Goal: Task Accomplishment & Management: Manage account settings

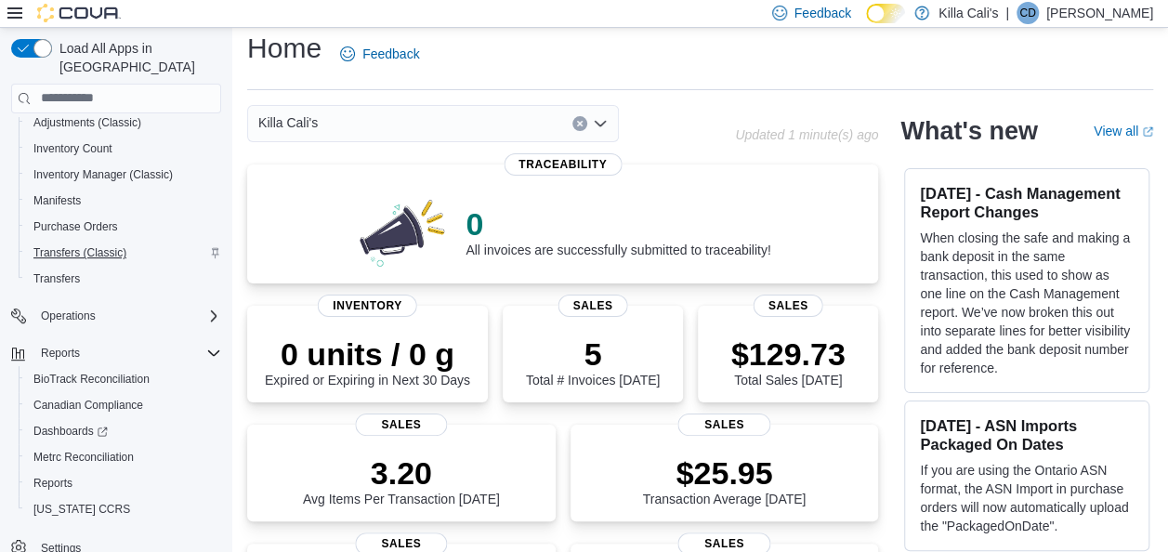
scroll to position [93, 0]
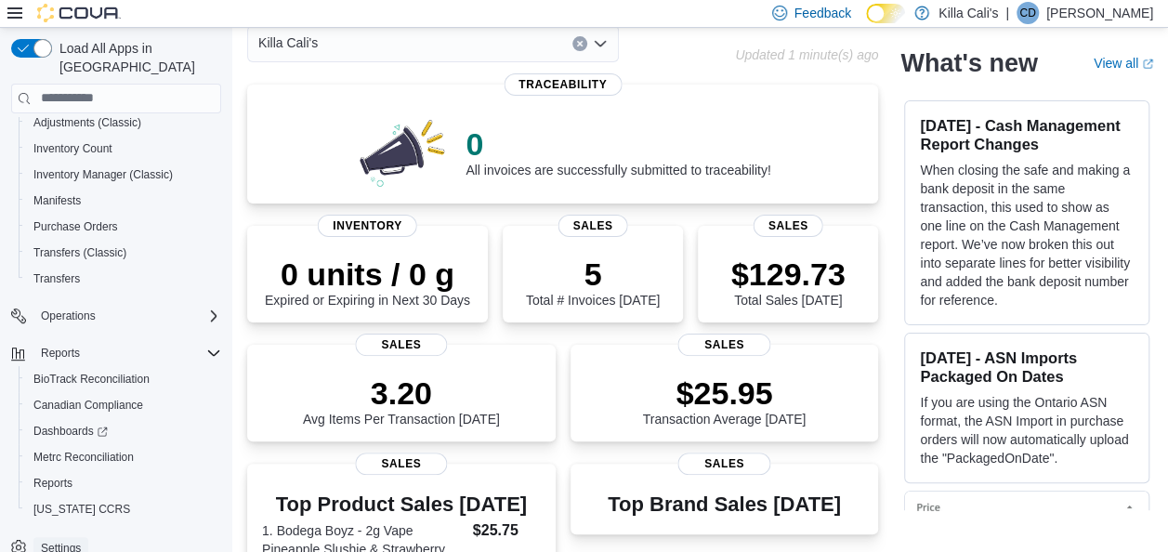
click at [58, 541] on span "Settings" at bounding box center [61, 548] width 40 height 15
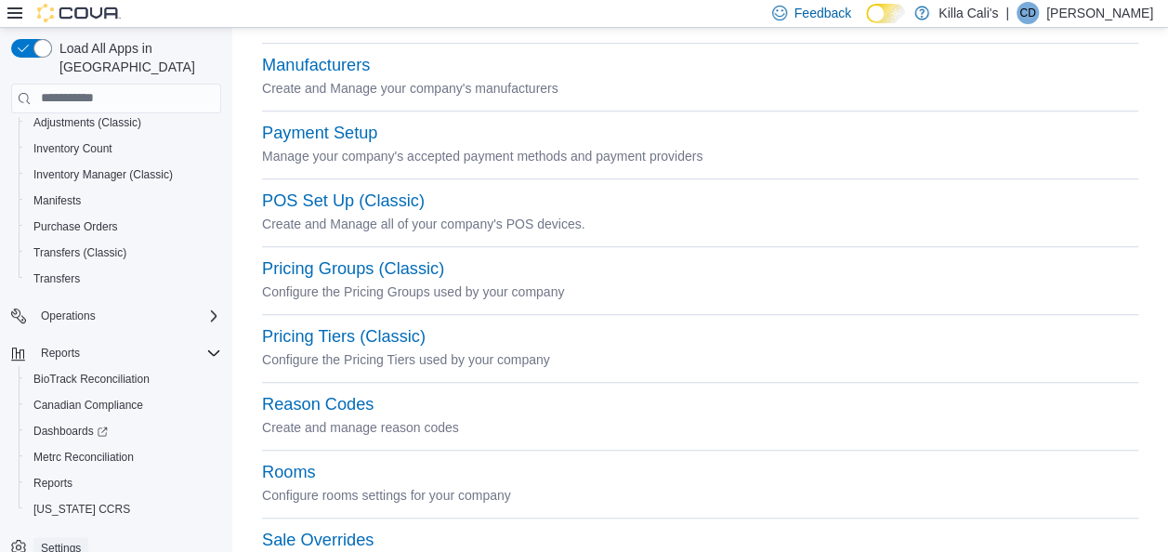
scroll to position [516, 0]
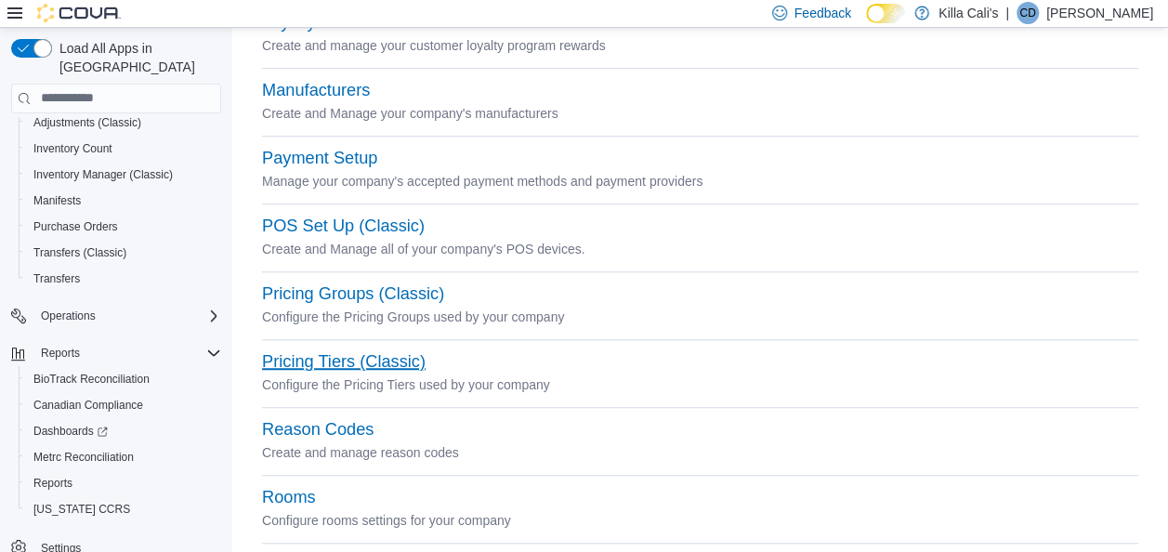
click at [301, 364] on button "Pricing Tiers (Classic)" at bounding box center [343, 362] width 163 height 20
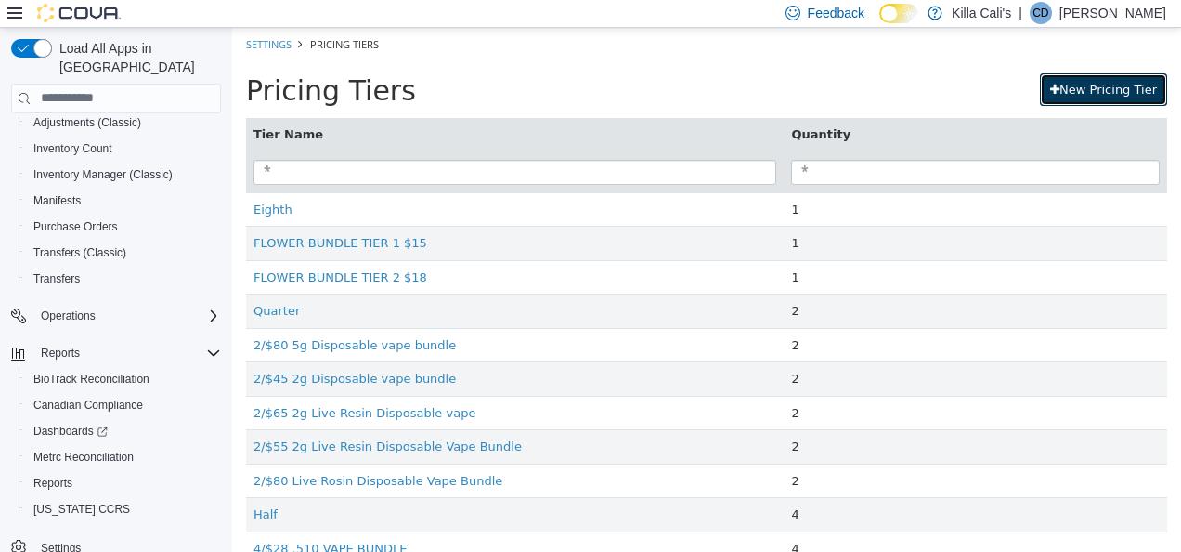
click at [1108, 86] on link "New Pricing Tier" at bounding box center [1103, 88] width 127 height 33
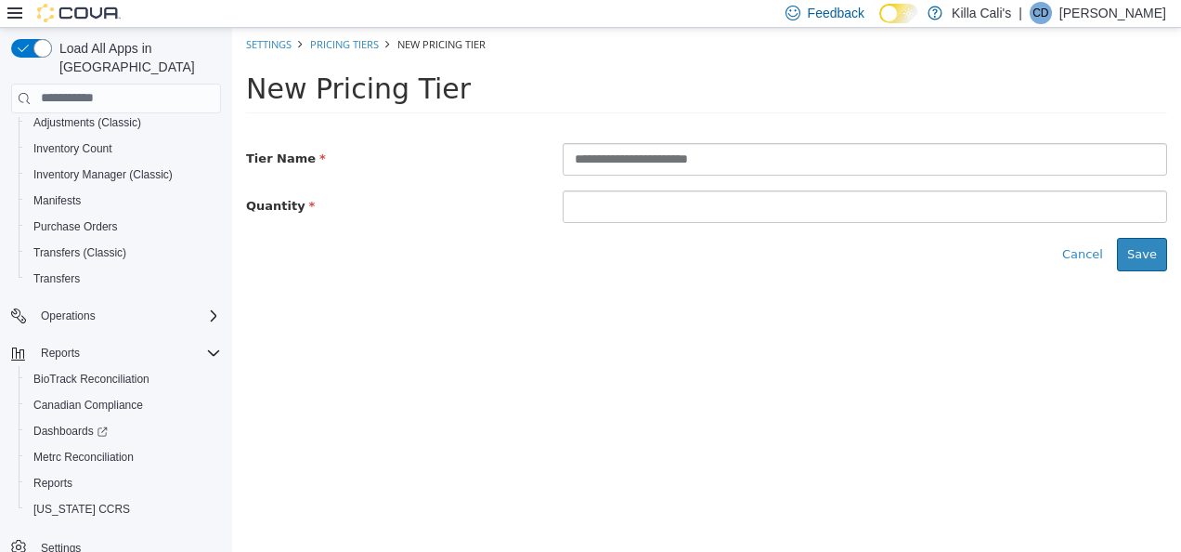
type input "**********"
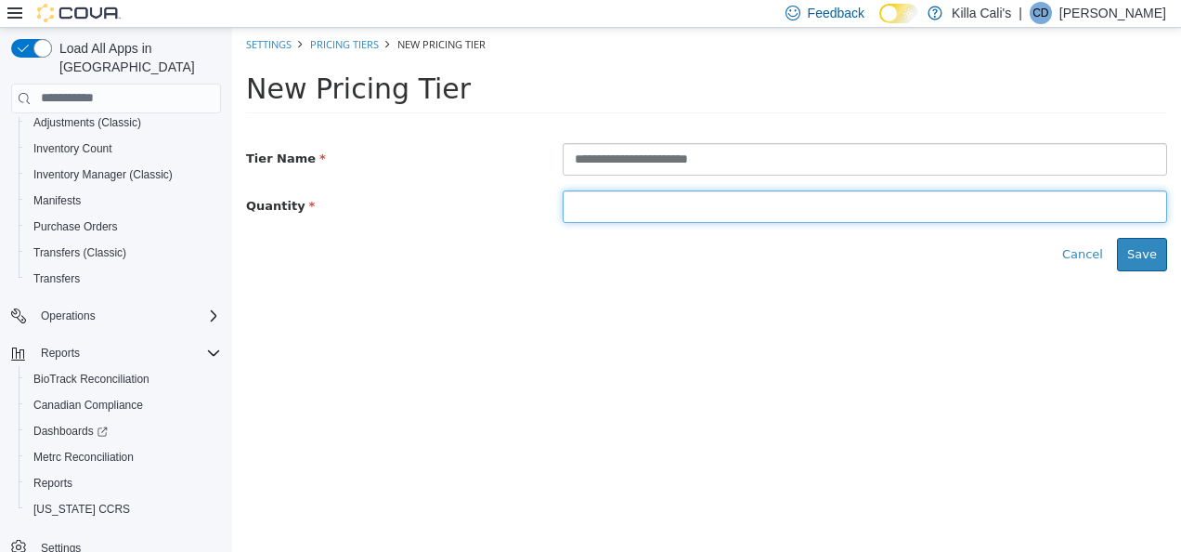
type input "*"
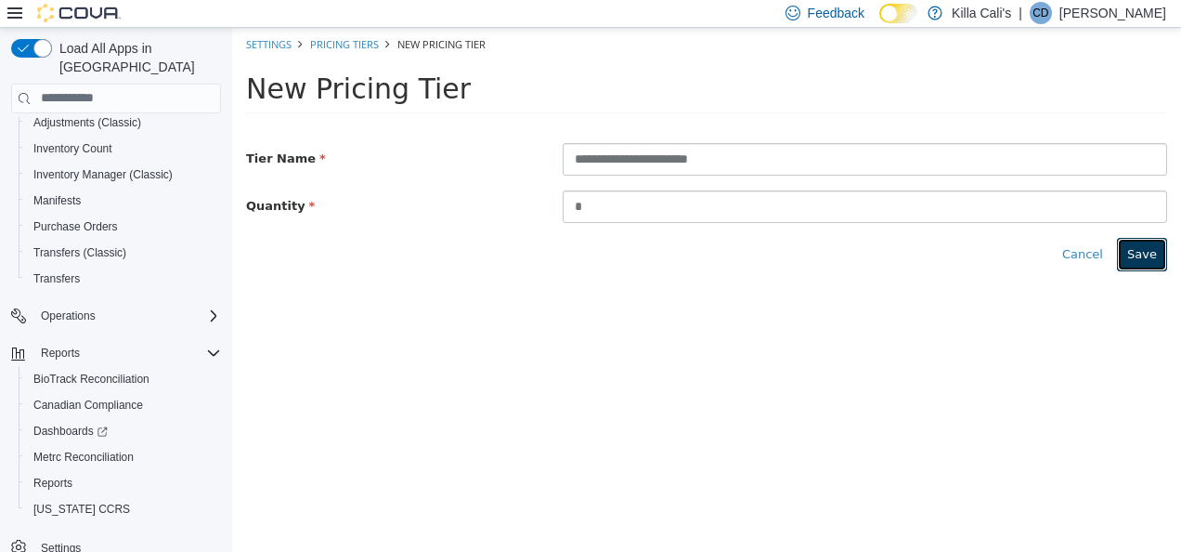
click at [1142, 255] on button "Save" at bounding box center [1142, 253] width 50 height 33
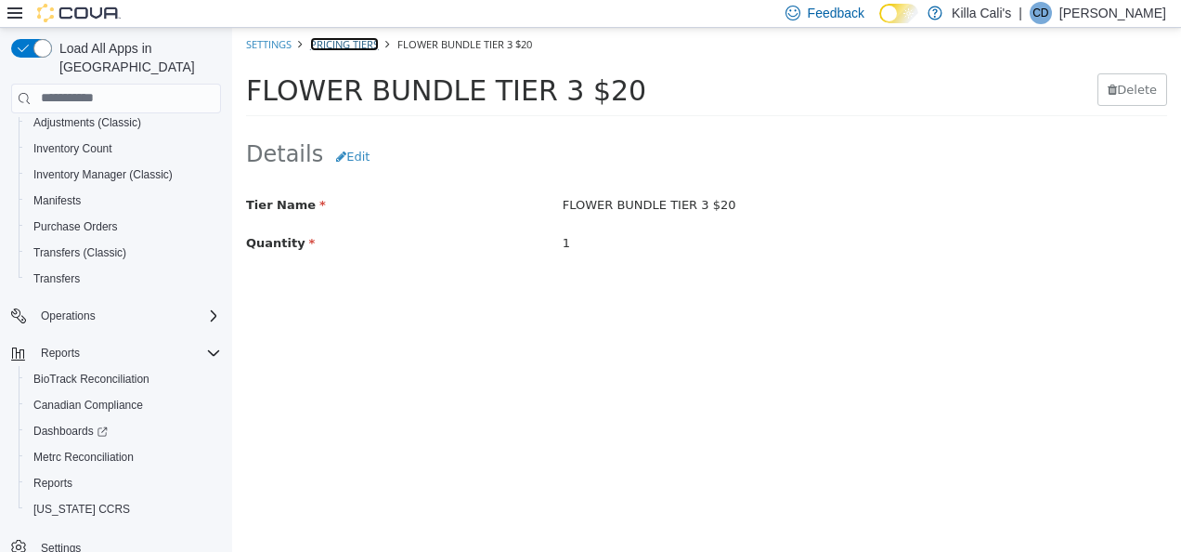
click at [353, 40] on link "Pricing Tiers" at bounding box center [344, 43] width 69 height 14
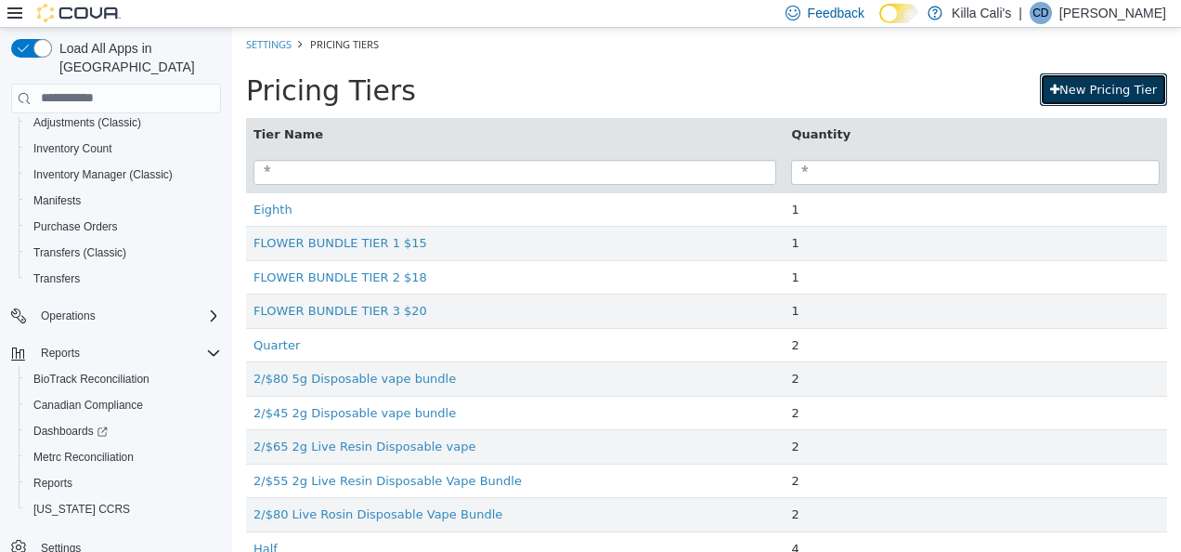
click at [1109, 85] on link "New Pricing Tier" at bounding box center [1103, 88] width 127 height 33
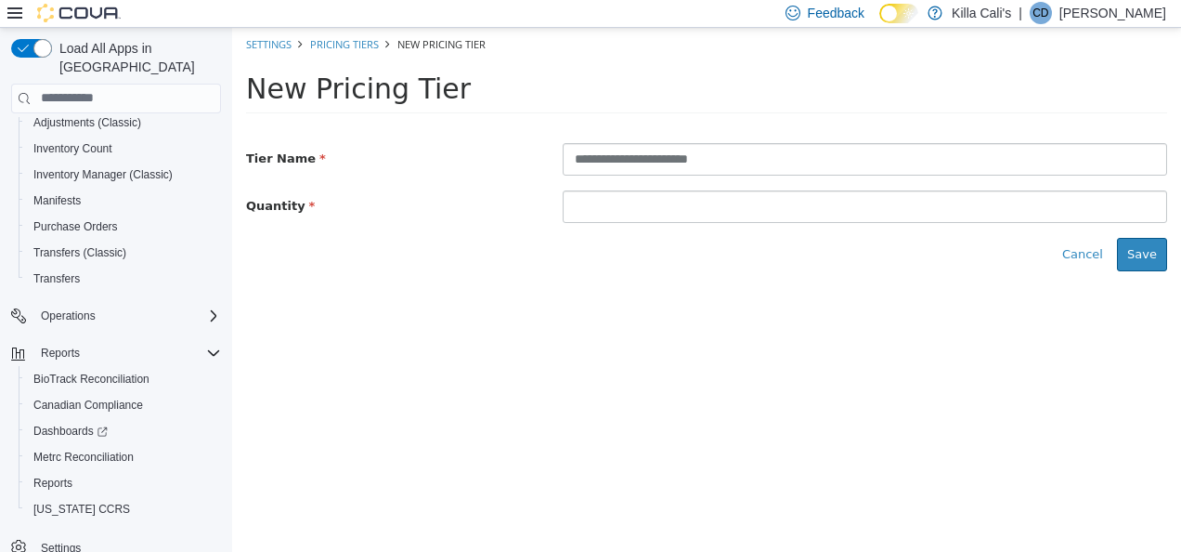
type input "**********"
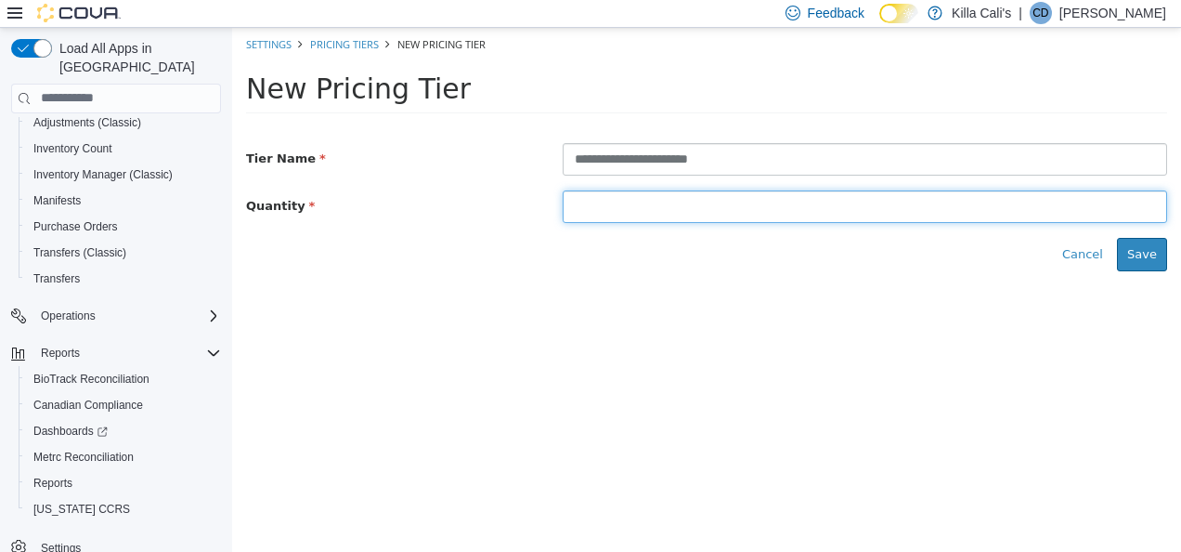
click at [677, 201] on input at bounding box center [865, 205] width 605 height 33
type input "*"
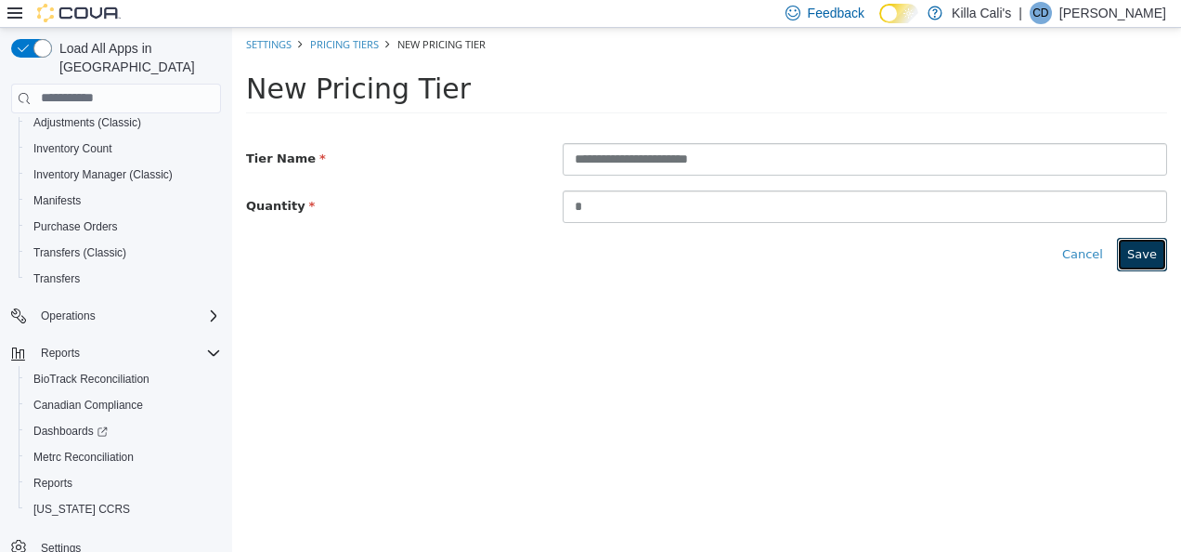
click at [1150, 241] on button "Save" at bounding box center [1142, 253] width 50 height 33
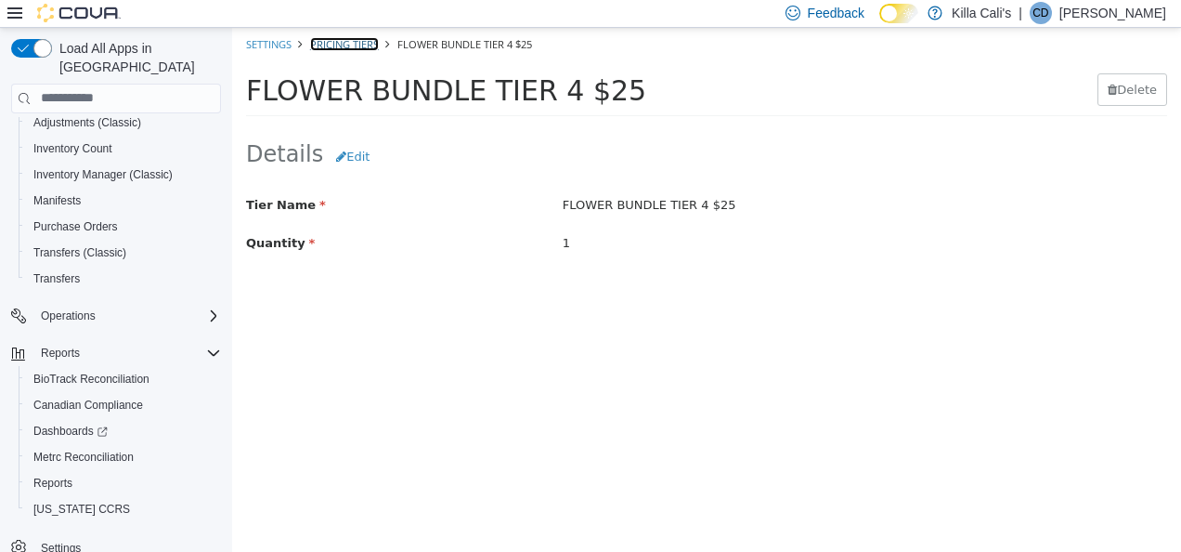
click at [339, 42] on link "Pricing Tiers" at bounding box center [344, 43] width 69 height 14
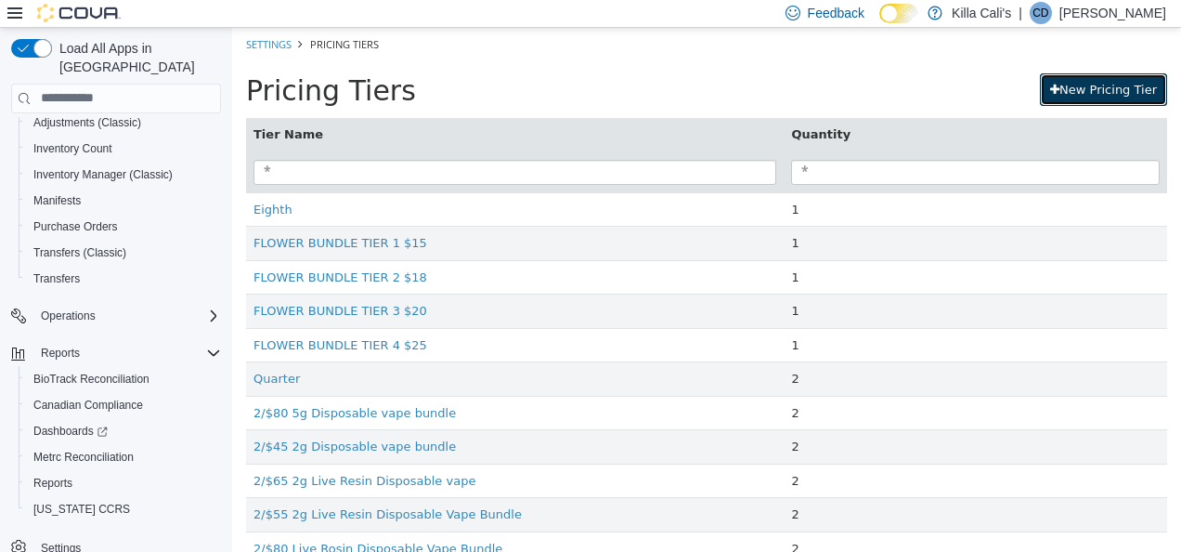
click at [1058, 85] on link "New Pricing Tier" at bounding box center [1103, 88] width 127 height 33
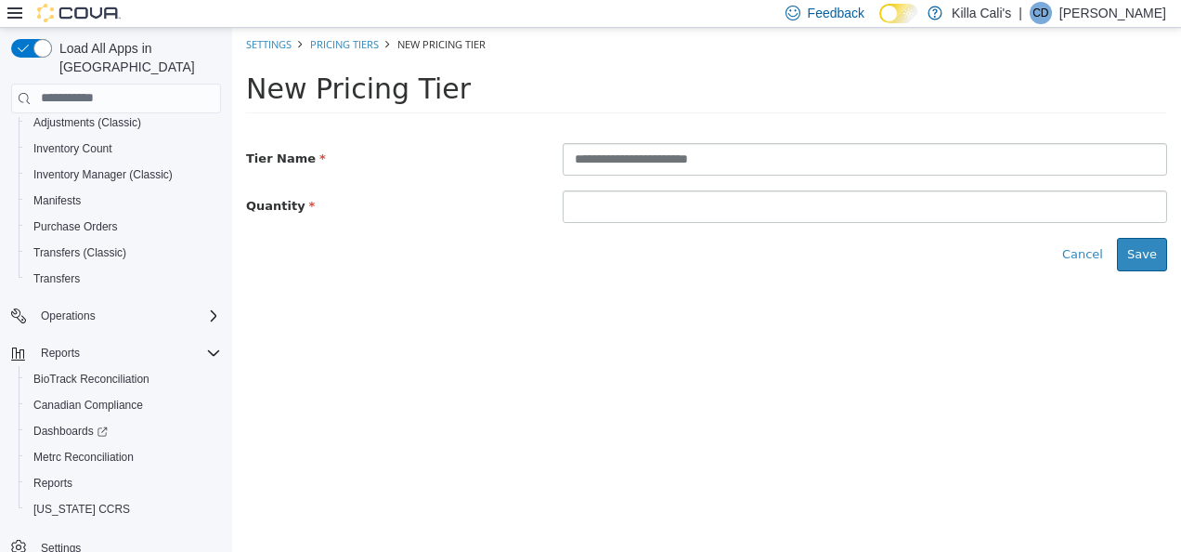
type input "**********"
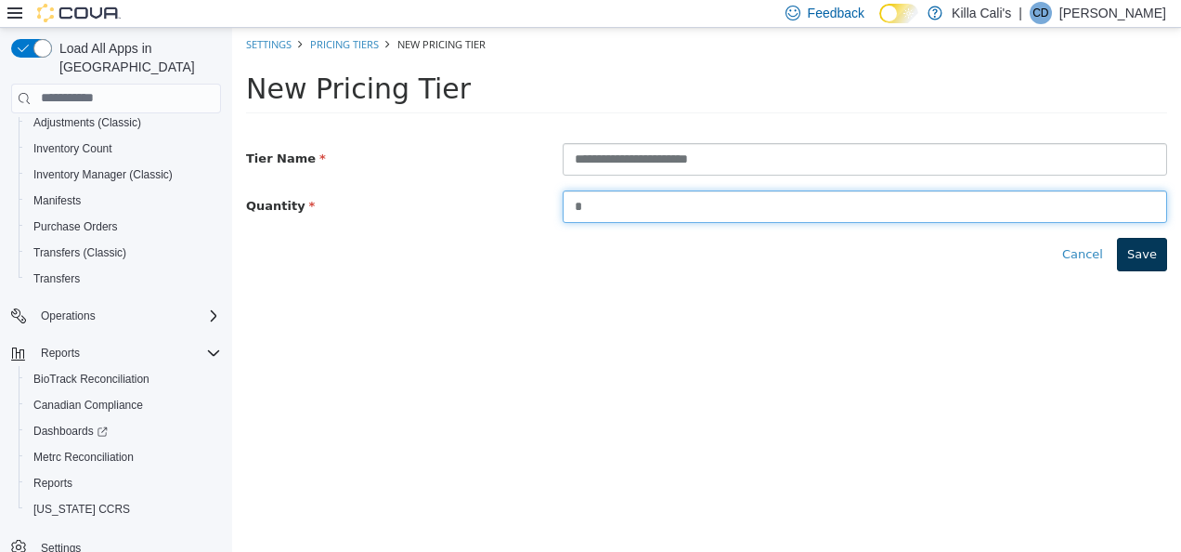
type input "*"
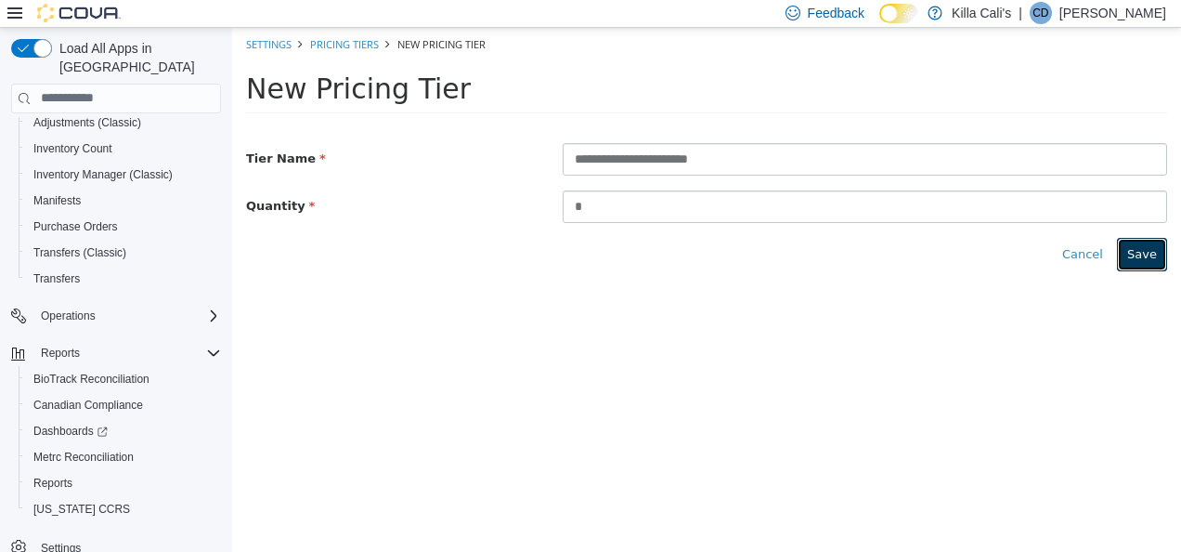
click at [1165, 256] on button "Save" at bounding box center [1142, 253] width 50 height 33
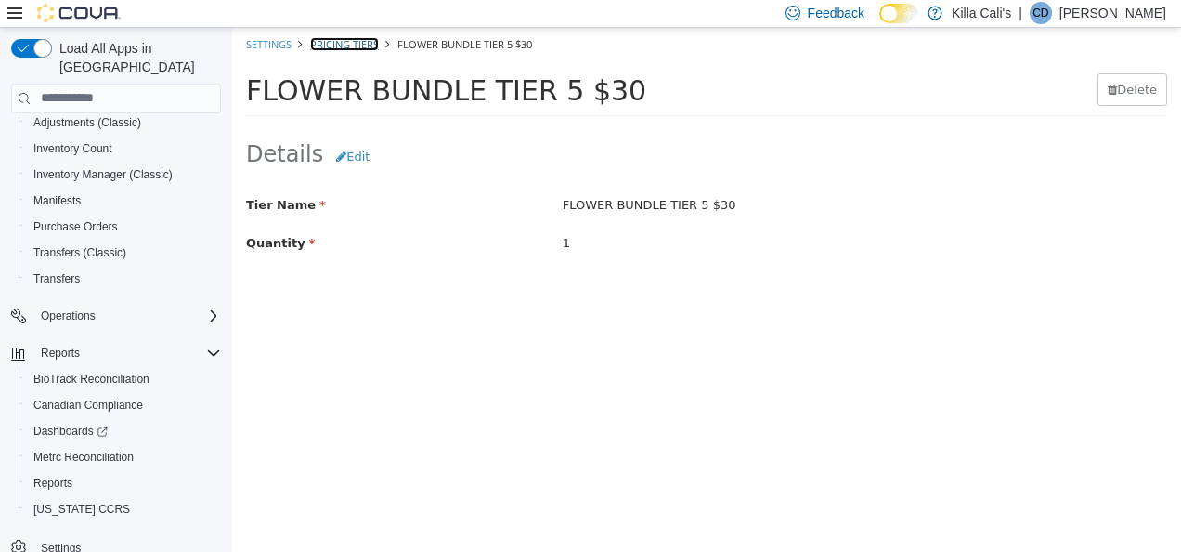
click at [343, 40] on link "Pricing Tiers" at bounding box center [344, 43] width 69 height 14
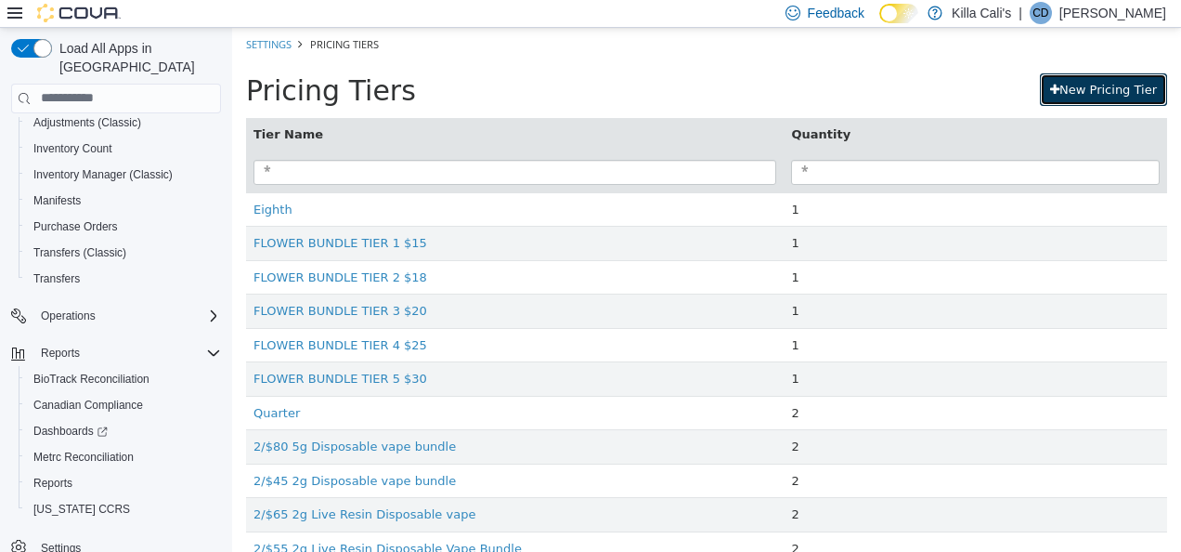
click at [1061, 96] on link "New Pricing Tier" at bounding box center [1103, 88] width 127 height 33
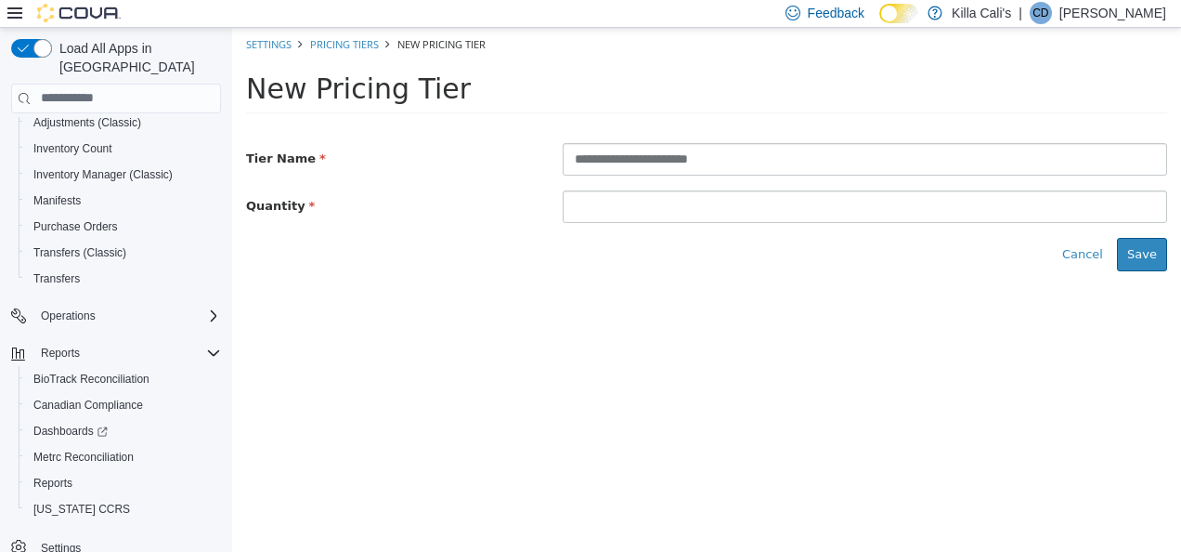
type input "**********"
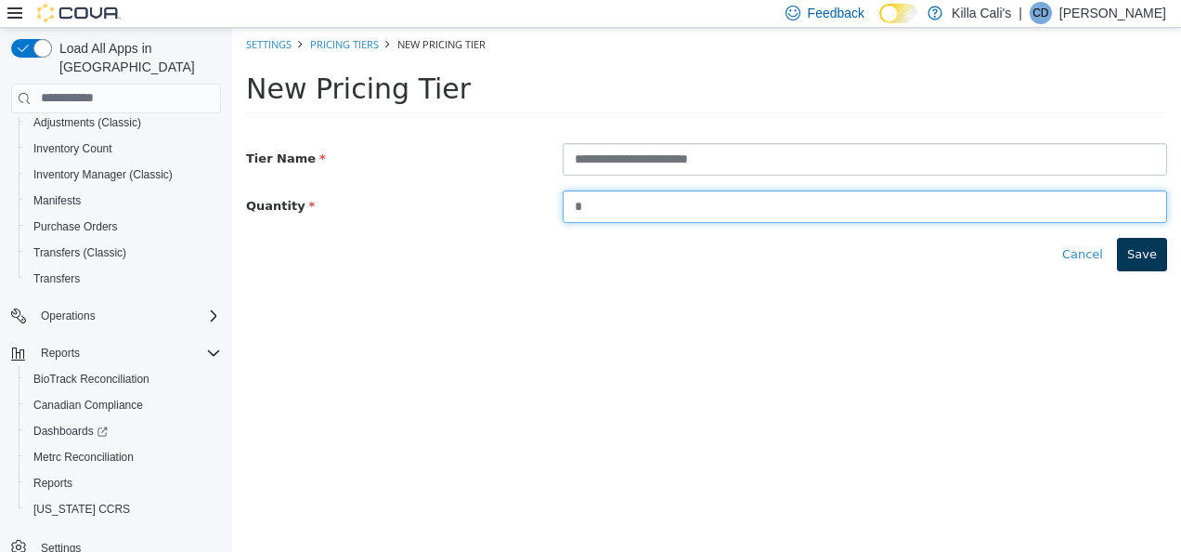
type input "*"
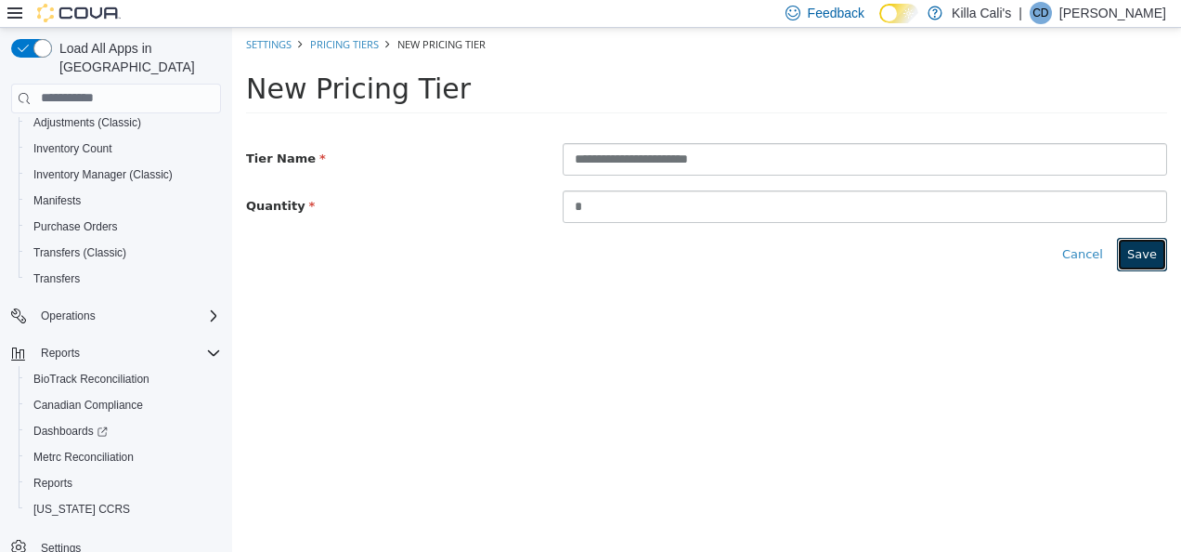
click at [1159, 247] on button "Save" at bounding box center [1142, 253] width 50 height 33
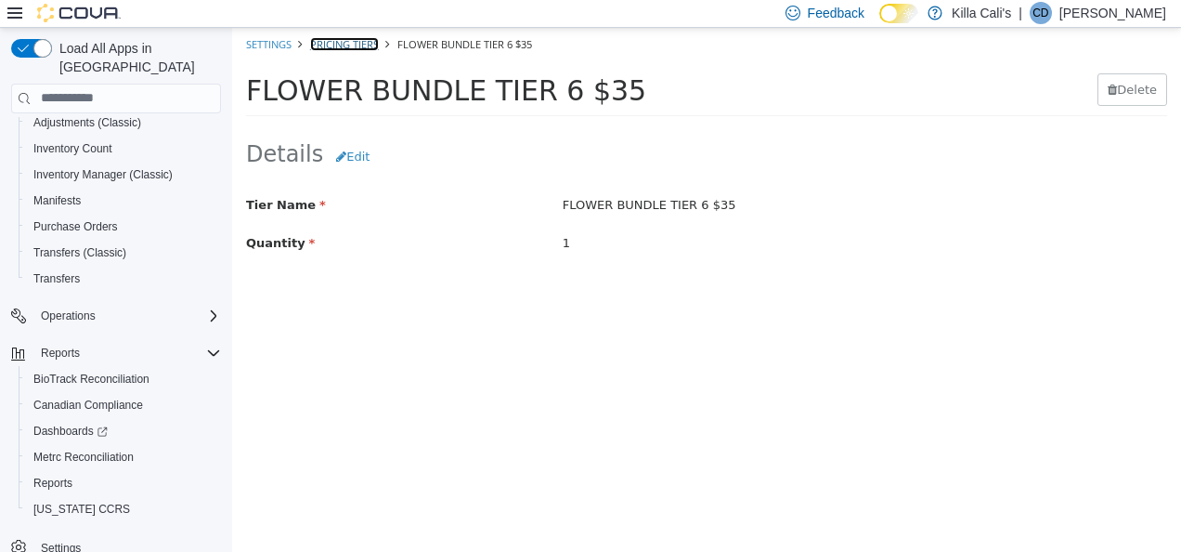
click at [354, 43] on link "Pricing Tiers" at bounding box center [344, 43] width 69 height 14
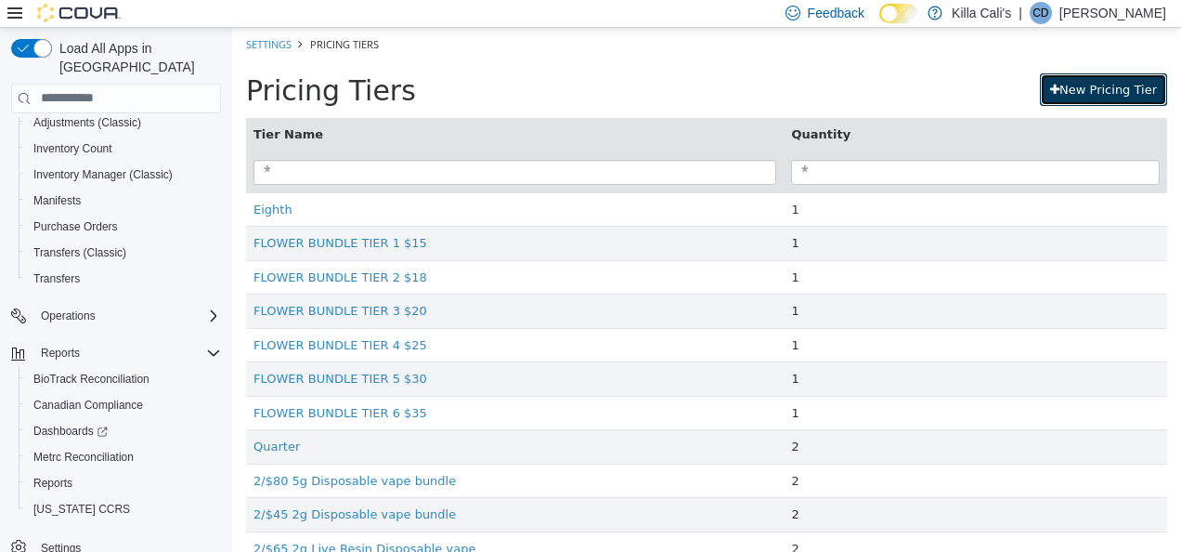
click at [1072, 94] on link "New Pricing Tier" at bounding box center [1103, 88] width 127 height 33
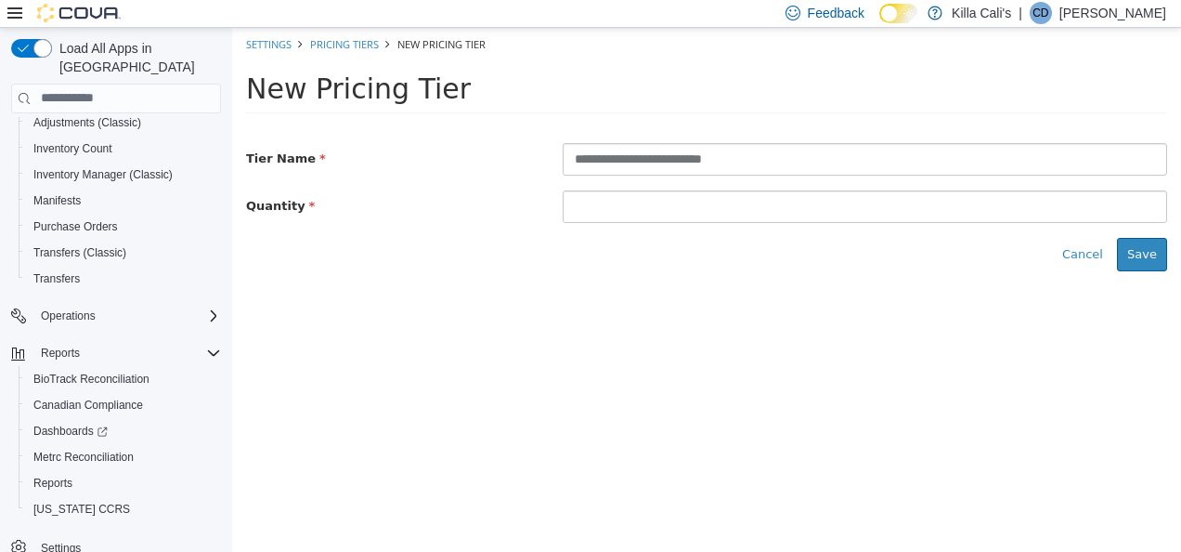
type input "**********"
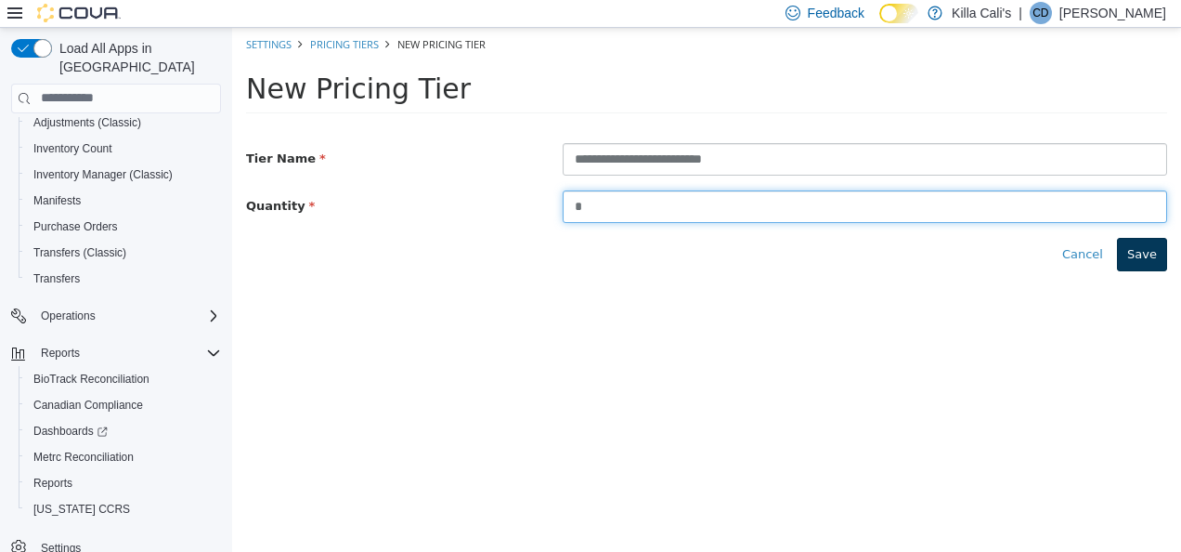
type input "*"
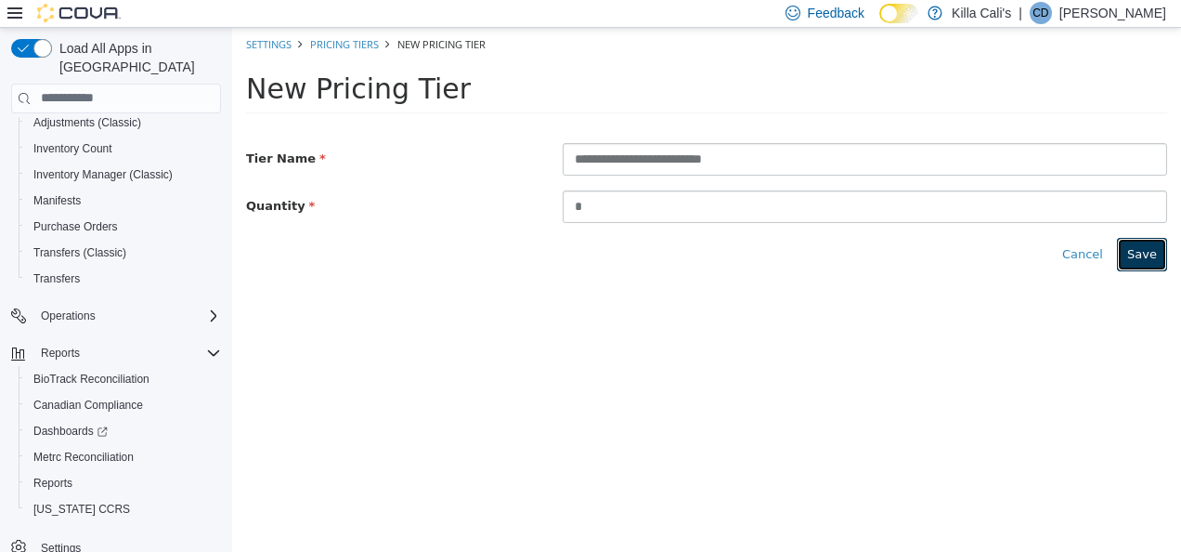
click at [1135, 258] on button "Save" at bounding box center [1142, 253] width 50 height 33
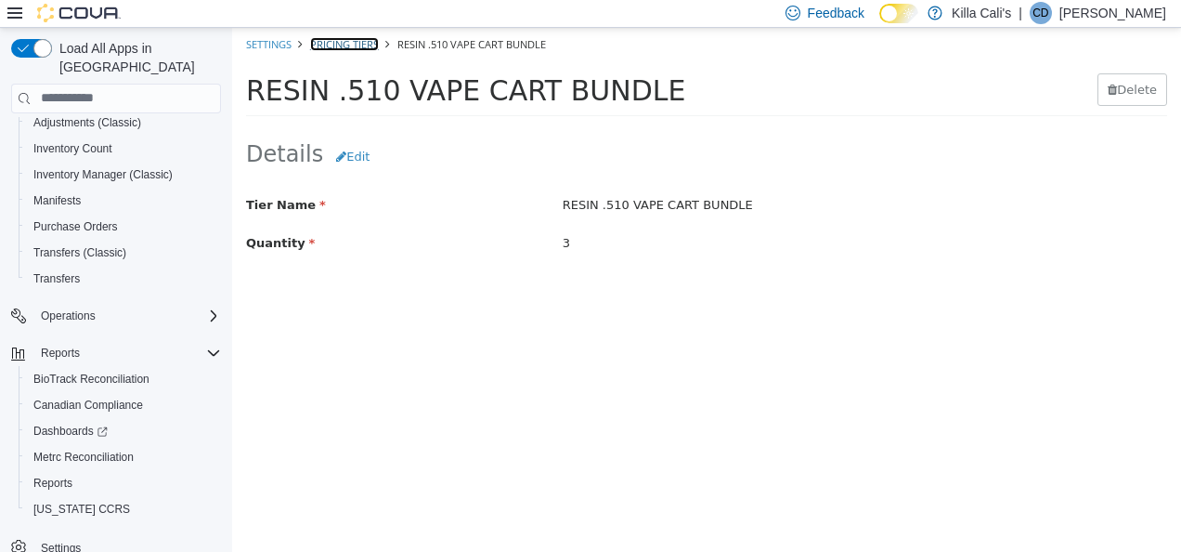
click at [336, 45] on link "Pricing Tiers" at bounding box center [344, 43] width 69 height 14
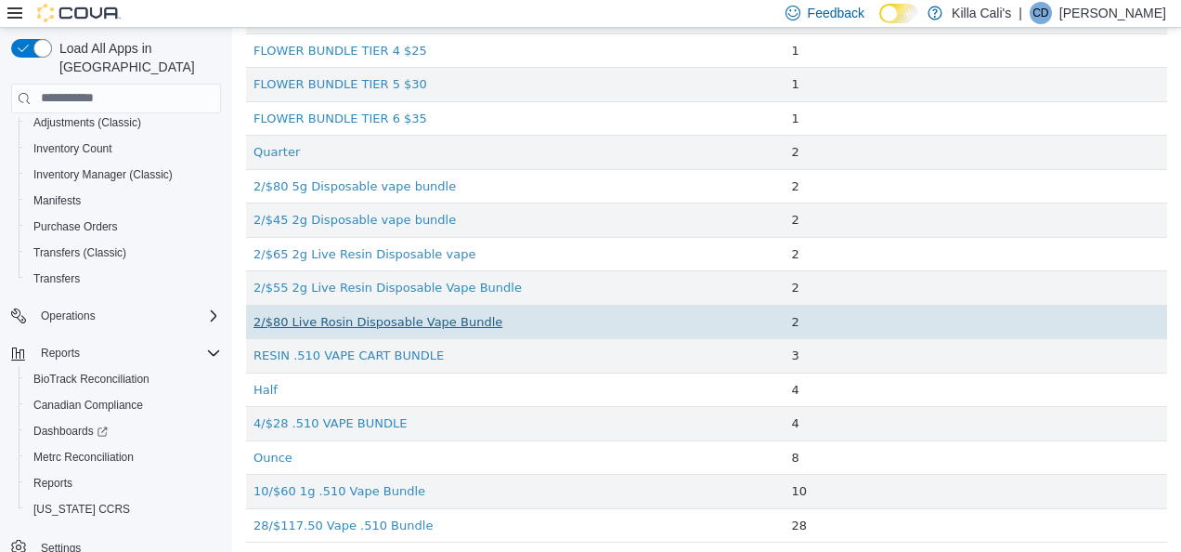
scroll to position [301, 0]
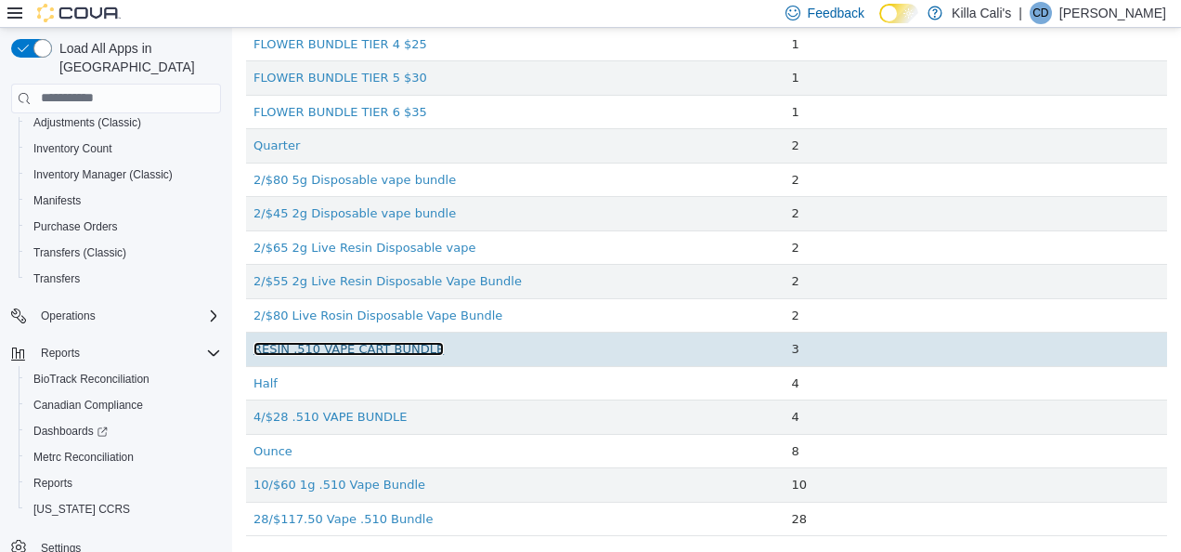
click at [325, 346] on link "RESIN .510 VAPE CART BUNDLE" at bounding box center [349, 348] width 190 height 14
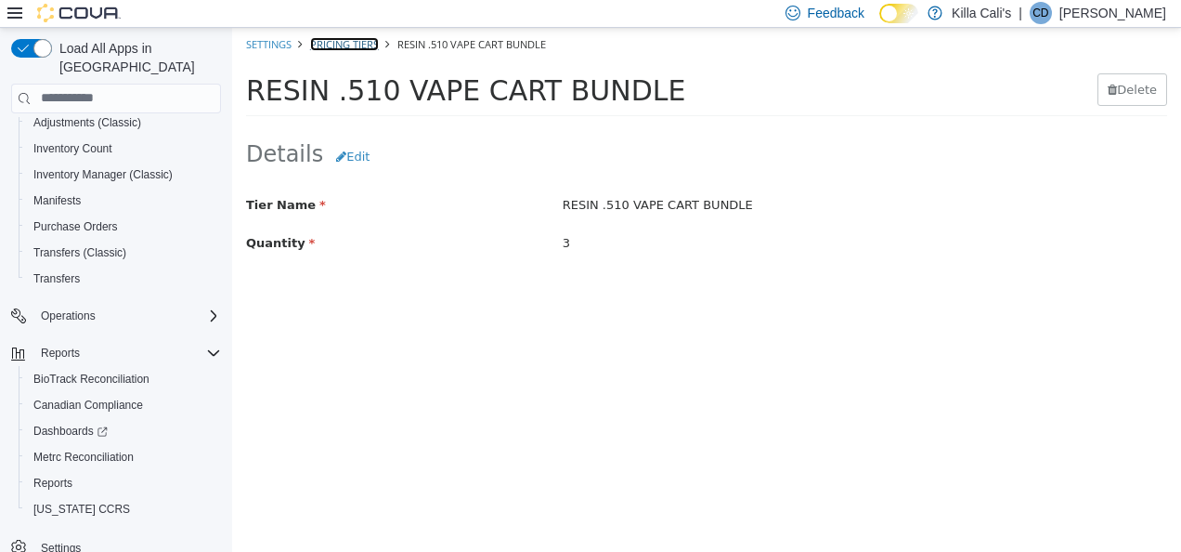
click at [349, 42] on link "Pricing Tiers" at bounding box center [344, 43] width 69 height 14
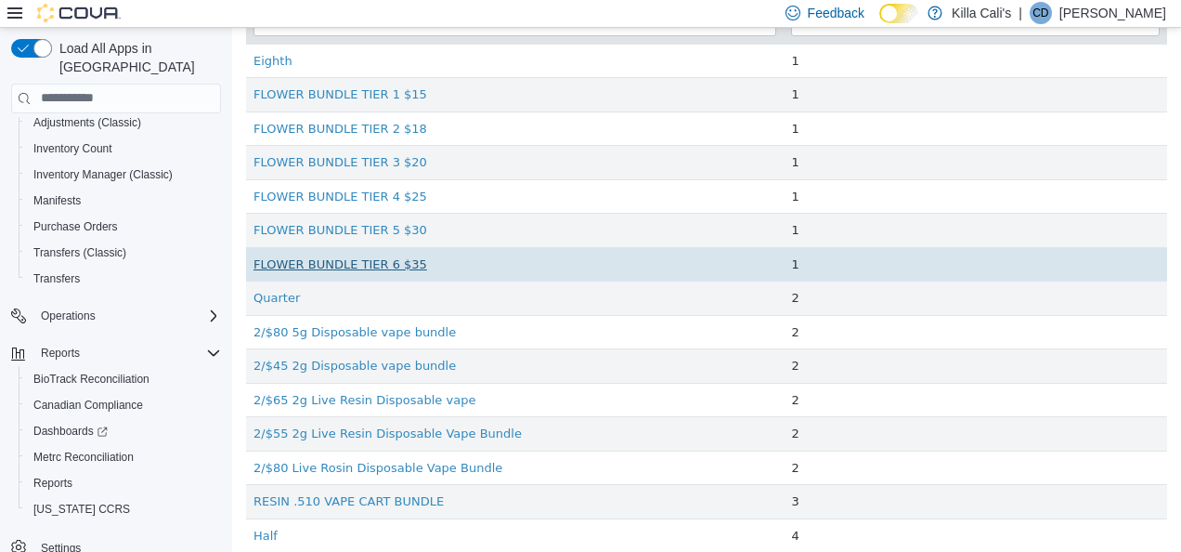
scroll to position [301, 0]
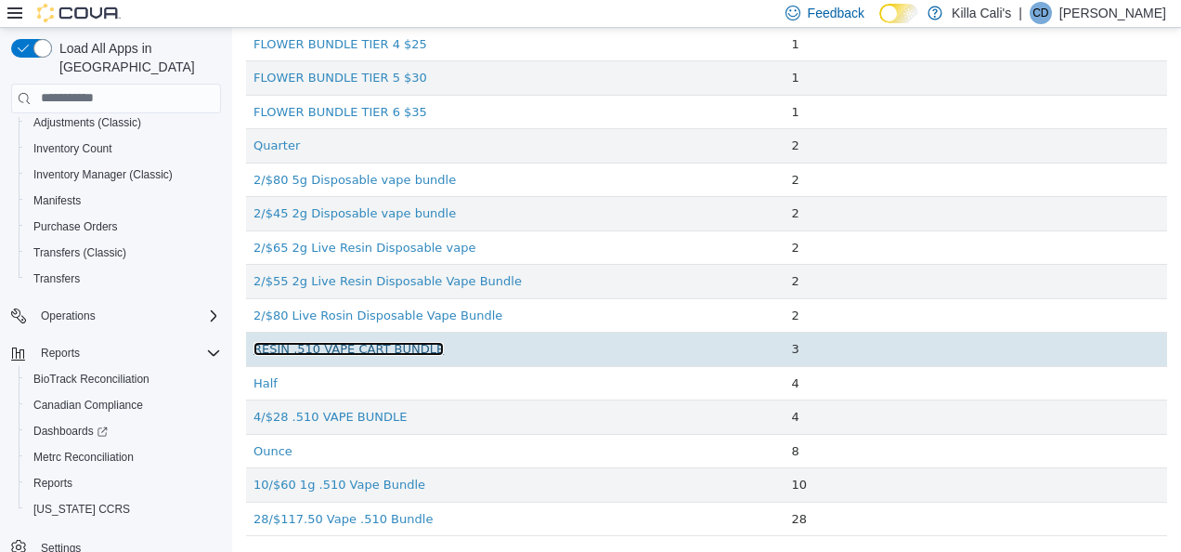
click at [389, 351] on link "RESIN .510 VAPE CART BUNDLE" at bounding box center [349, 348] width 190 height 14
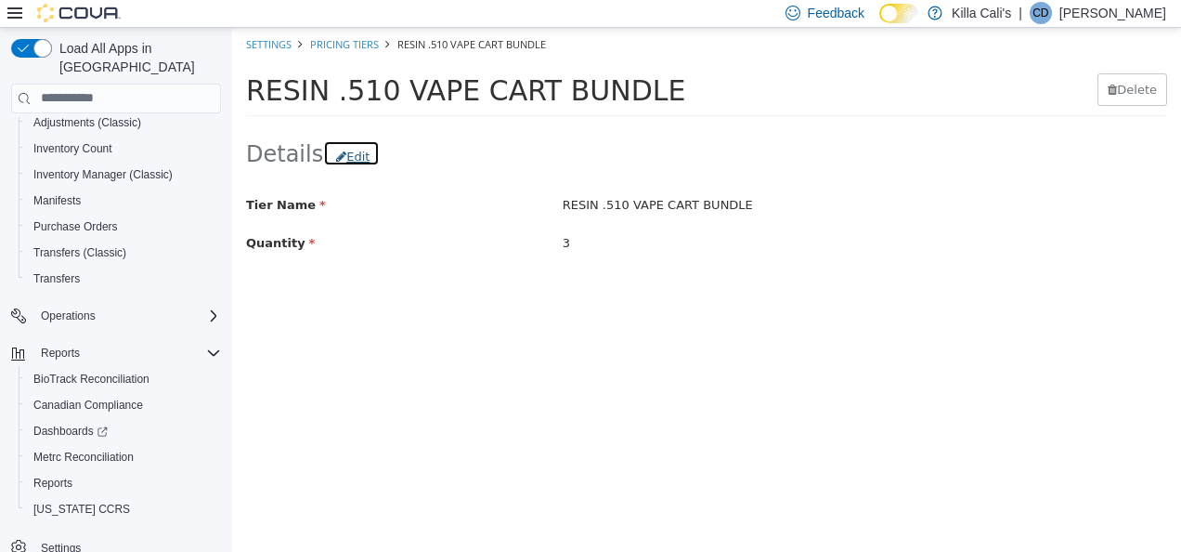
click at [351, 154] on span "Edit" at bounding box center [357, 156] width 23 height 14
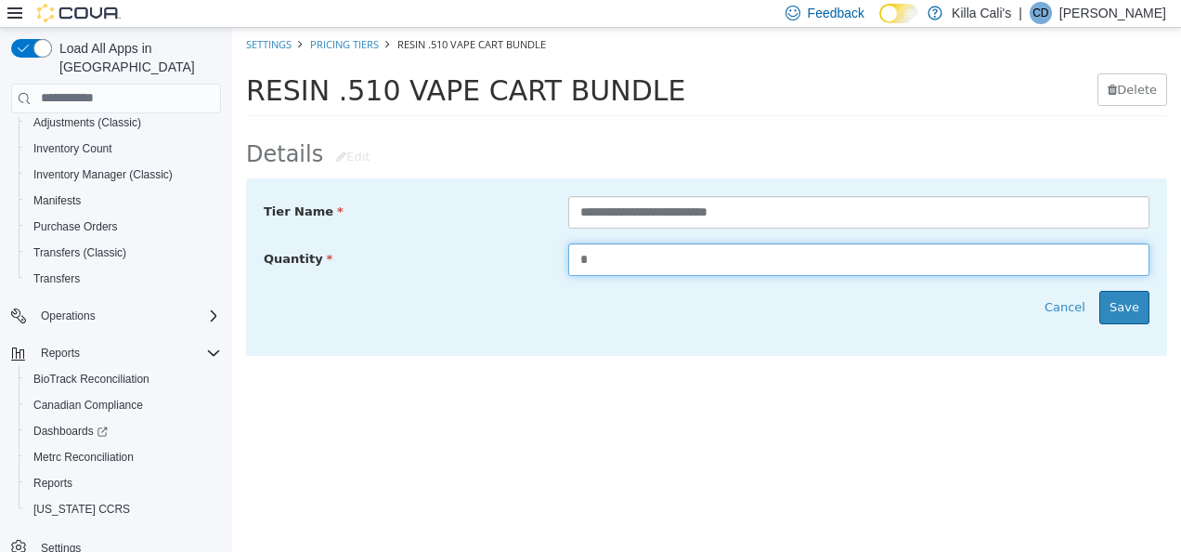
click at [596, 258] on input "*" at bounding box center [858, 258] width 581 height 33
type input "*"
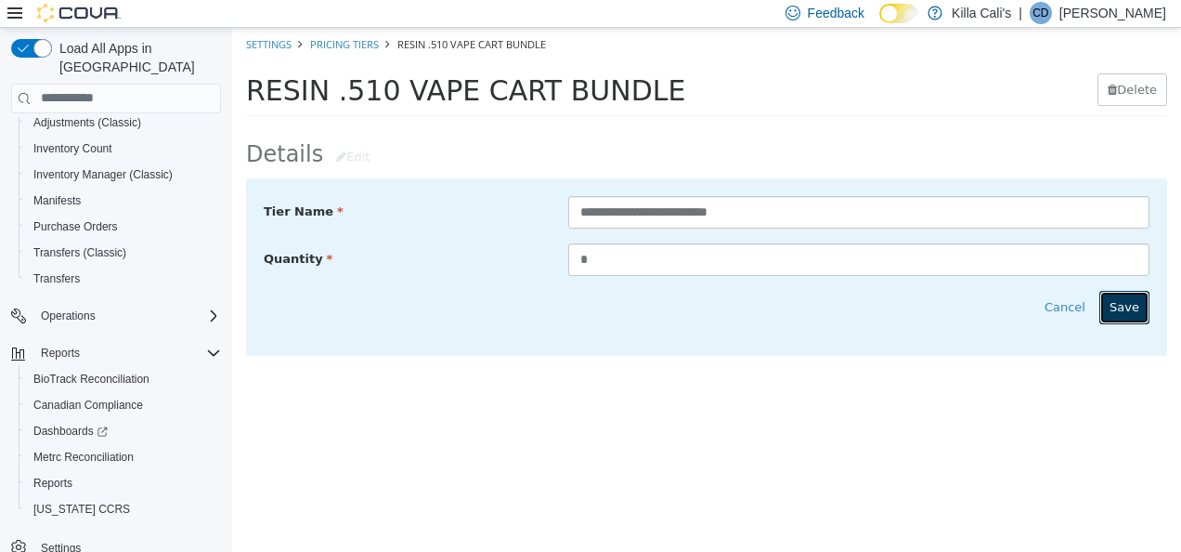
click at [1141, 307] on button "Save" at bounding box center [1125, 306] width 50 height 33
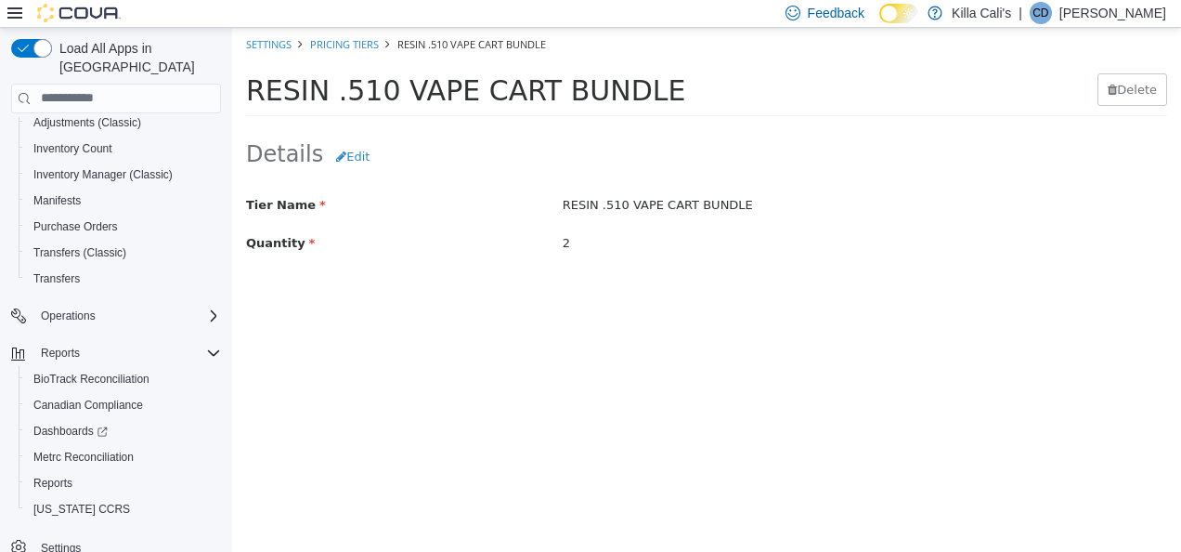
drag, startPoint x: 334, startPoint y: 34, endPoint x: 325, endPoint y: 60, distance: 27.6
click at [331, 48] on li "Pricing Tiers" at bounding box center [335, 43] width 87 height 19
click at [334, 43] on link "Pricing Tiers" at bounding box center [344, 43] width 69 height 14
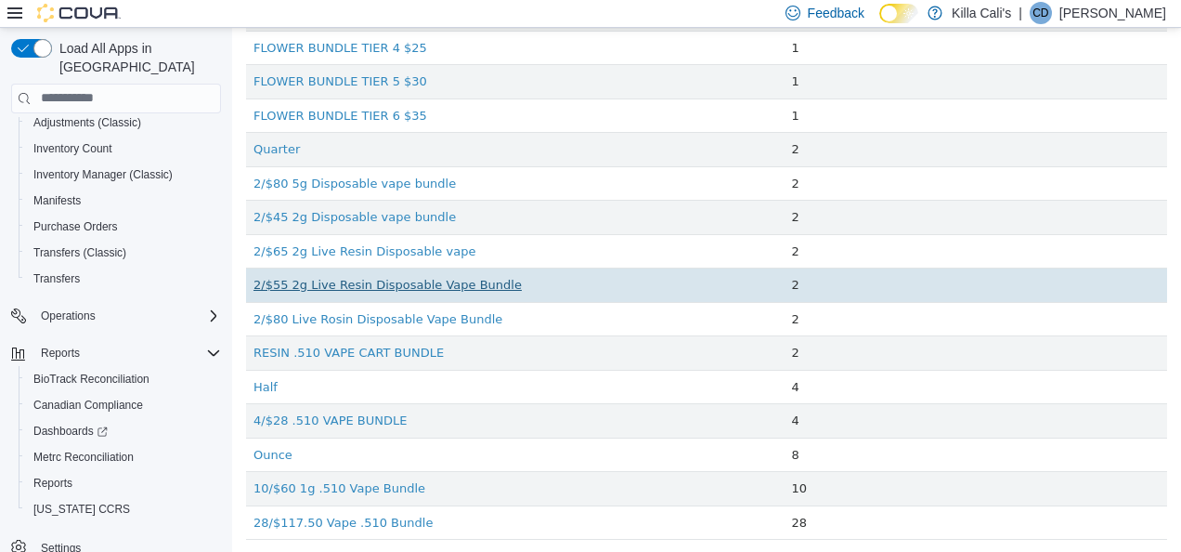
scroll to position [301, 0]
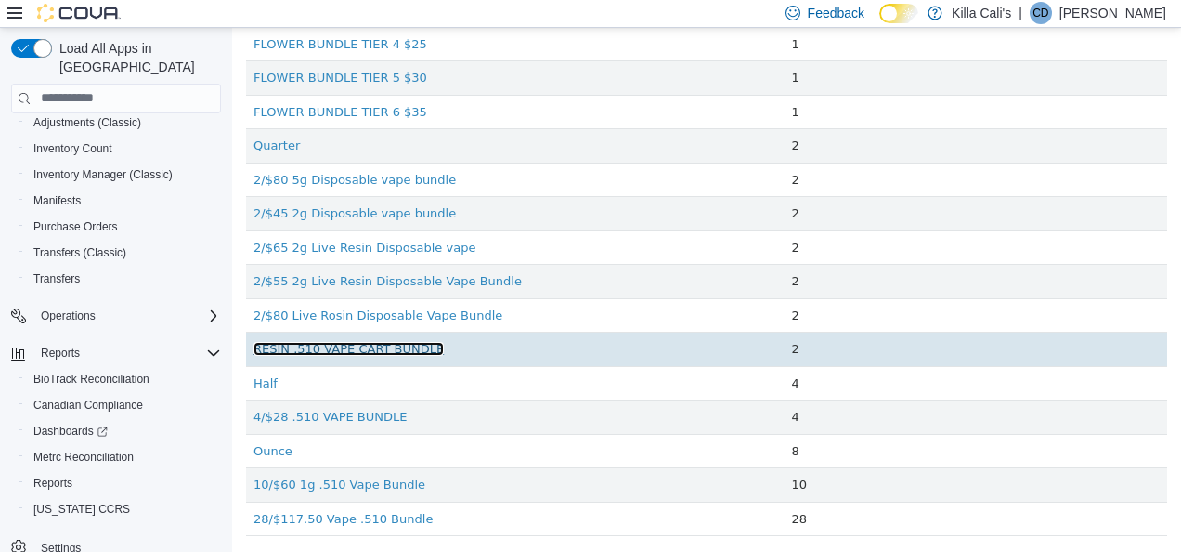
click at [388, 343] on link "RESIN .510 VAPE CART BUNDLE" at bounding box center [349, 348] width 190 height 14
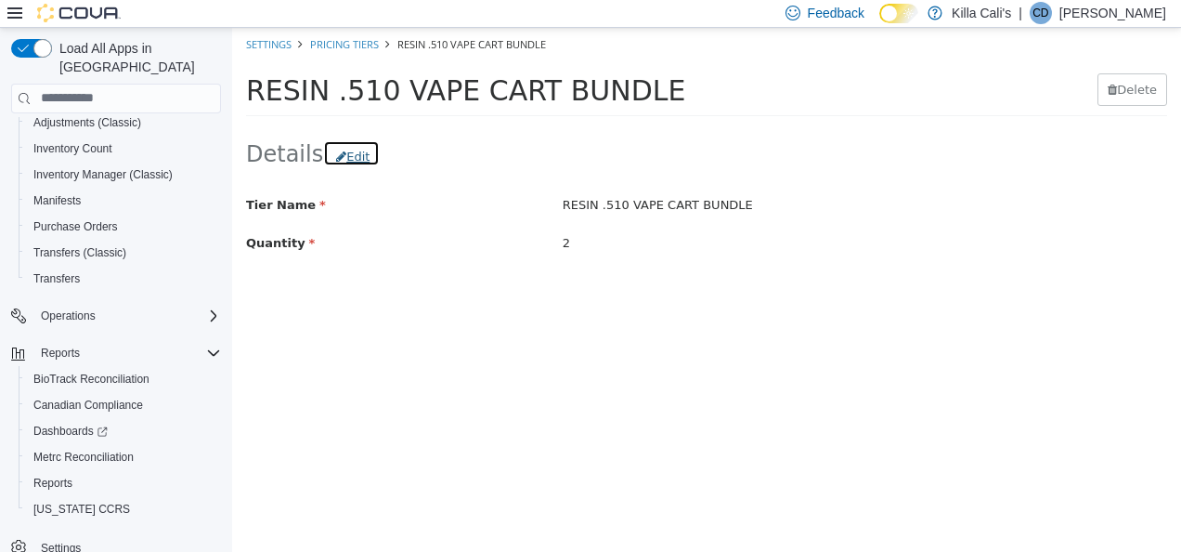
click at [349, 160] on span "Edit" at bounding box center [357, 156] width 23 height 14
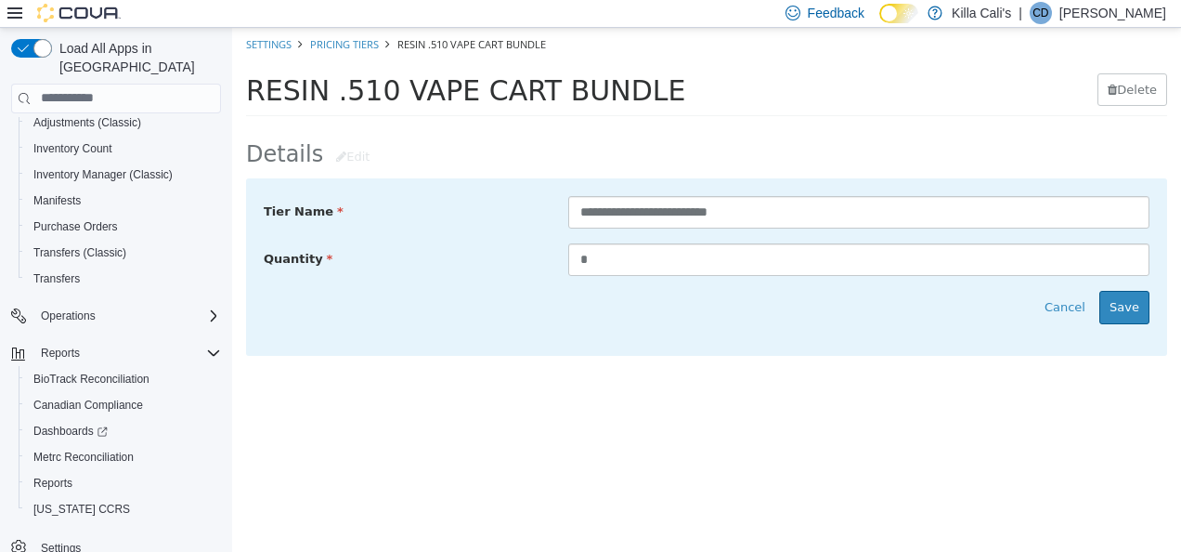
click at [580, 209] on input "**********" at bounding box center [858, 211] width 581 height 33
type input "**********"
click at [1116, 302] on button "Save" at bounding box center [1125, 306] width 50 height 33
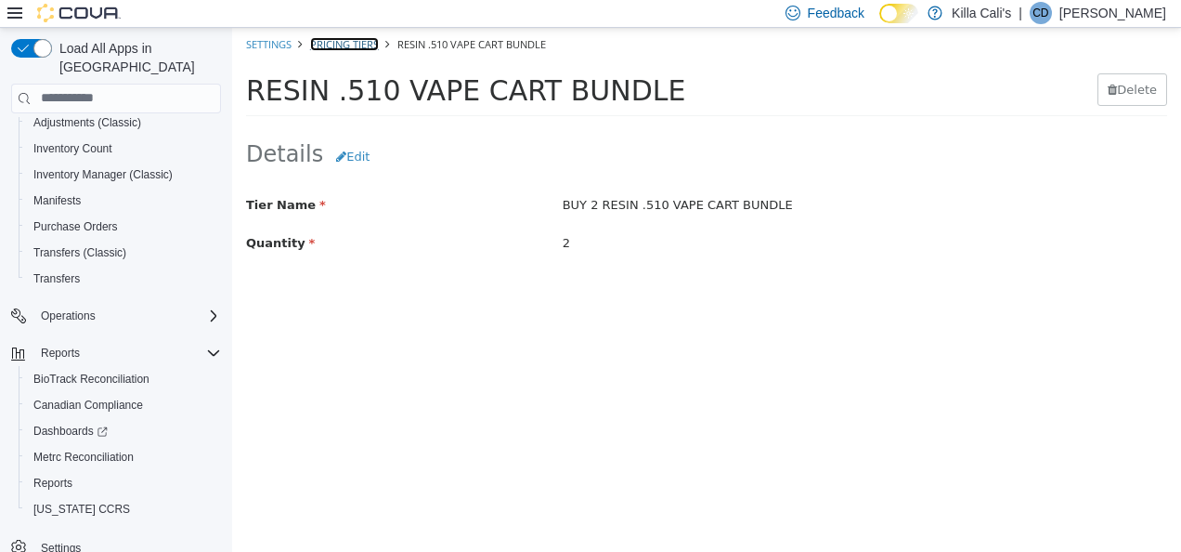
click at [352, 42] on link "Pricing Tiers" at bounding box center [344, 43] width 69 height 14
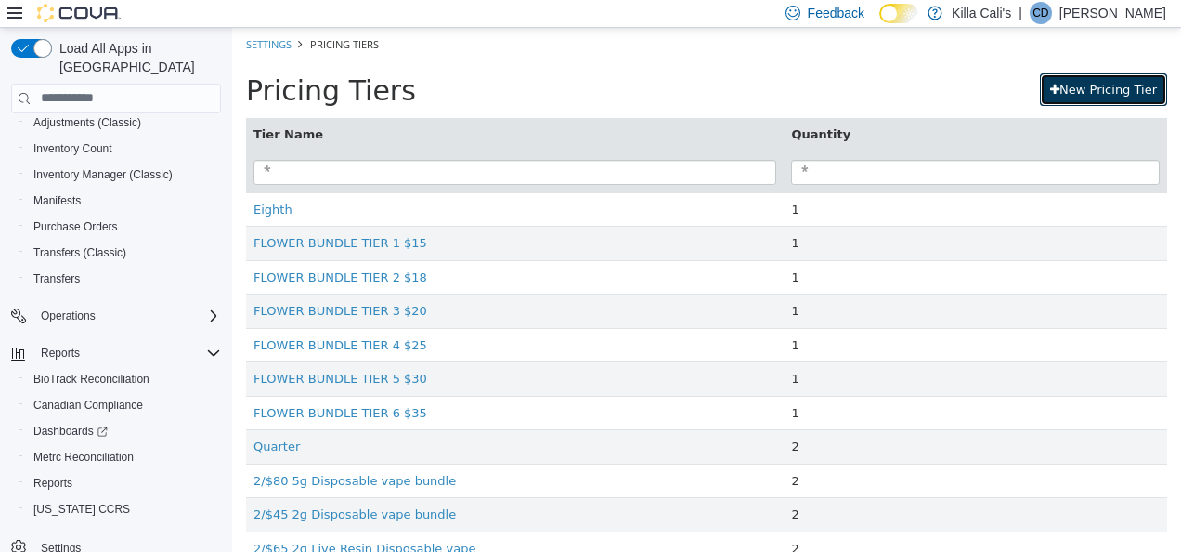
click at [1070, 88] on link "New Pricing Tier" at bounding box center [1103, 88] width 127 height 33
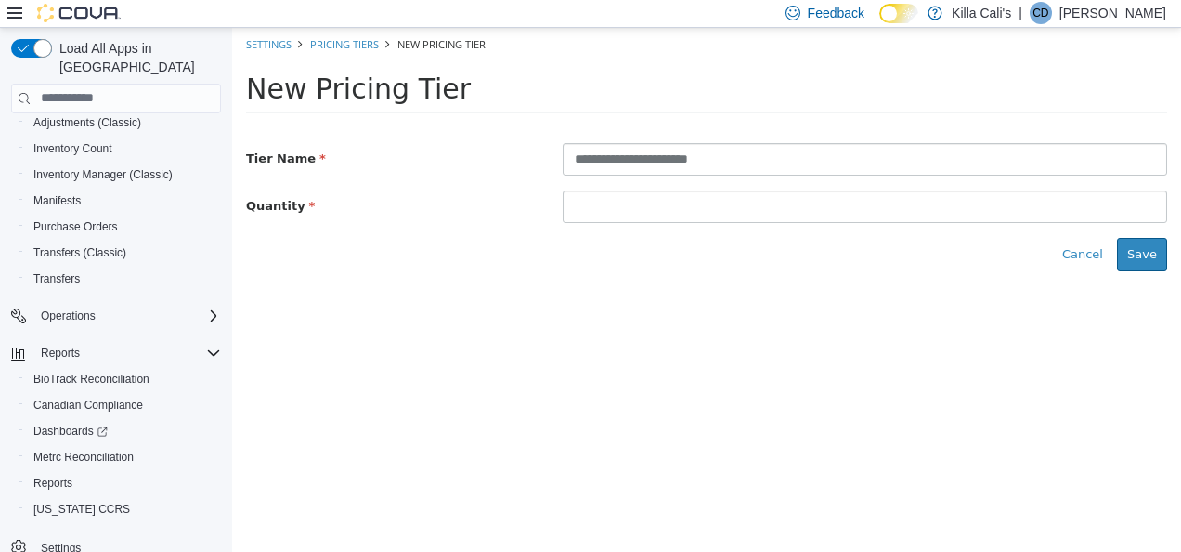
type input "**********"
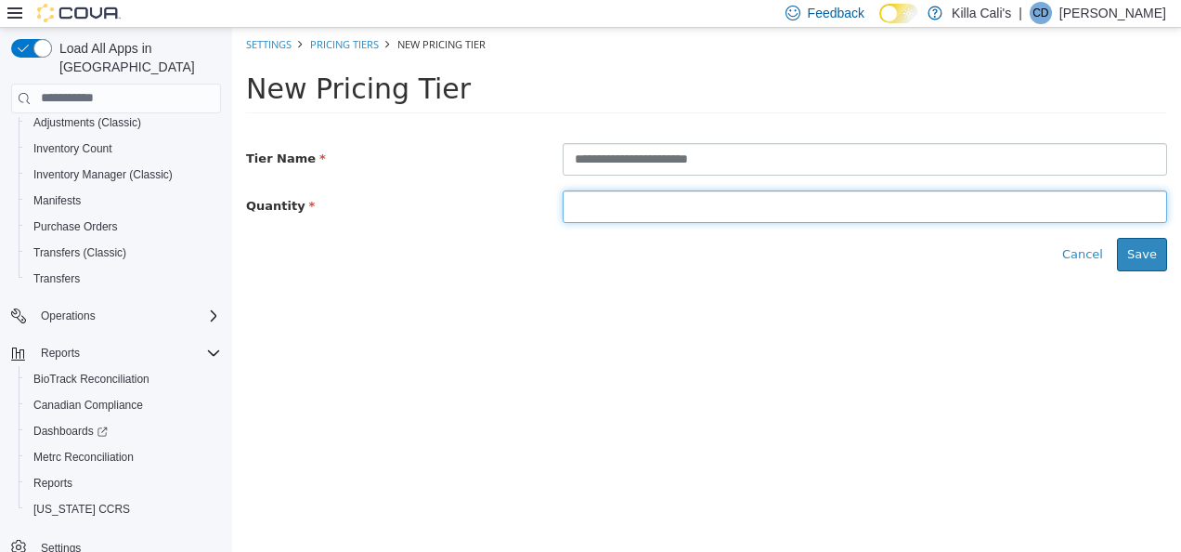
click at [617, 209] on input at bounding box center [865, 205] width 605 height 33
type input "*"
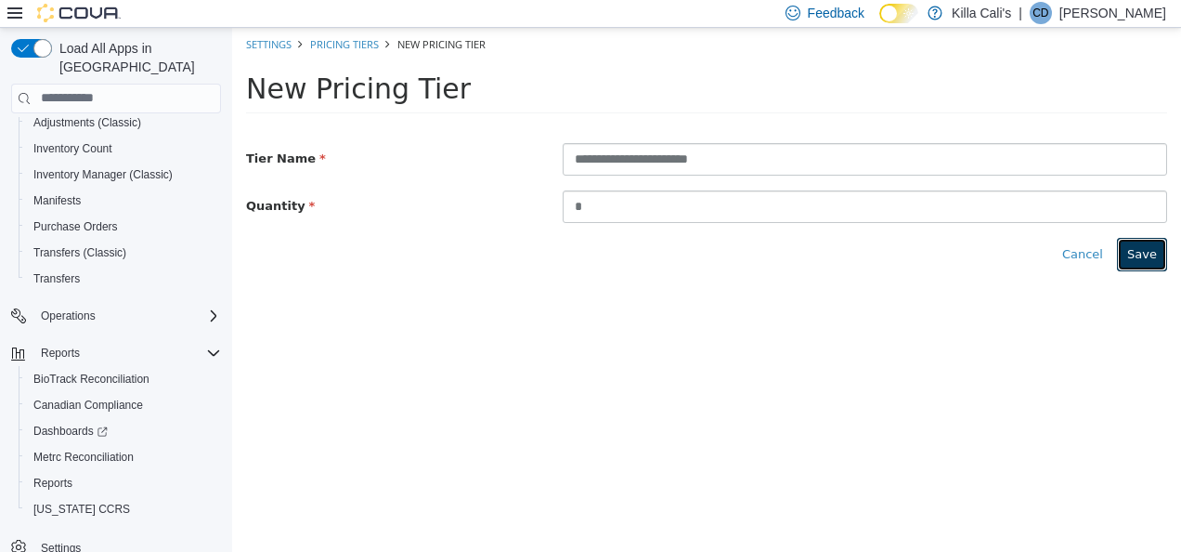
click at [1163, 250] on button "Save" at bounding box center [1142, 253] width 50 height 33
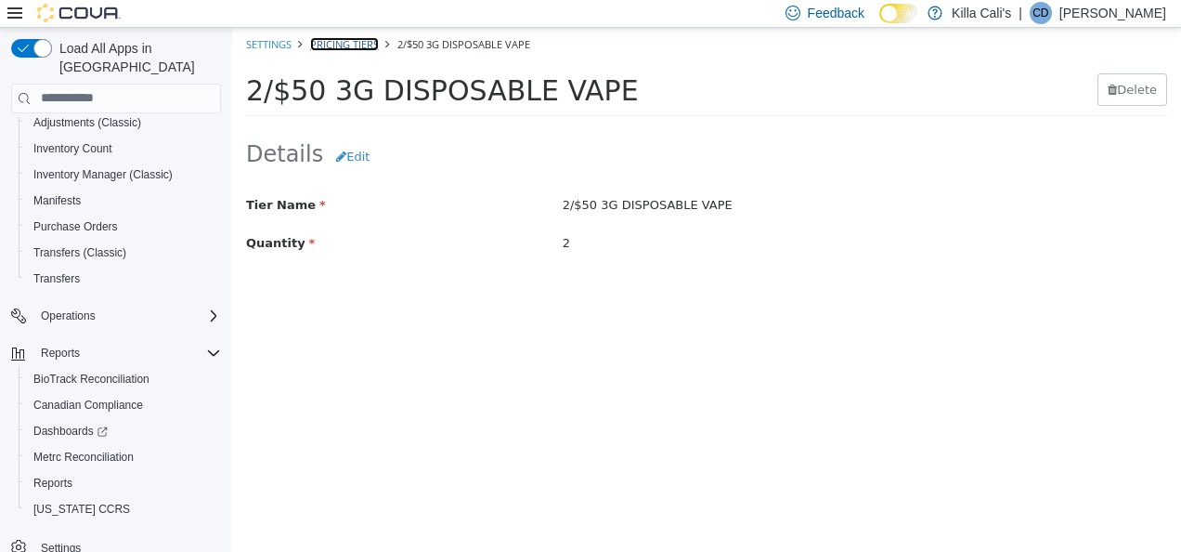
click at [355, 42] on link "Pricing Tiers" at bounding box center [344, 43] width 69 height 14
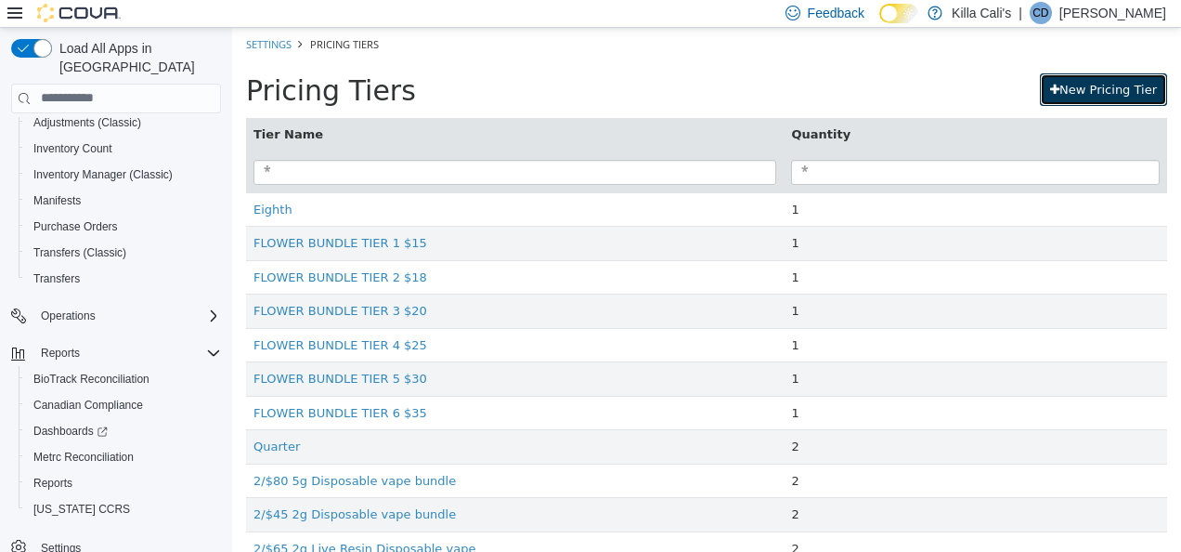
click at [1105, 79] on link "New Pricing Tier" at bounding box center [1103, 88] width 127 height 33
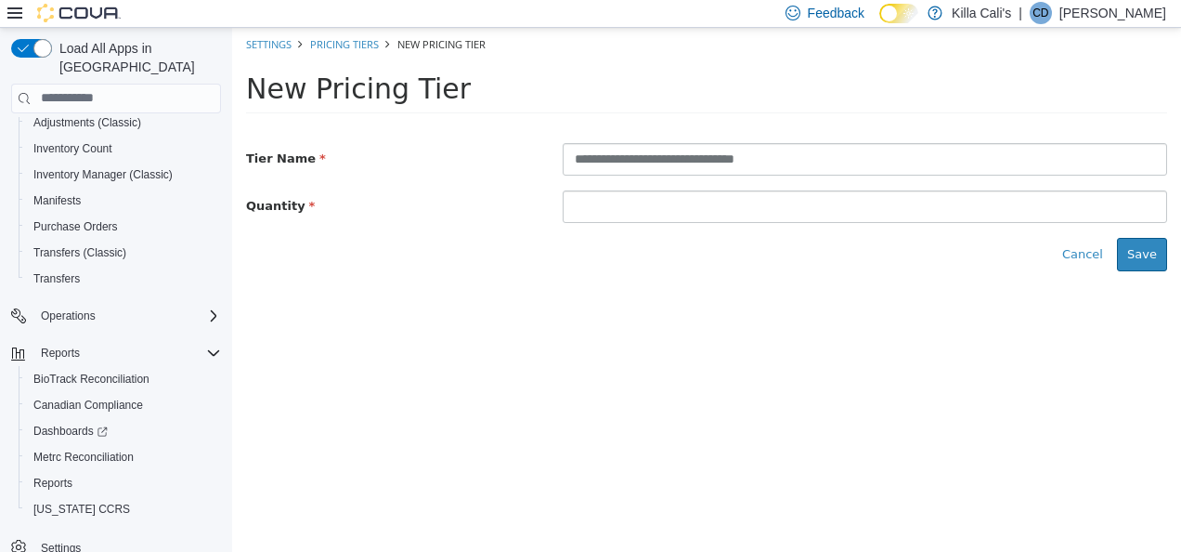
type input "**********"
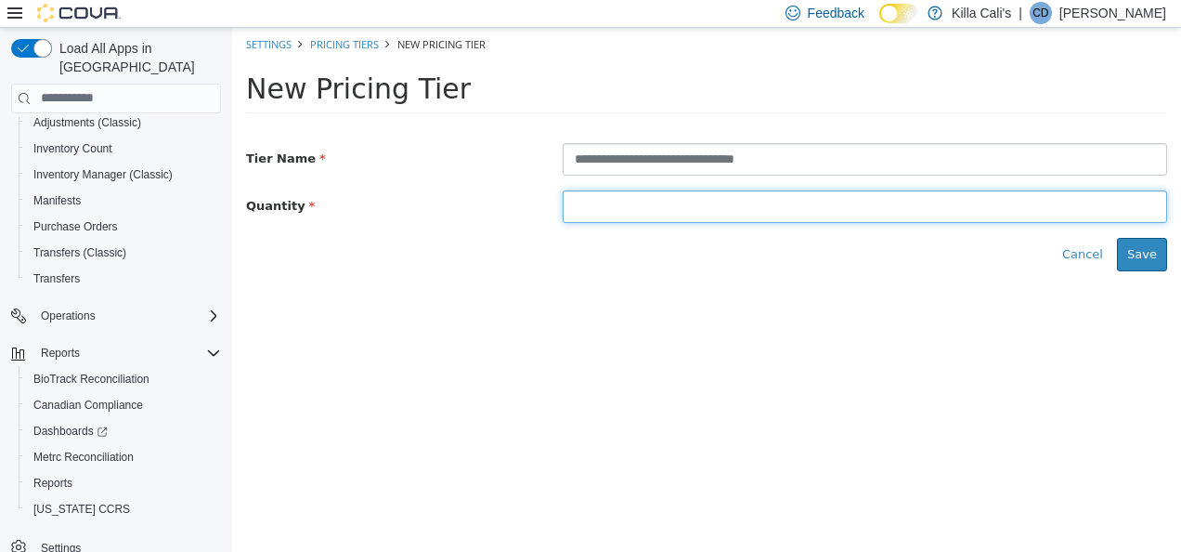
click at [682, 198] on input at bounding box center [865, 205] width 605 height 33
type input "*"
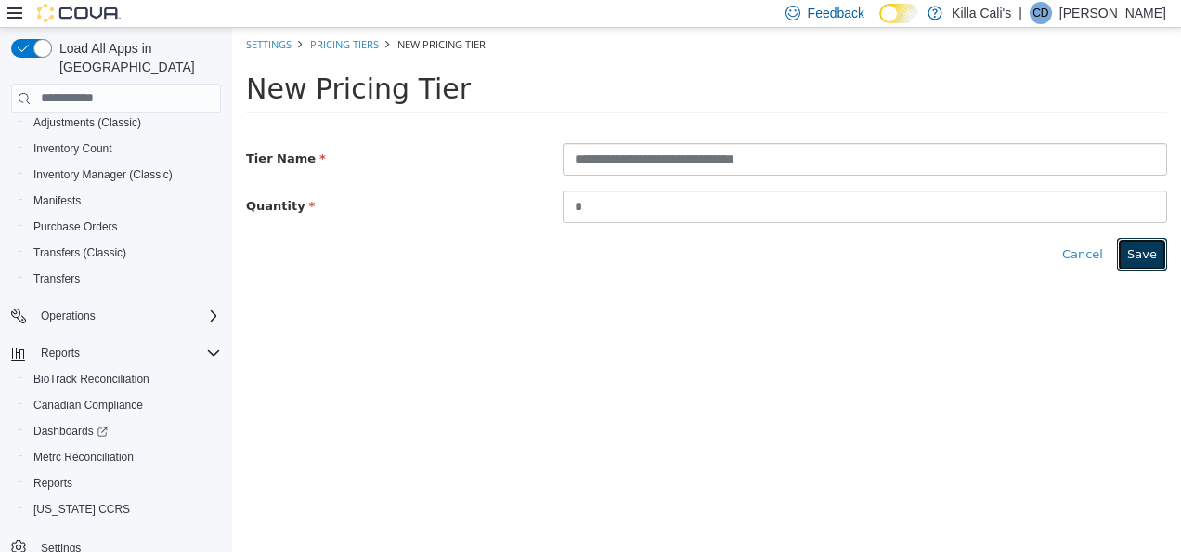
click at [1132, 244] on button "Save" at bounding box center [1142, 253] width 50 height 33
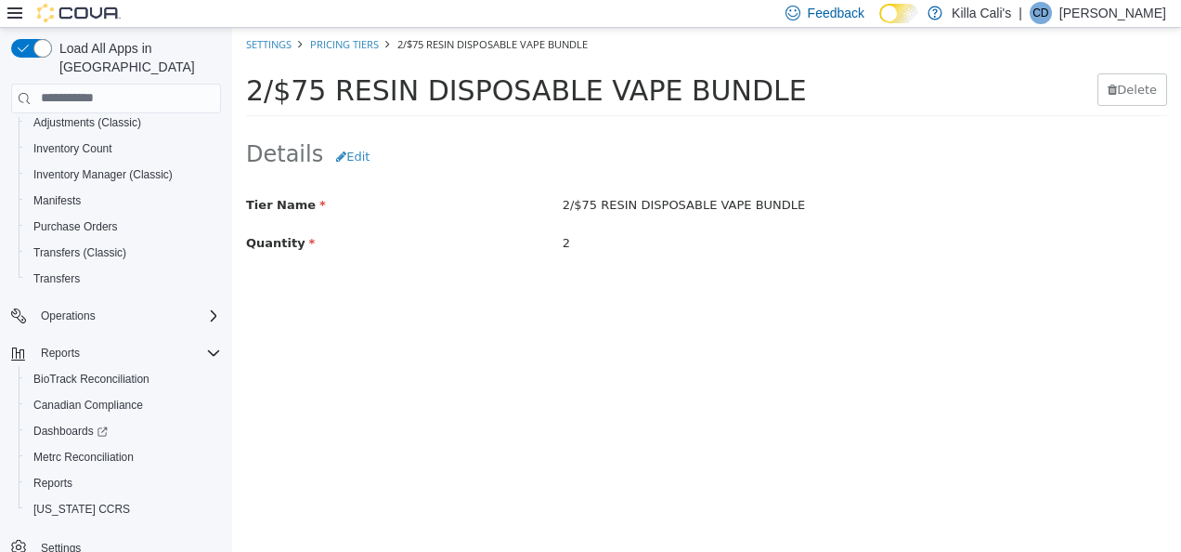
click at [728, 96] on span "2/$75 RESIN DISPOSABLE VAPE BUNDLE" at bounding box center [526, 89] width 561 height 33
click at [747, 86] on div "2/$75 RESIN DISPOSABLE VAPE BUNDLE" at bounding box center [648, 88] width 804 height 33
click at [734, 88] on span "2/$75 RESIN DISPOSABLE VAPE BUNDLE" at bounding box center [526, 89] width 561 height 33
drag, startPoint x: 734, startPoint y: 88, endPoint x: 681, endPoint y: 89, distance: 53.0
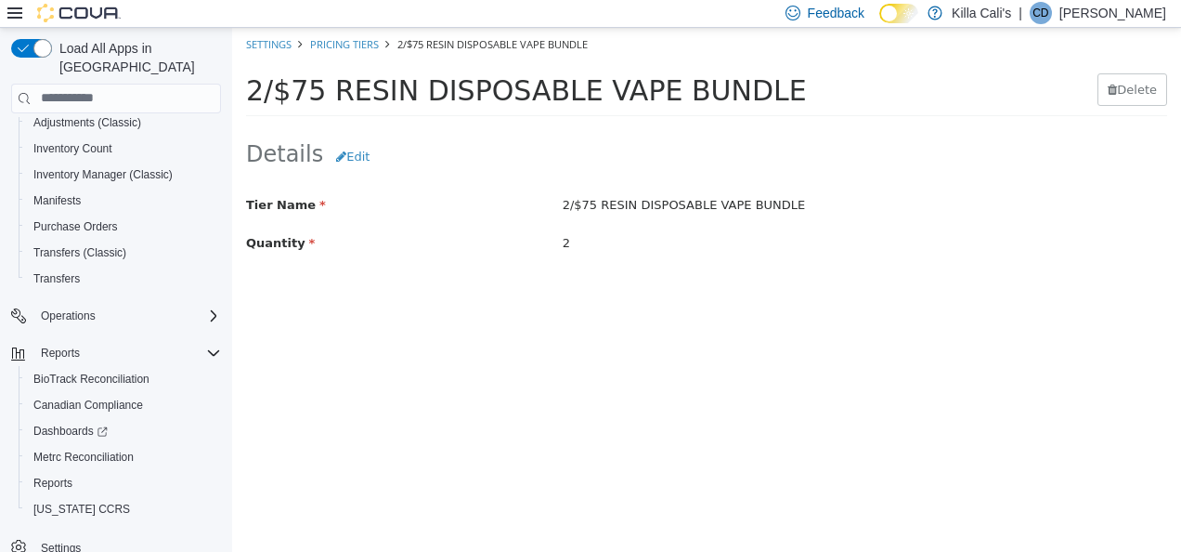
click at [681, 89] on span "2/$75 RESIN DISPOSABLE VAPE BUNDLE" at bounding box center [526, 89] width 561 height 33
click at [727, 122] on div "2/$75 RESIN DISPOSABLE VAPE BUNDLE [GEOGRAPHIC_DATA]" at bounding box center [706, 93] width 949 height 67
drag, startPoint x: 247, startPoint y: 93, endPoint x: 744, endPoint y: 92, distance: 496.9
click at [744, 92] on div "2/$75 RESIN DISPOSABLE VAPE BUNDLE" at bounding box center [648, 88] width 804 height 33
drag, startPoint x: 744, startPoint y: 92, endPoint x: 667, endPoint y: 87, distance: 77.2
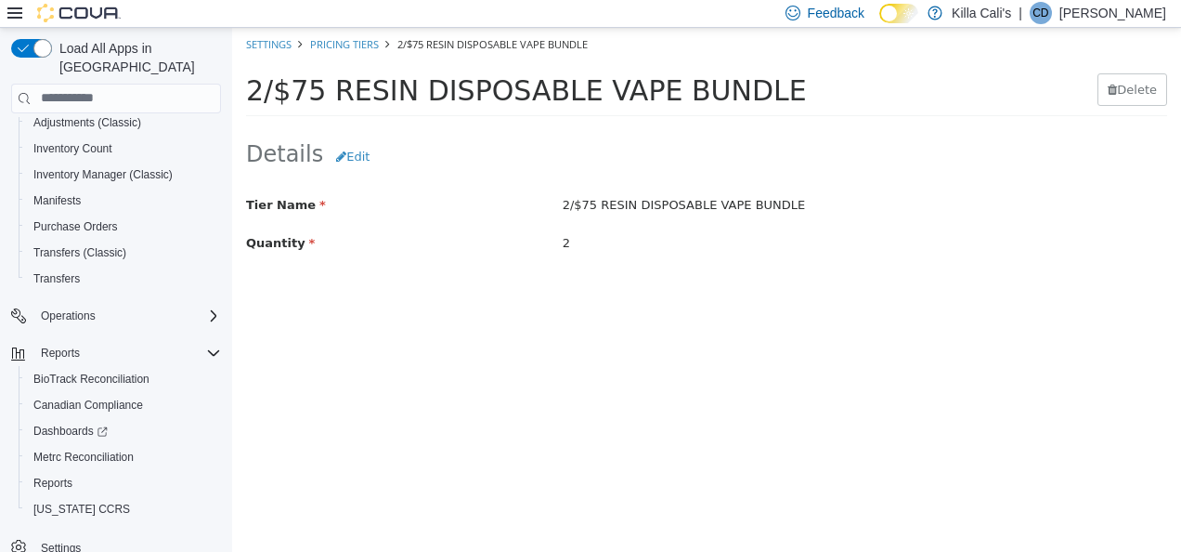
copy span "2/$75 RESIN DISPOSABLE VAPE BUNDLE"
click at [351, 46] on link "Pricing Tiers" at bounding box center [344, 43] width 69 height 14
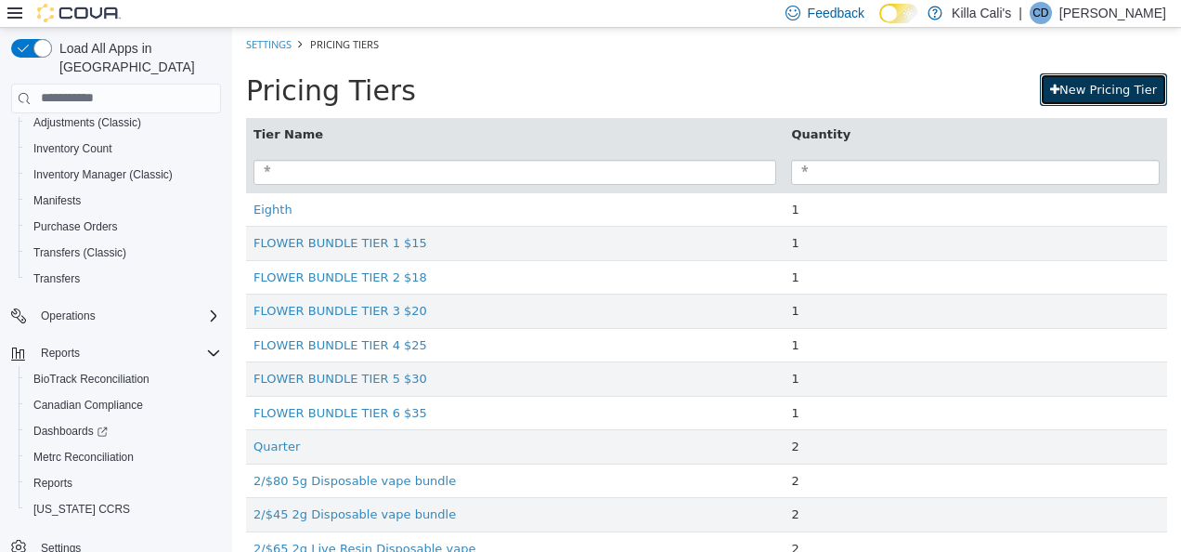
click at [1068, 83] on link "New Pricing Tier" at bounding box center [1103, 88] width 127 height 33
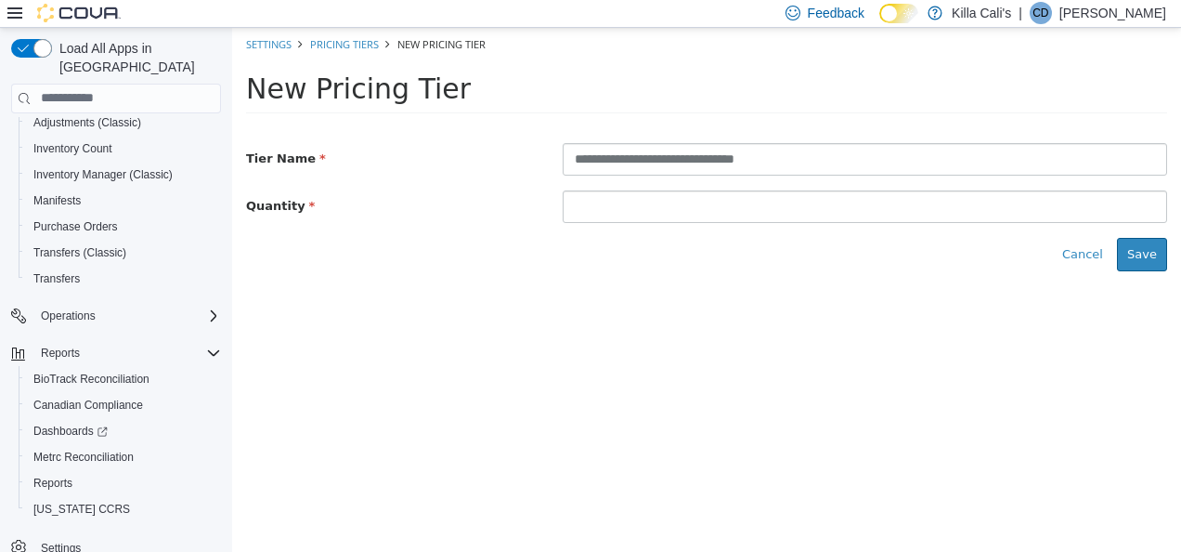
type input "**********"
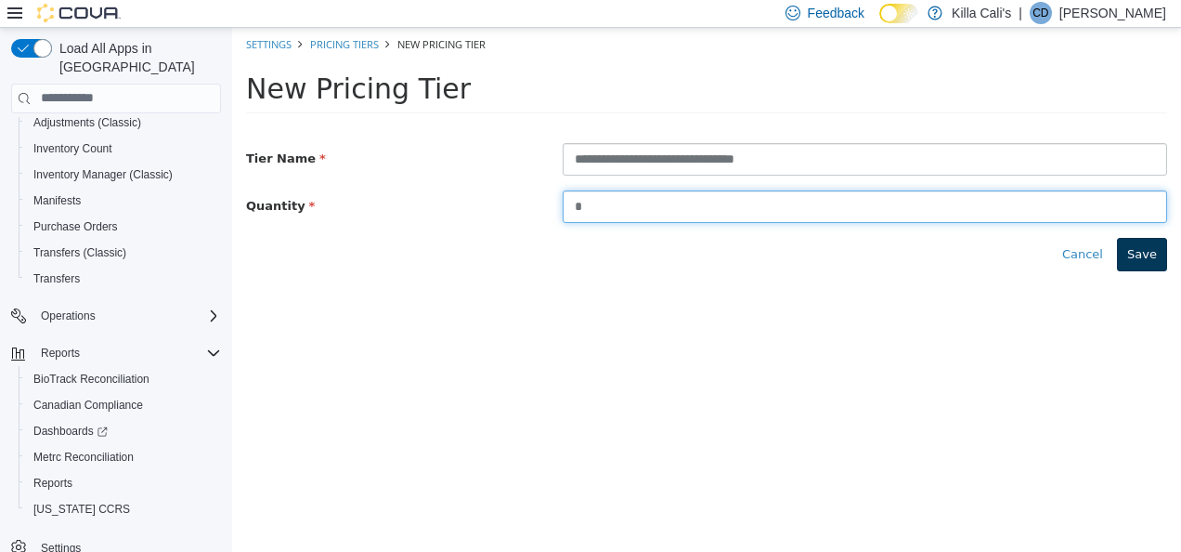
type input "*"
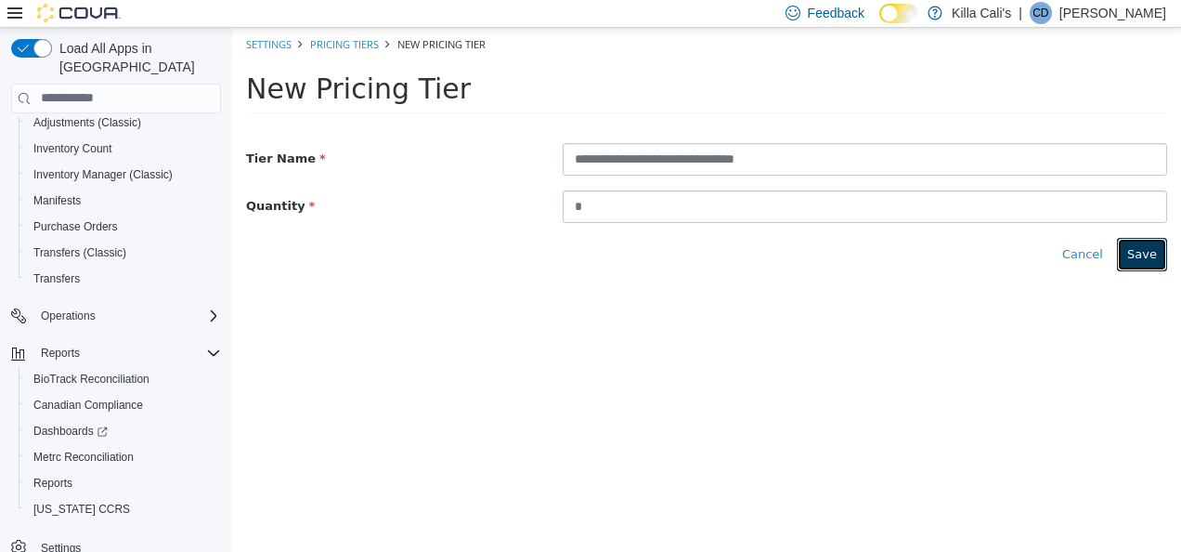
click at [1157, 252] on button "Save" at bounding box center [1142, 253] width 50 height 33
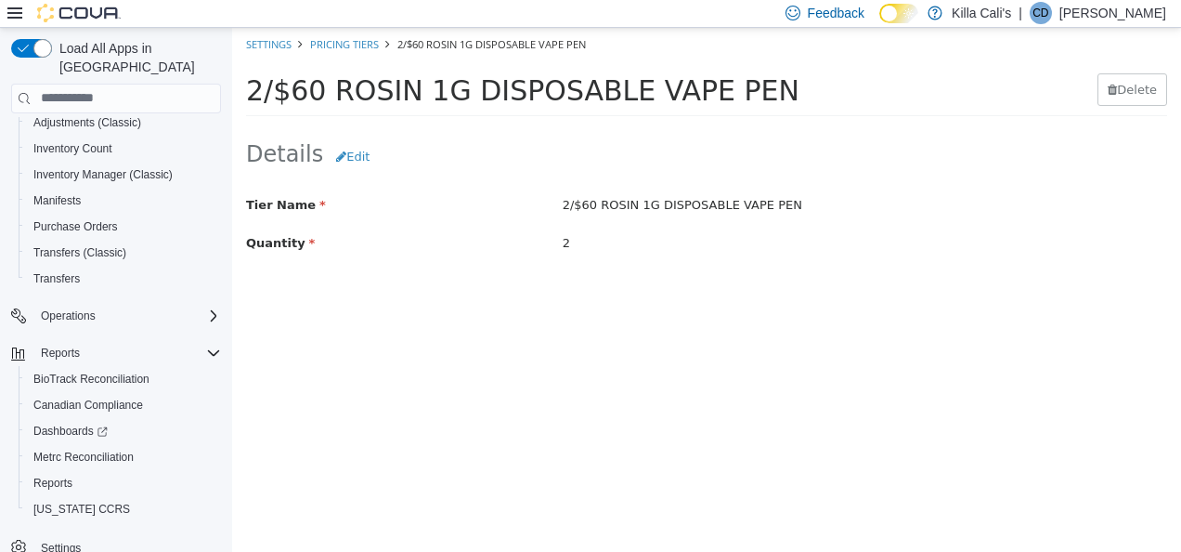
drag, startPoint x: 736, startPoint y: 87, endPoint x: 240, endPoint y: 85, distance: 496.0
click at [240, 85] on div "2/$60 ROSIN 1G DISPOSABLE VAPE PEN [GEOGRAPHIC_DATA]" at bounding box center [706, 93] width 949 height 67
copy span "2/$60 ROSIN 1G DISPOSABLE VAPE PEN"
click at [341, 40] on link "Pricing Tiers" at bounding box center [344, 43] width 69 height 14
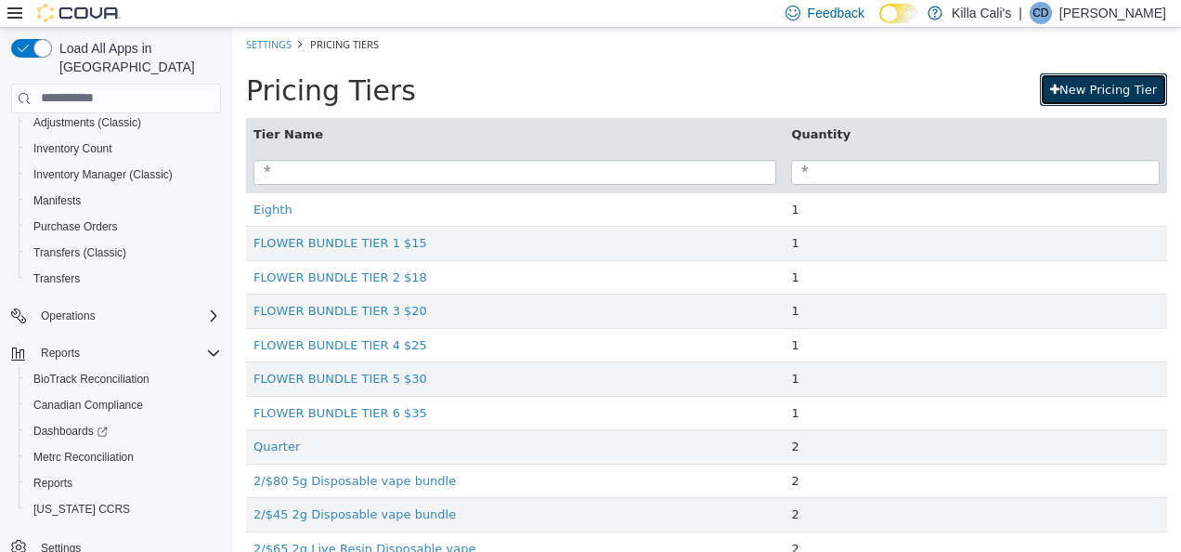
click at [1089, 96] on link "New Pricing Tier" at bounding box center [1103, 88] width 127 height 33
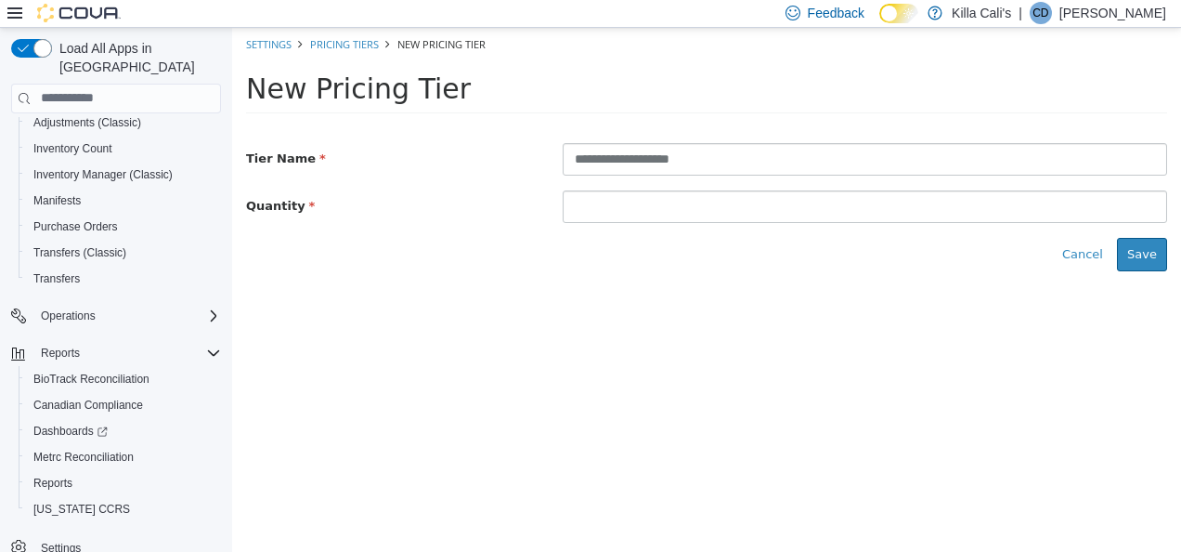
type input "**********"
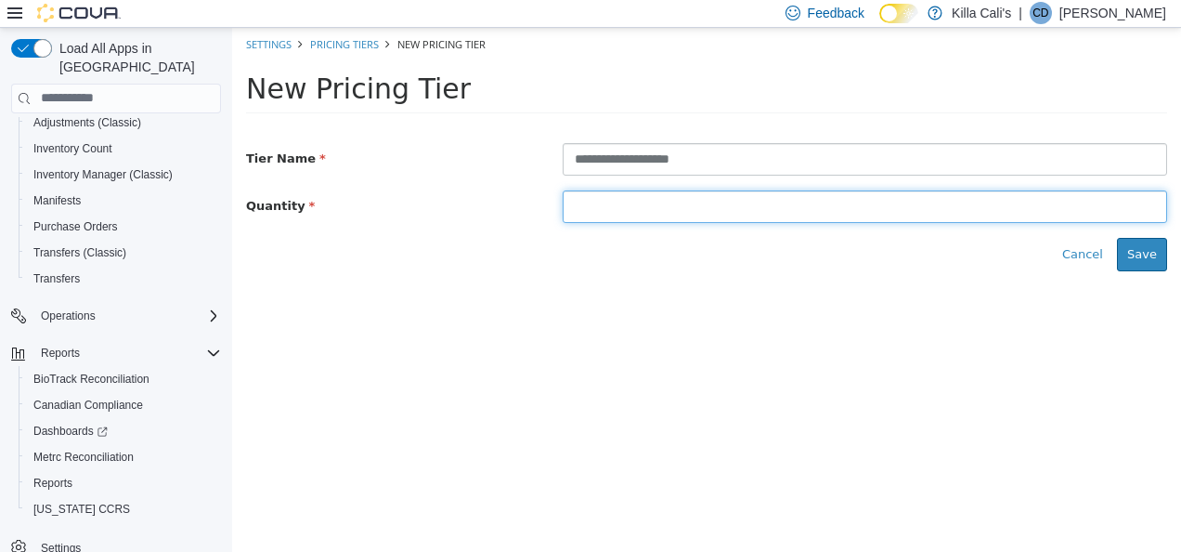
click at [608, 213] on input at bounding box center [865, 205] width 605 height 33
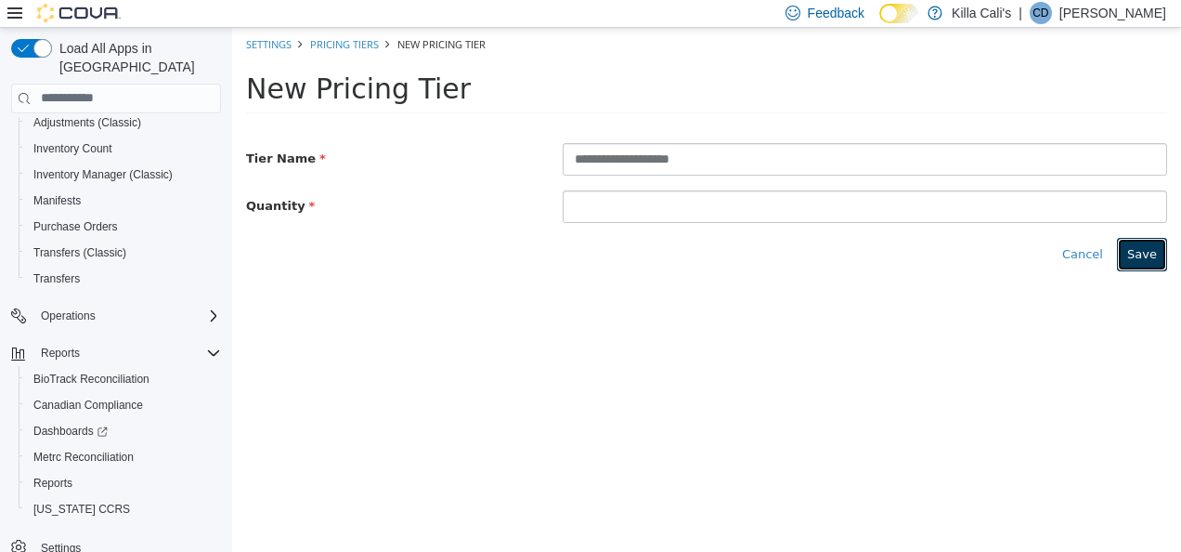
click at [1148, 257] on button "Save" at bounding box center [1142, 253] width 50 height 33
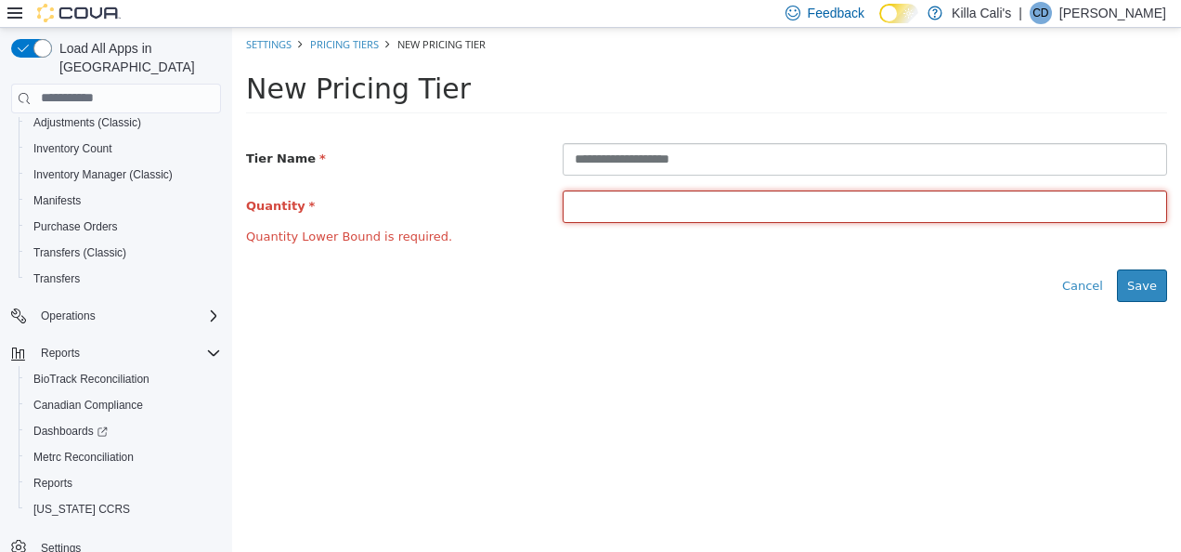
click at [615, 211] on input at bounding box center [865, 205] width 605 height 33
type input "*"
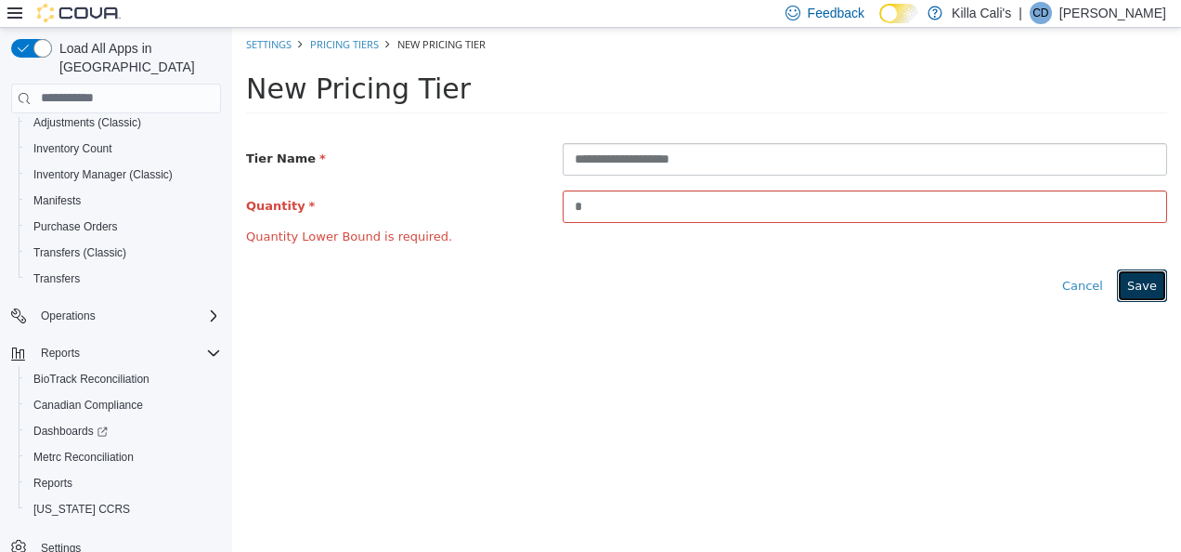
click at [1138, 276] on button "Save" at bounding box center [1142, 284] width 50 height 33
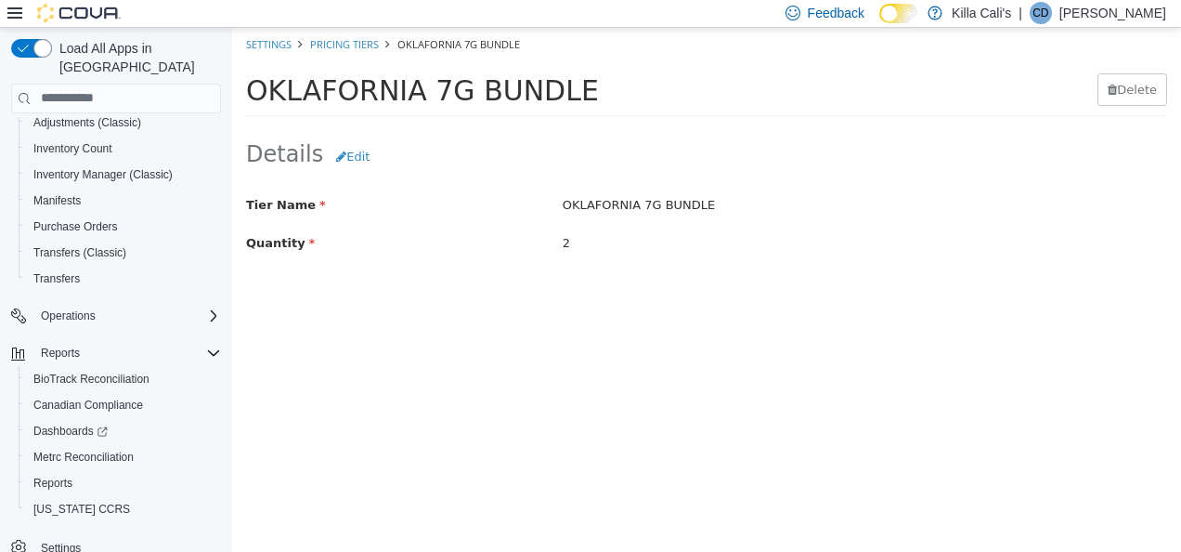
drag, startPoint x: 564, startPoint y: 88, endPoint x: 245, endPoint y: 95, distance: 318.7
click at [246, 95] on span "OKLAFORNIA 7G BUNDLE" at bounding box center [422, 89] width 353 height 33
copy span "OKLAFORNIA 7G BUNDLE"
click at [368, 42] on link "Pricing Tiers" at bounding box center [344, 43] width 69 height 14
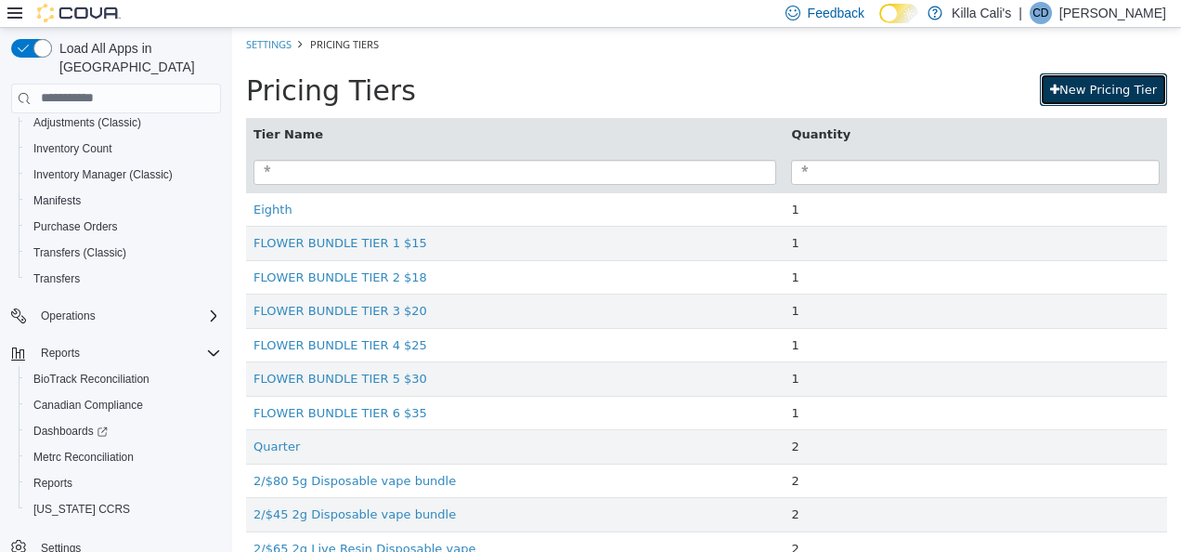
click at [1093, 85] on link "New Pricing Tier" at bounding box center [1103, 88] width 127 height 33
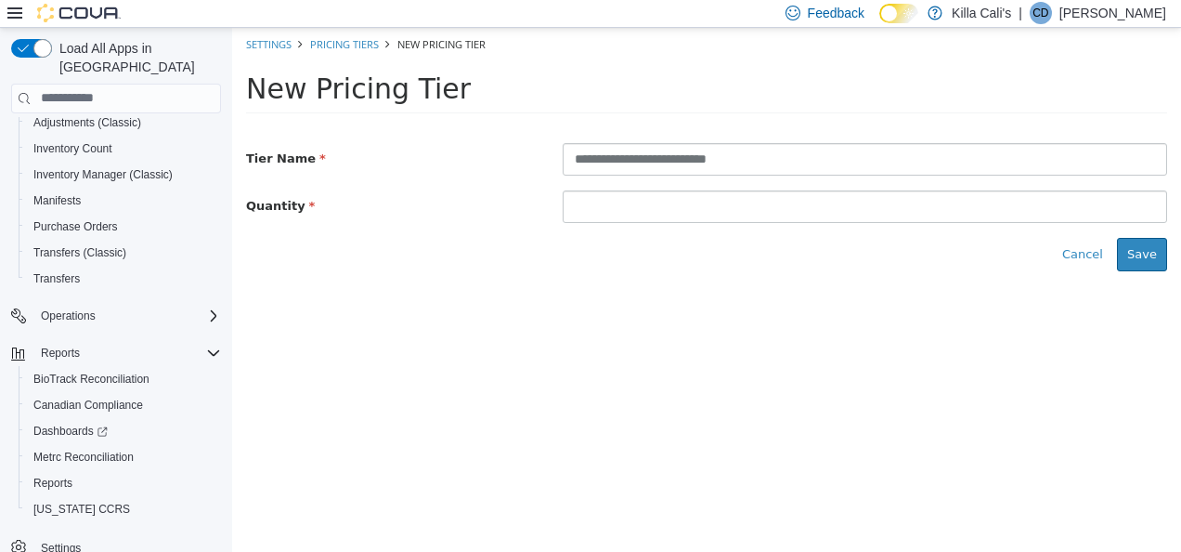
type input "**********"
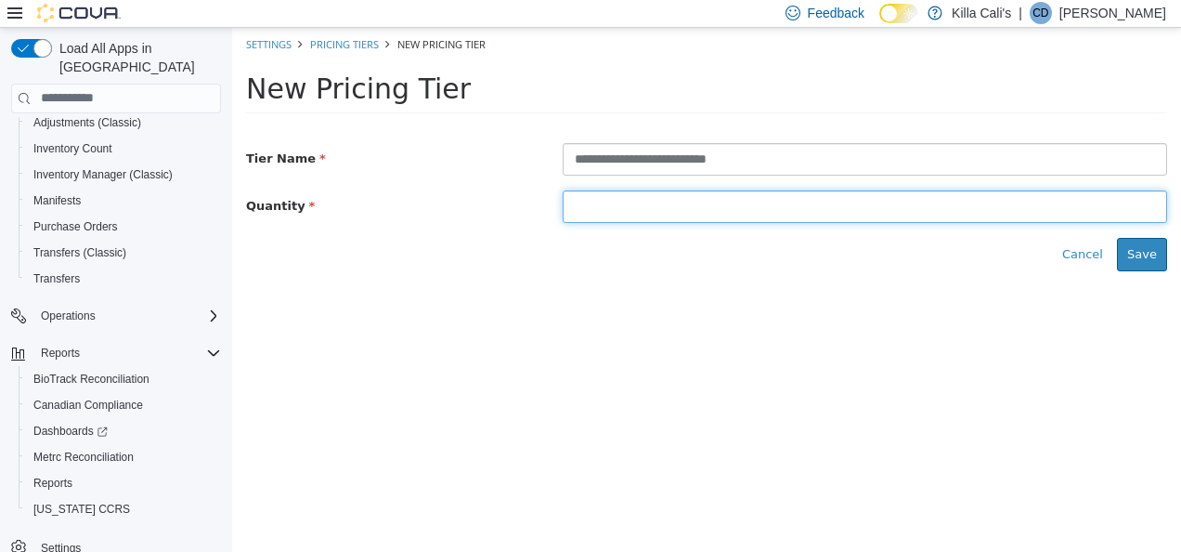
type input "*"
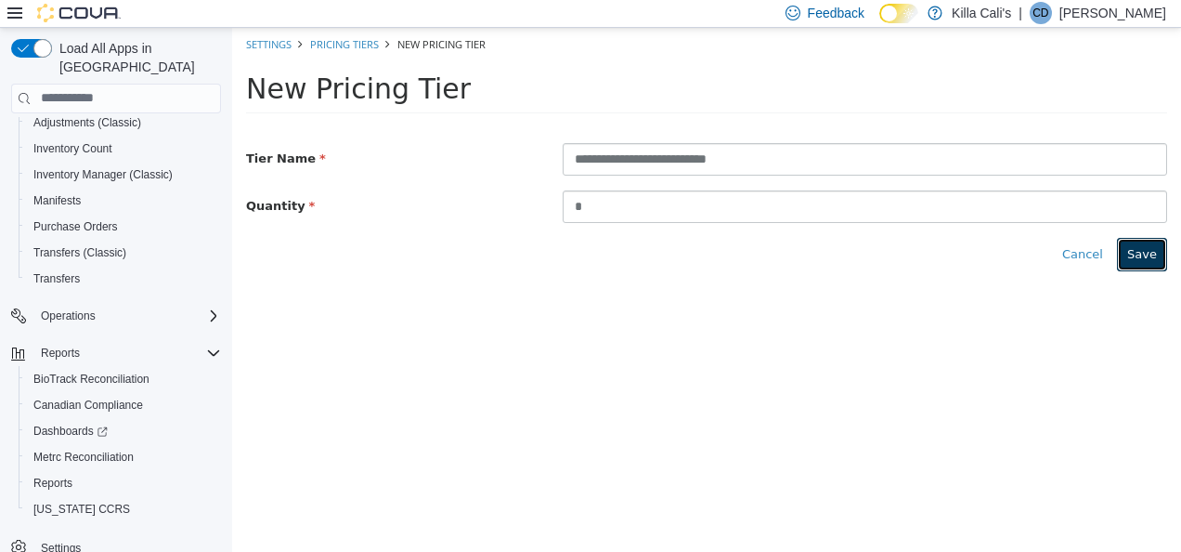
click at [1156, 259] on button "Save" at bounding box center [1142, 253] width 50 height 33
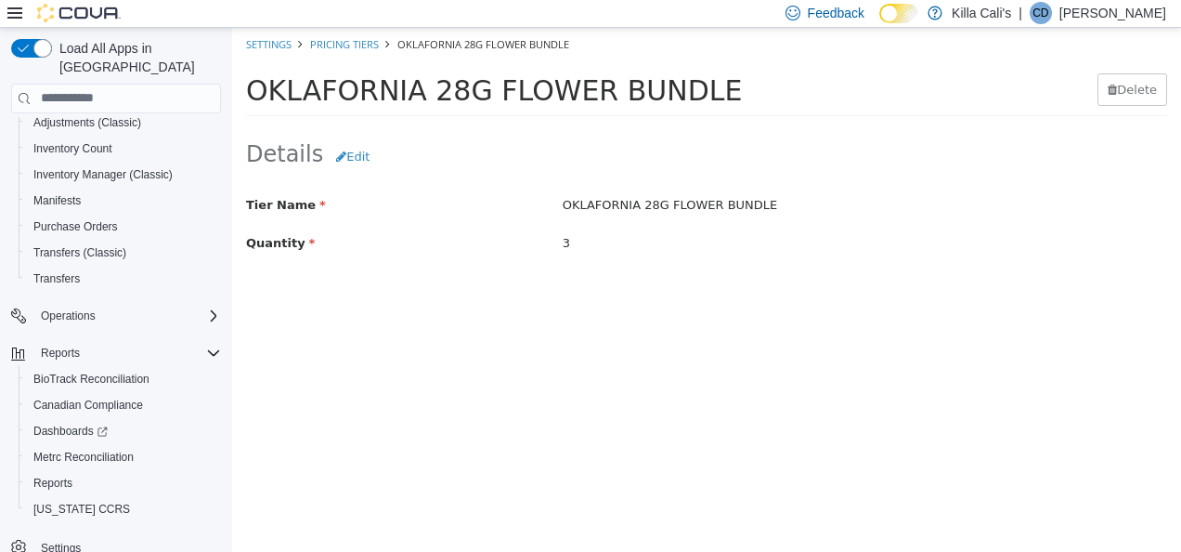
drag, startPoint x: 687, startPoint y: 86, endPoint x: 232, endPoint y: 94, distance: 455.2
click at [232, 94] on div "OKLAFORNIA 28G FLOWER BUNDLE [GEOGRAPHIC_DATA]" at bounding box center [706, 93] width 949 height 67
copy span "OKLAFORNIA 28G FLOWER BUNDLE"
click at [360, 150] on button "Edit" at bounding box center [351, 152] width 57 height 27
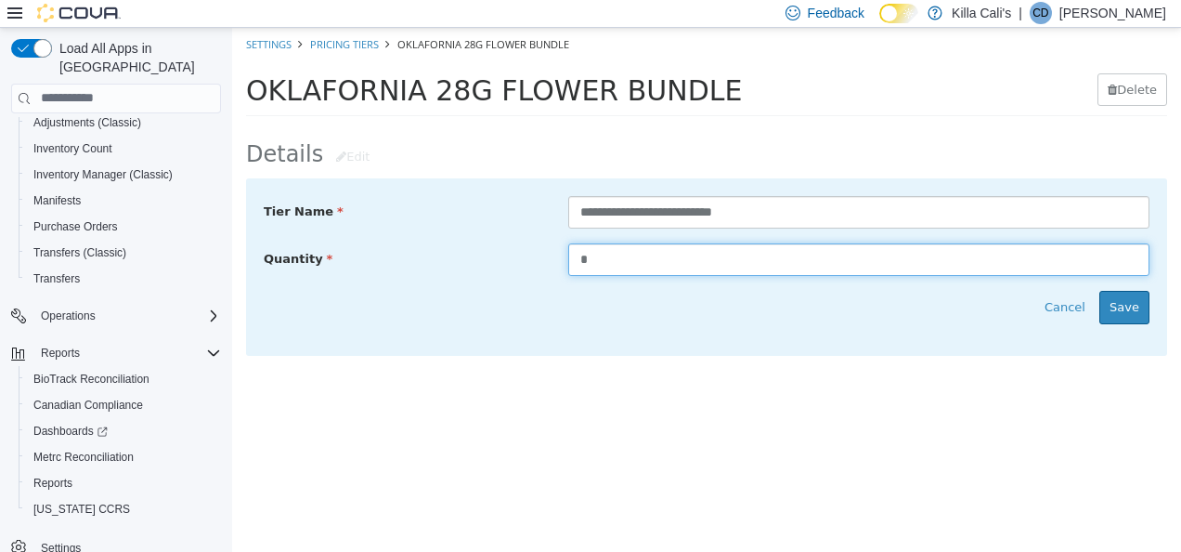
drag, startPoint x: 591, startPoint y: 255, endPoint x: 549, endPoint y: 257, distance: 41.8
click at [551, 257] on div "Quantity *" at bounding box center [707, 258] width 914 height 33
type input "*"
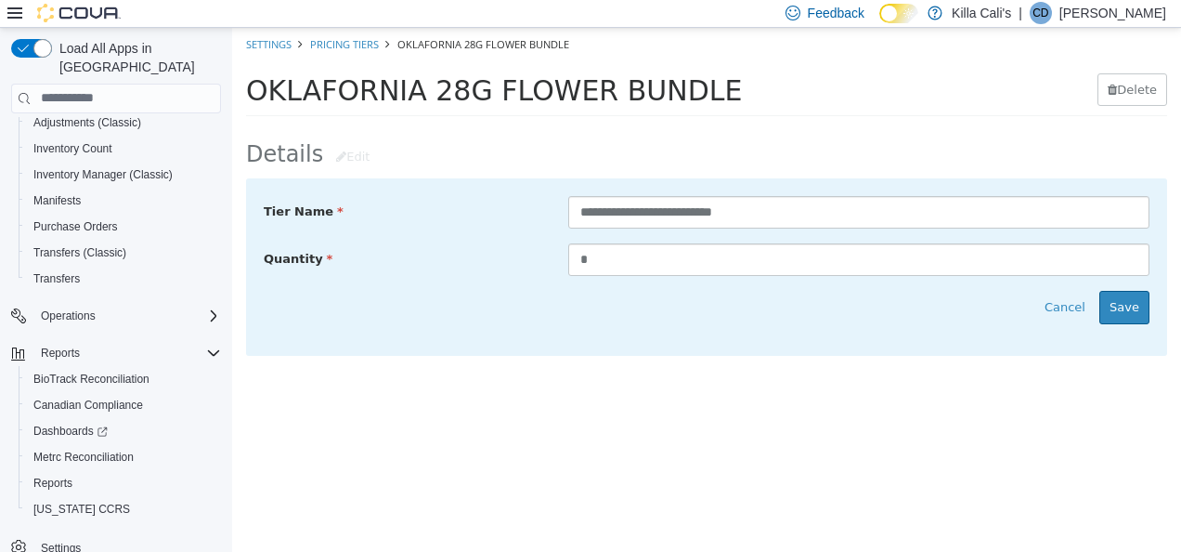
click at [1020, 373] on html "**********" at bounding box center [706, 200] width 949 height 346
click at [1133, 308] on button "Save" at bounding box center [1125, 306] width 50 height 33
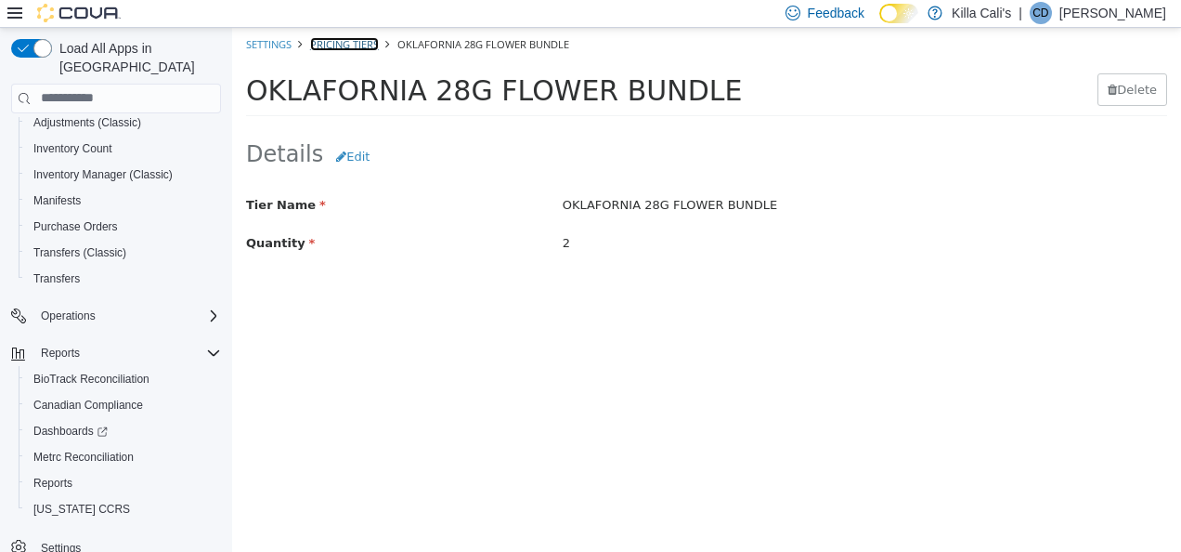
click at [323, 44] on link "Pricing Tiers" at bounding box center [344, 43] width 69 height 14
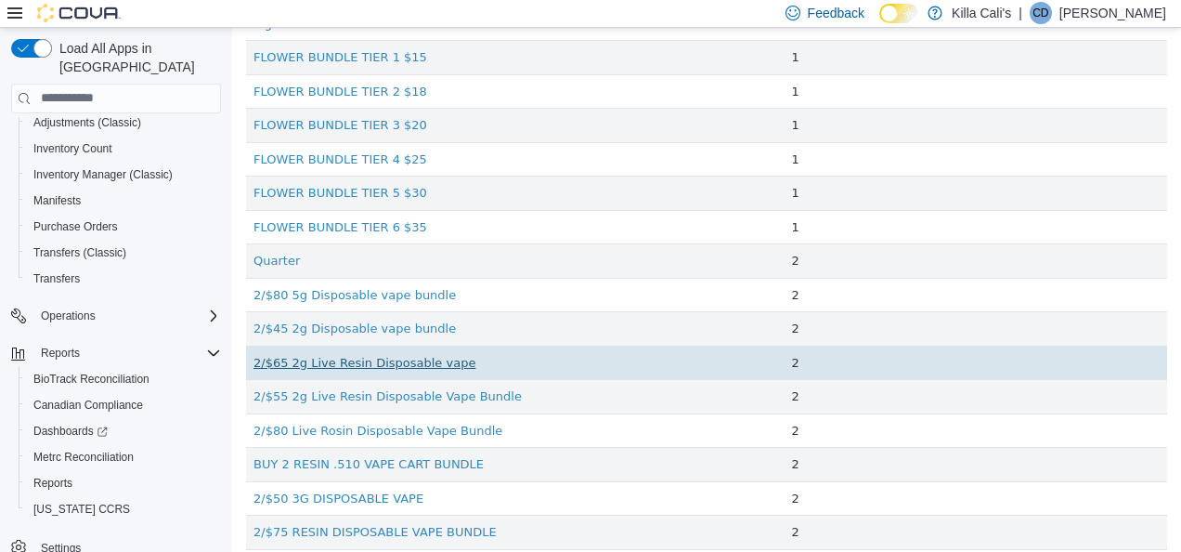
scroll to position [279, 0]
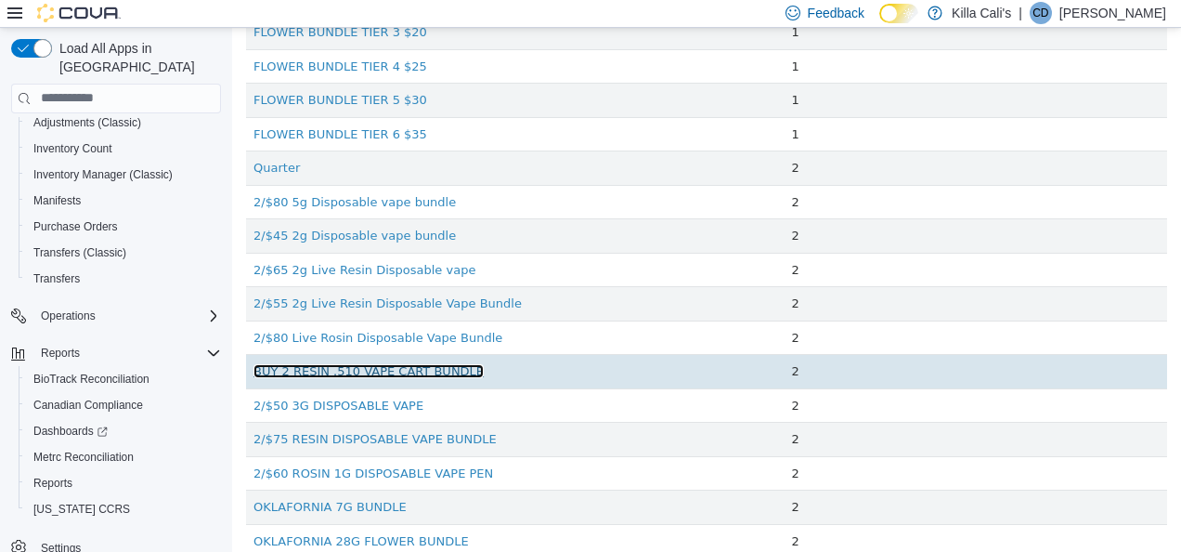
click at [327, 367] on link "BUY 2 RESIN .510 VAPE CART BUNDLE" at bounding box center [369, 370] width 230 height 14
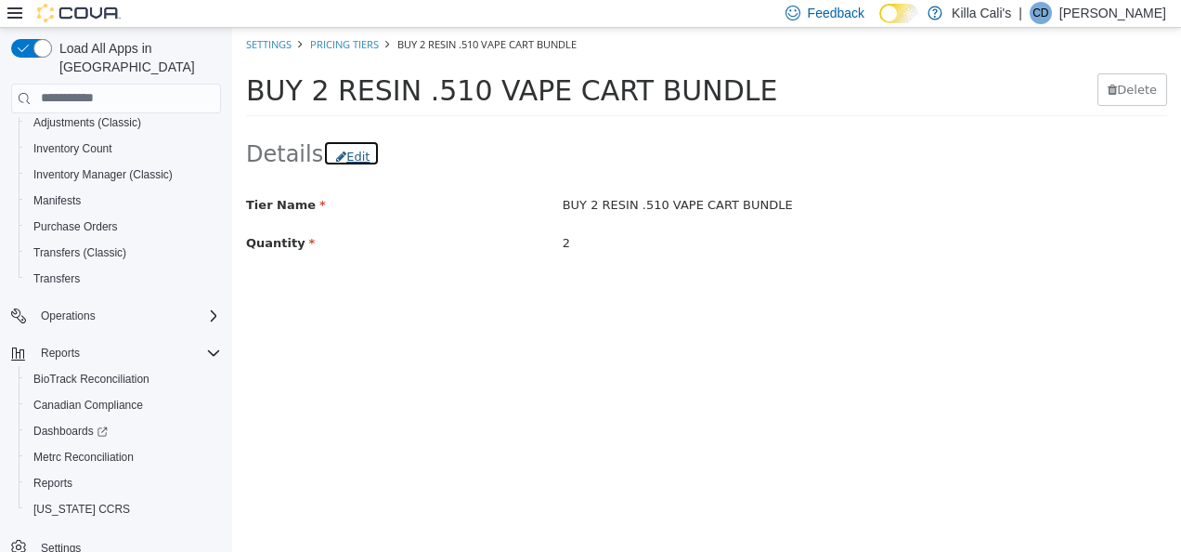
click at [346, 153] on span "Edit" at bounding box center [357, 156] width 23 height 14
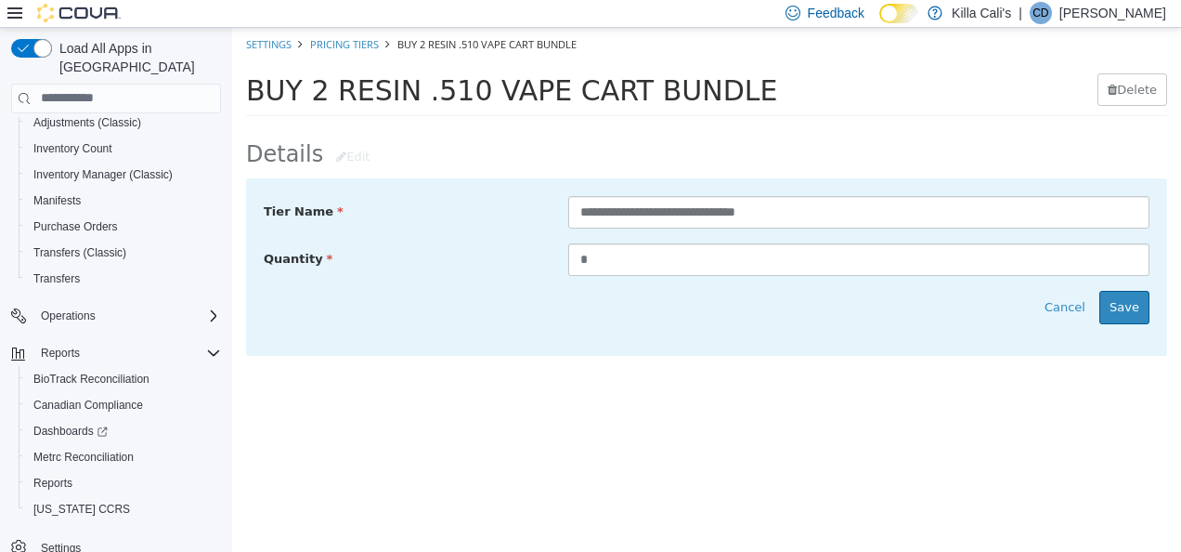
drag, startPoint x: 616, startPoint y: 211, endPoint x: 555, endPoint y: 200, distance: 62.3
click at [555, 200] on div "**********" at bounding box center [859, 211] width 609 height 33
type input "**********"
click at [1130, 313] on button "Save" at bounding box center [1125, 306] width 50 height 33
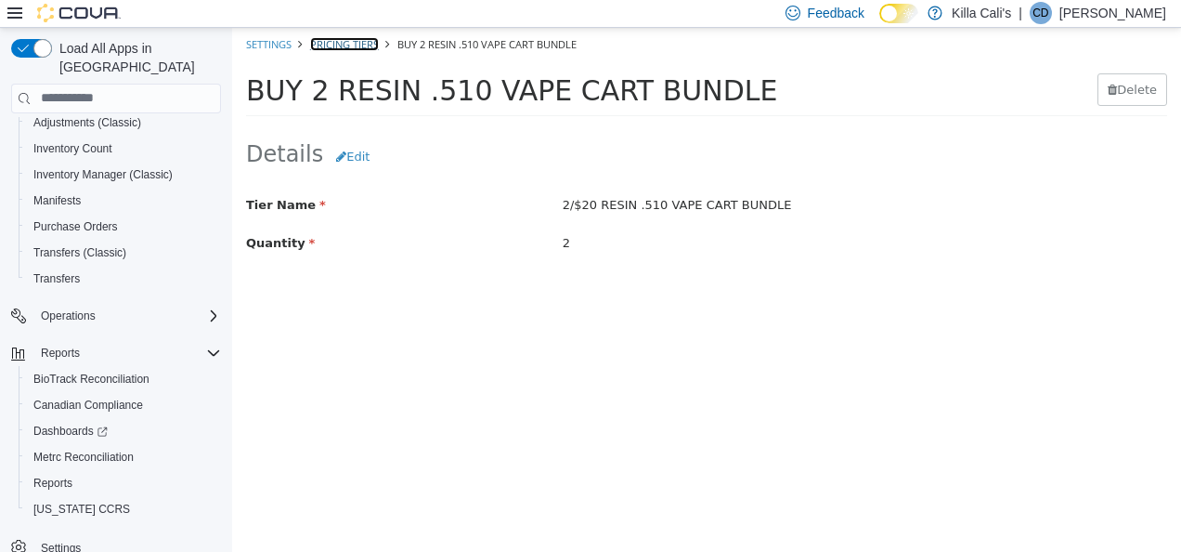
click at [349, 45] on link "Pricing Tiers" at bounding box center [344, 43] width 69 height 14
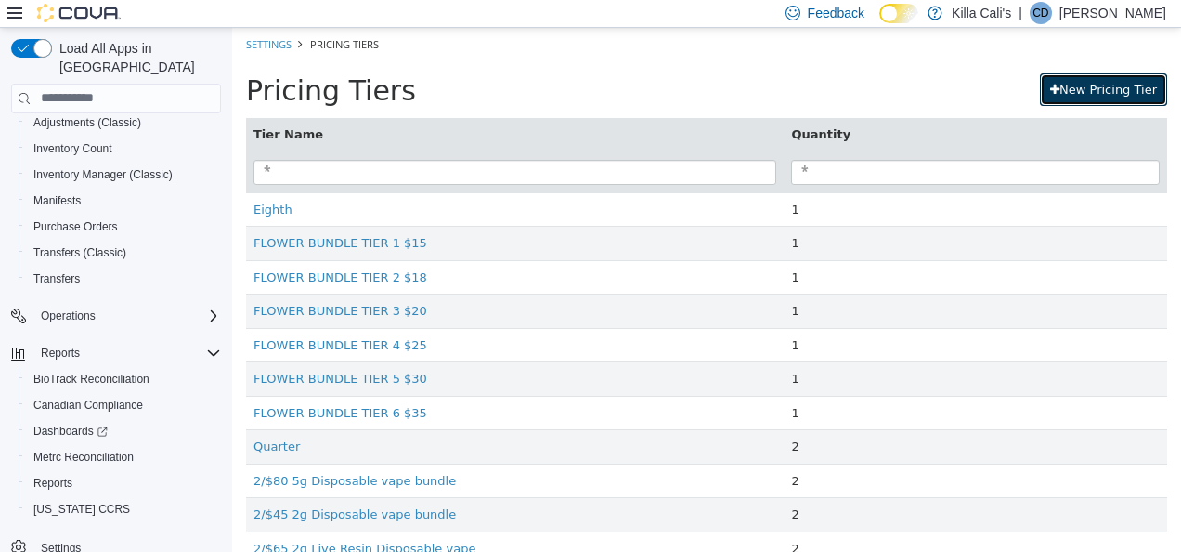
click at [1069, 81] on link "New Pricing Tier" at bounding box center [1103, 88] width 127 height 33
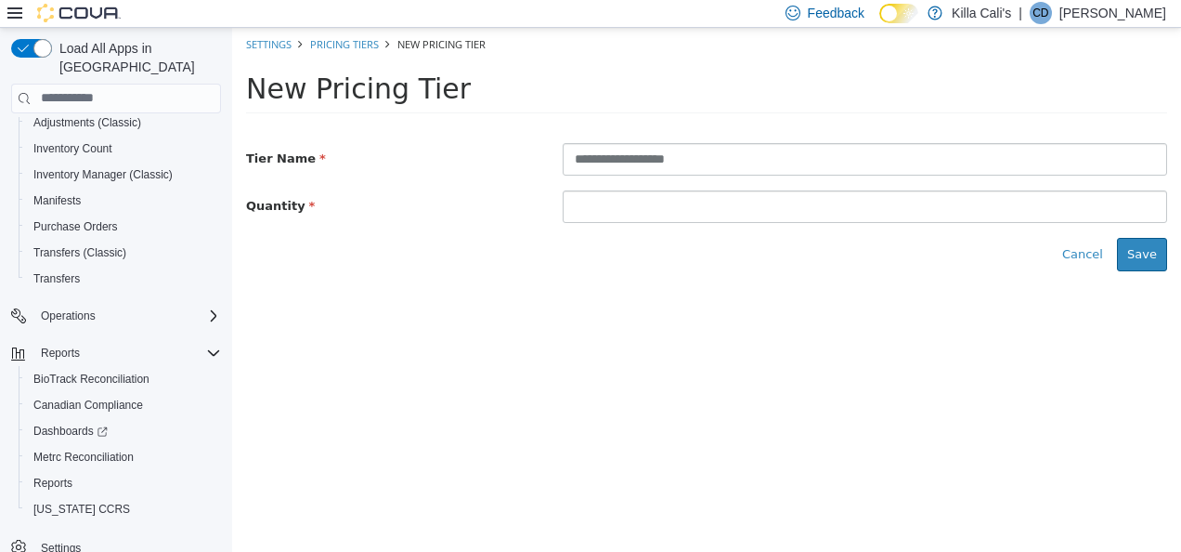
type input "**********"
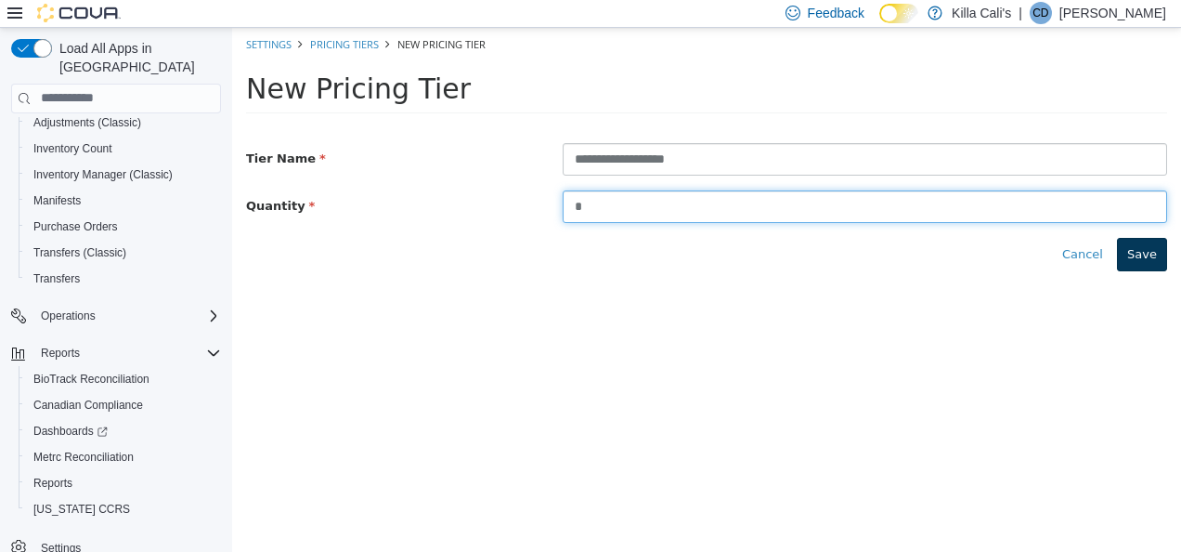
type input "*"
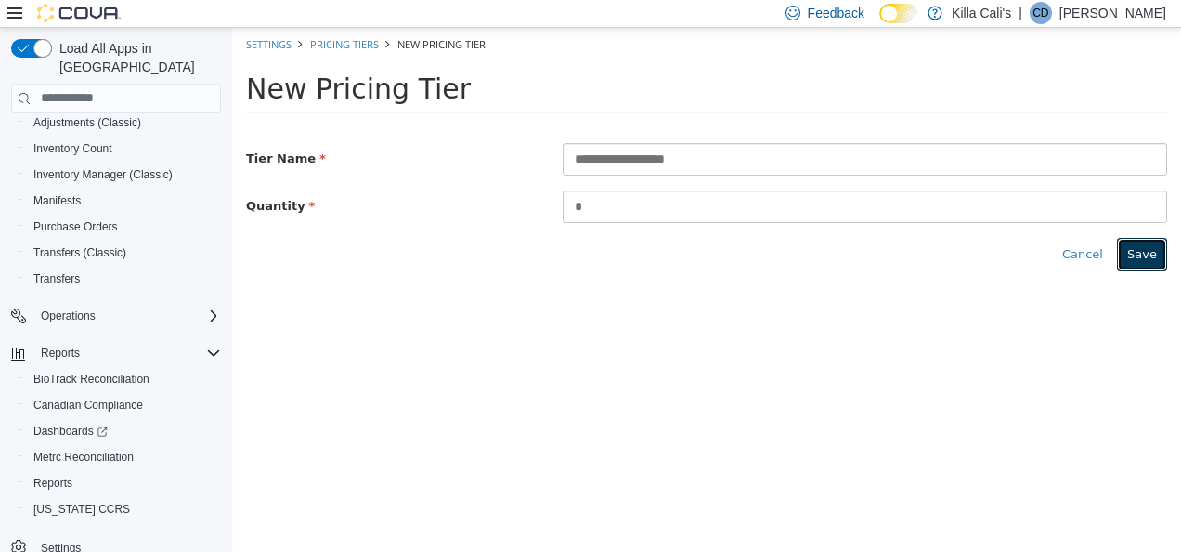
click at [1133, 250] on button "Save" at bounding box center [1142, 253] width 50 height 33
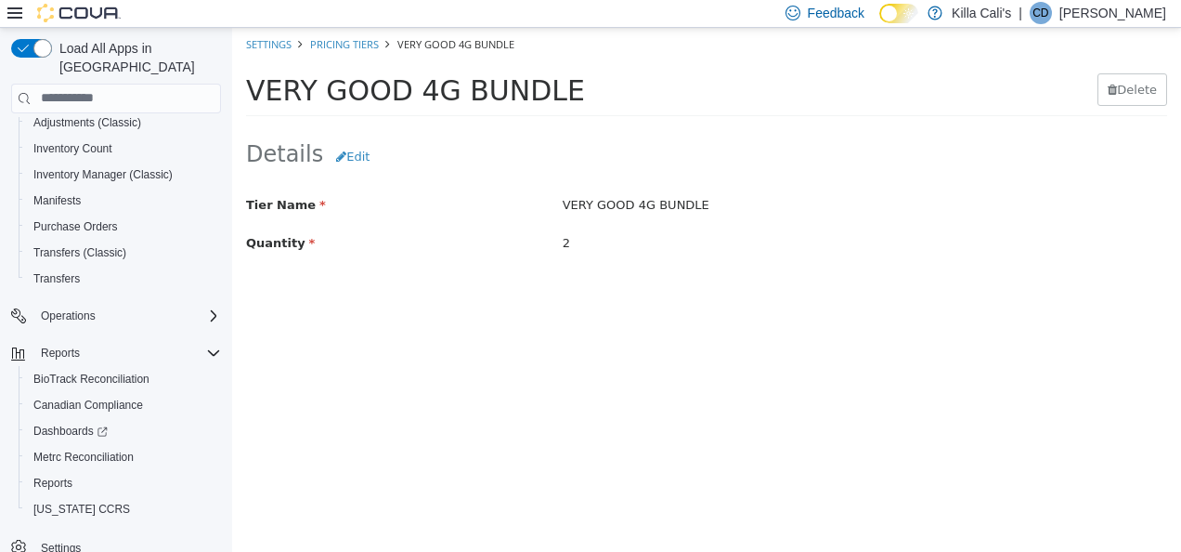
click at [552, 90] on div "VERY GOOD 4G BUNDLE" at bounding box center [617, 88] width 743 height 33
drag, startPoint x: 549, startPoint y: 88, endPoint x: 461, endPoint y: 125, distance: 95.7
click at [232, 98] on html "× Save successful. Settings Pricing Tiers VERY GOOD 4G BUNDLE VERY GOOD 4G BUND…" at bounding box center [706, 167] width 949 height 280
copy span "VERY GOOD 4G BUNDLE"
click at [341, 44] on link "Pricing Tiers" at bounding box center [344, 43] width 69 height 14
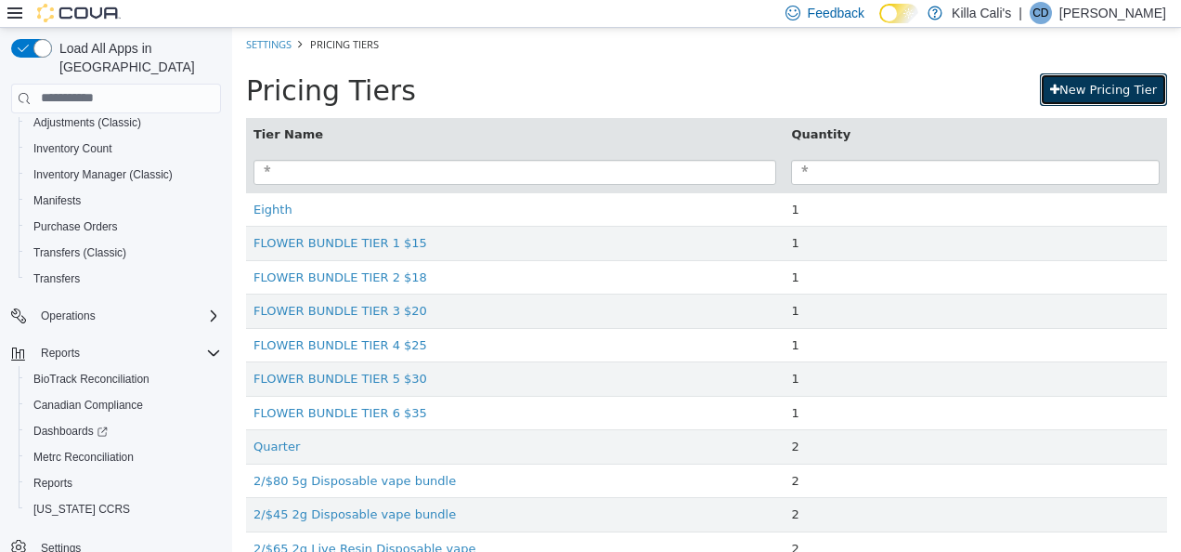
click at [1063, 88] on link "New Pricing Tier" at bounding box center [1103, 88] width 127 height 33
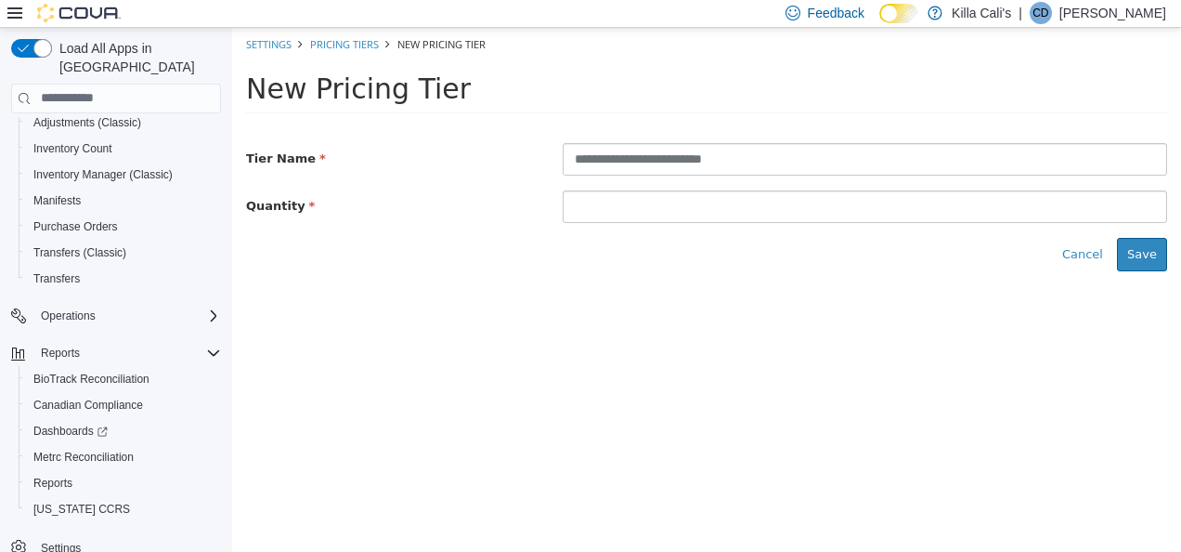
type input "**********"
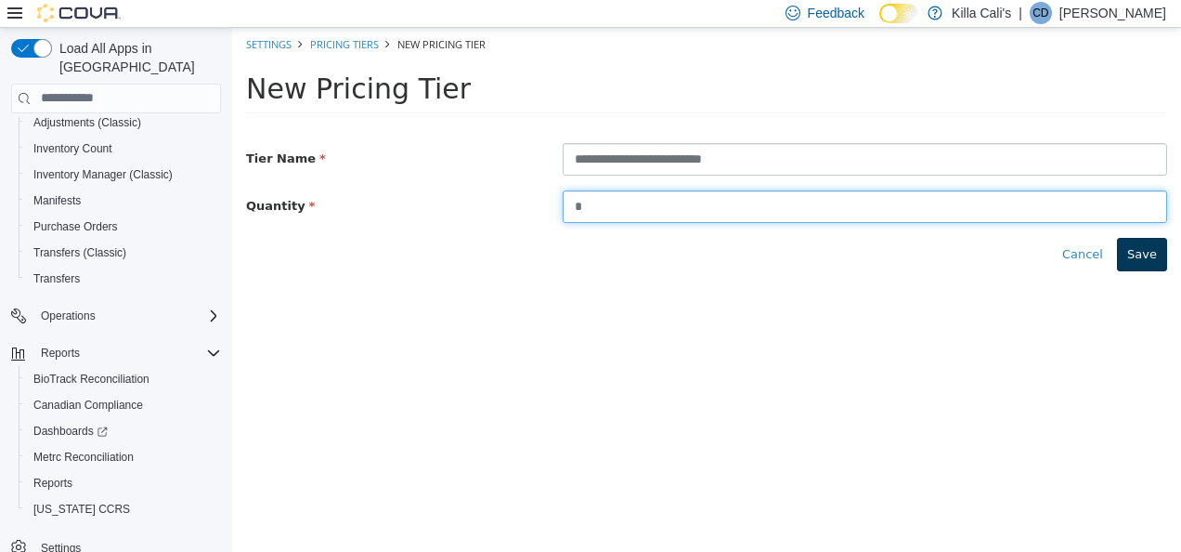
type input "*"
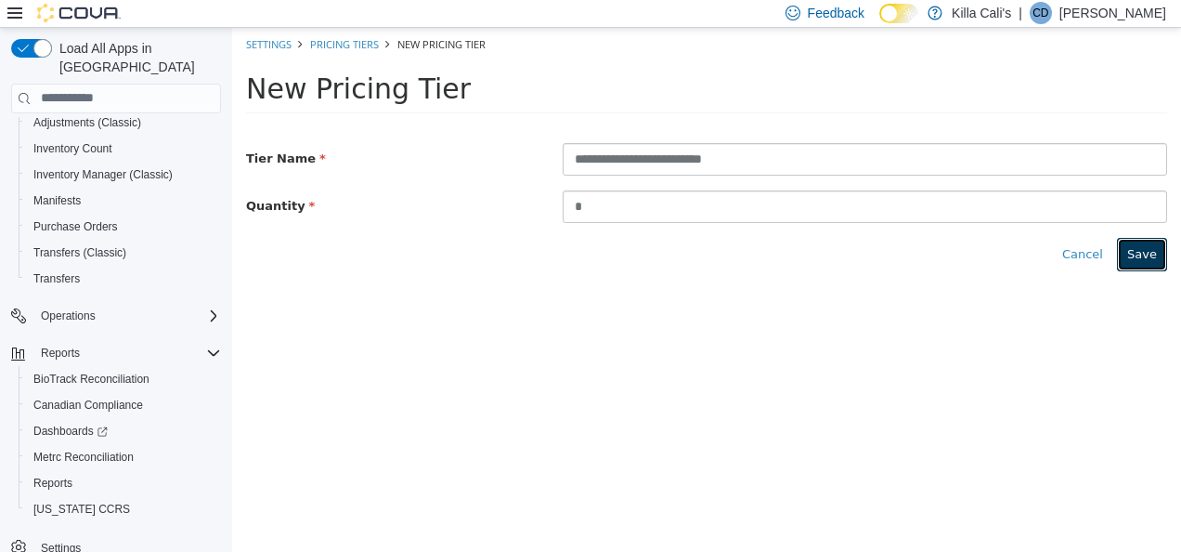
click at [1138, 257] on button "Save" at bounding box center [1142, 253] width 50 height 33
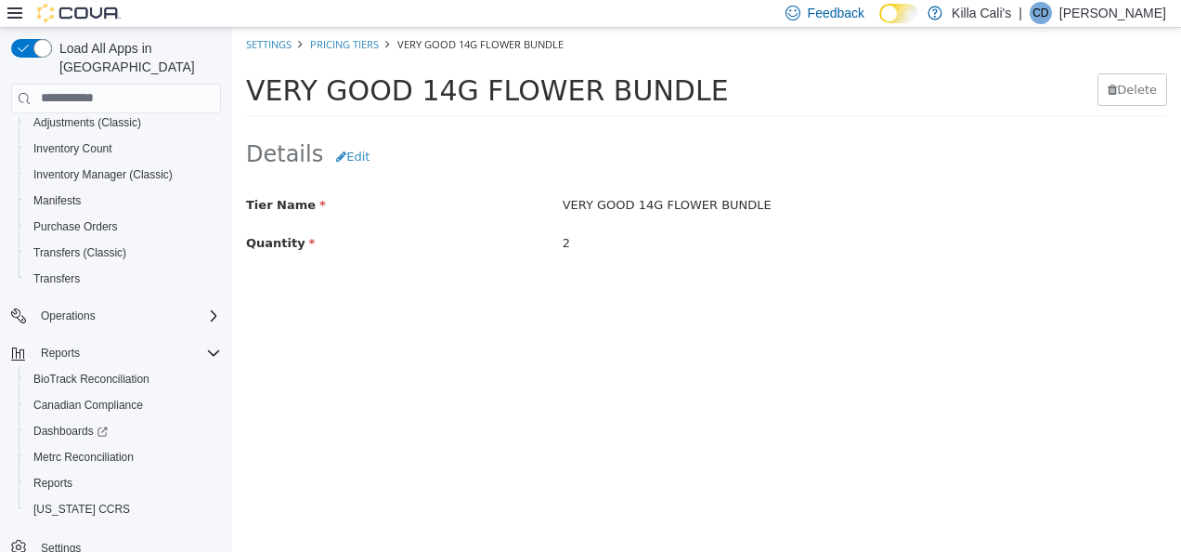
drag, startPoint x: 672, startPoint y: 88, endPoint x: 247, endPoint y: 79, distance: 424.6
click at [247, 79] on span "VERY GOOD 14G FLOWER BUNDLE" at bounding box center [487, 89] width 483 height 33
copy span "VERY GOOD 14G FLOWER BUNDLE"
click at [362, 46] on link "Pricing Tiers" at bounding box center [344, 43] width 69 height 14
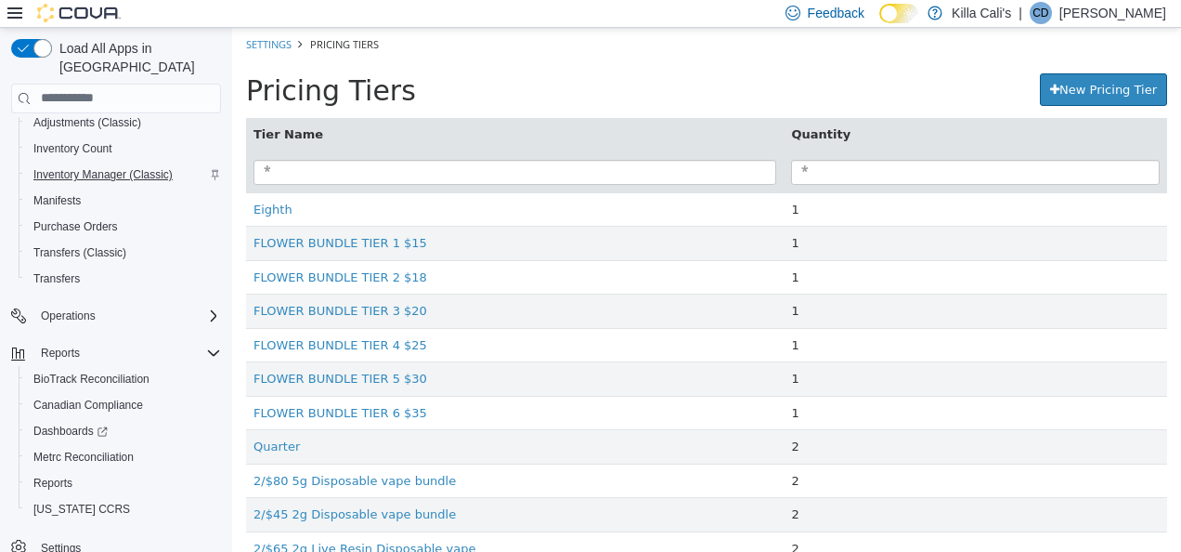
scroll to position [69, 0]
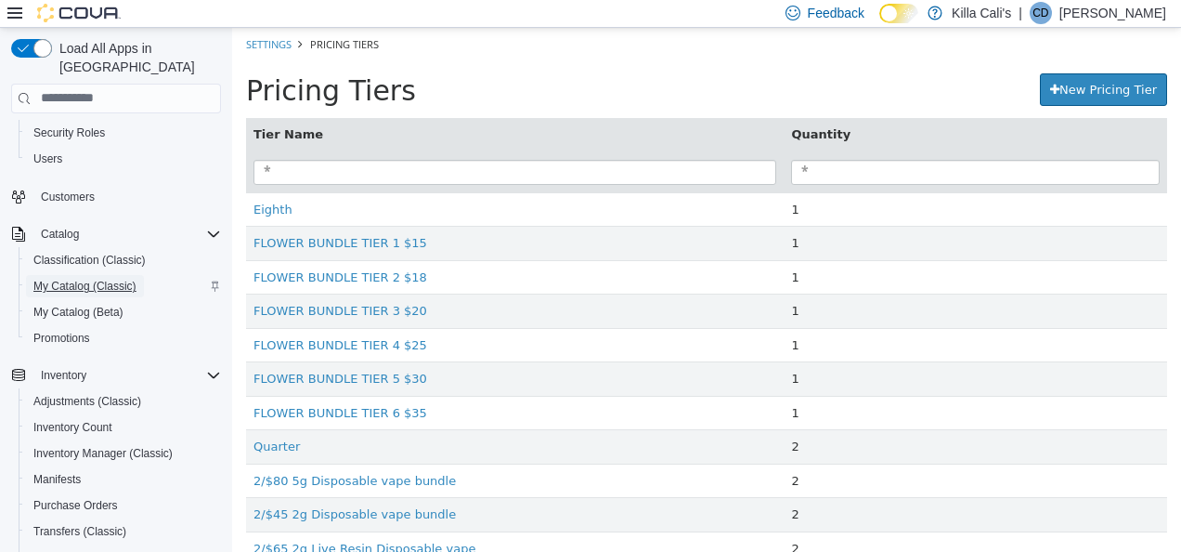
click at [98, 279] on span "My Catalog (Classic)" at bounding box center [84, 286] width 103 height 15
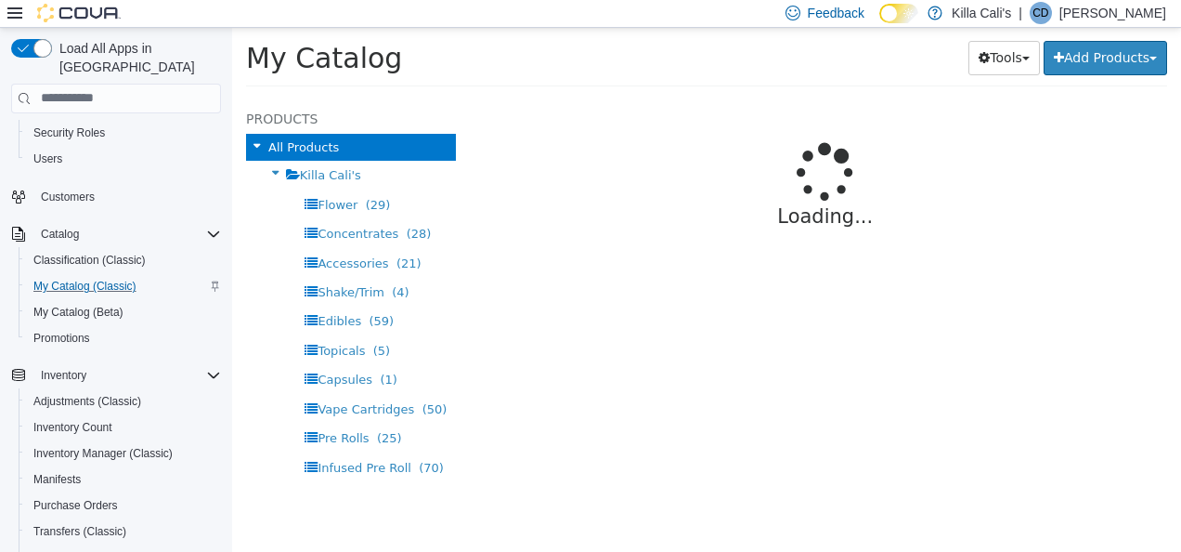
select select "**********"
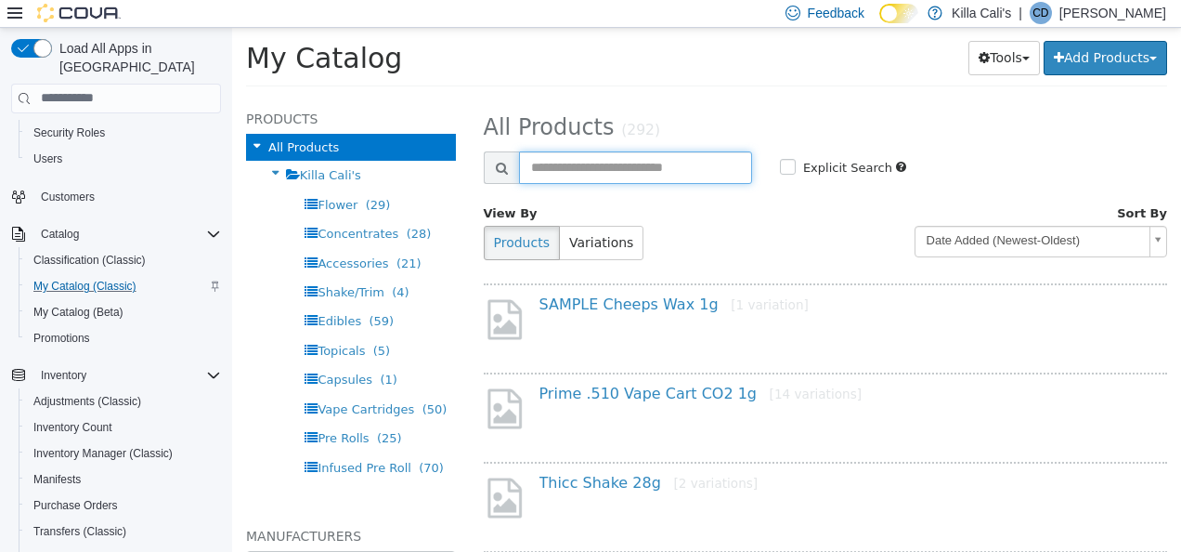
click at [548, 162] on input "text" at bounding box center [635, 166] width 233 height 33
type input "*********"
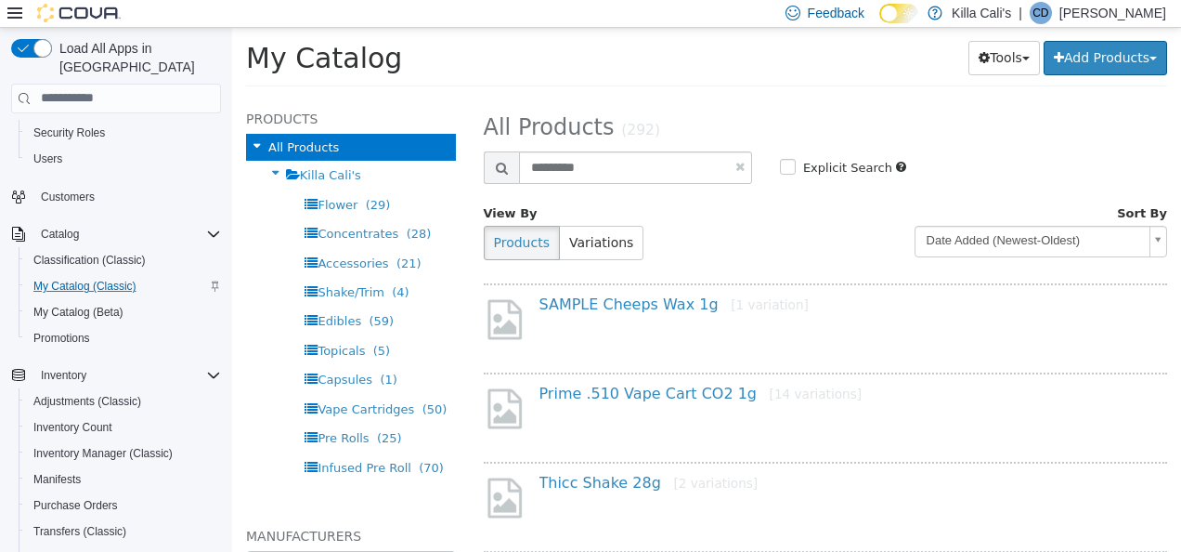
select select "**********"
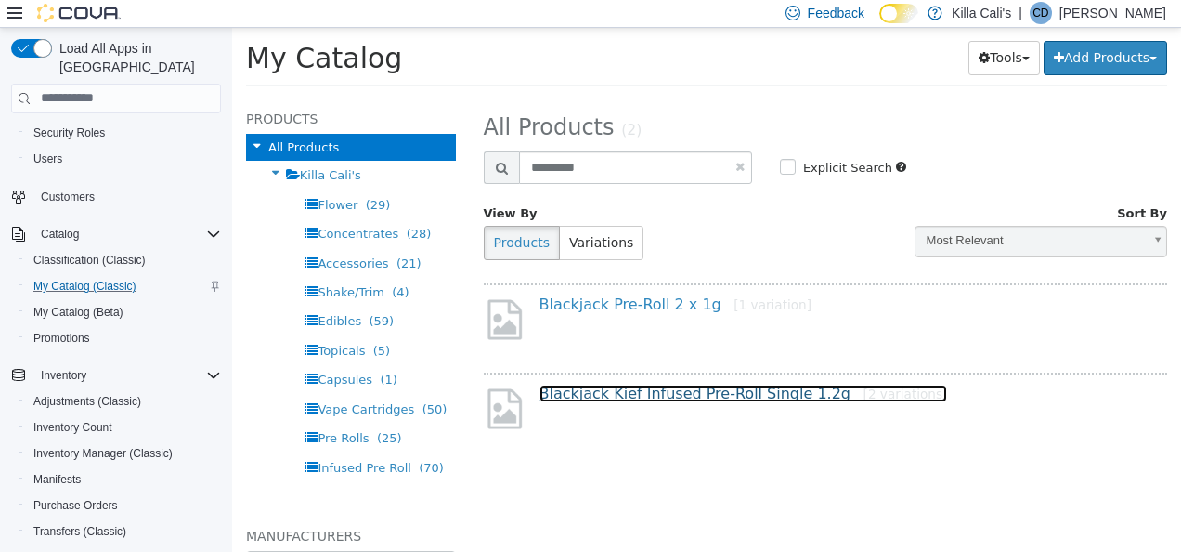
click at [617, 395] on link "Blackjack Kief Infused Pre-Roll Single 1.2g [2 variations]" at bounding box center [744, 393] width 409 height 18
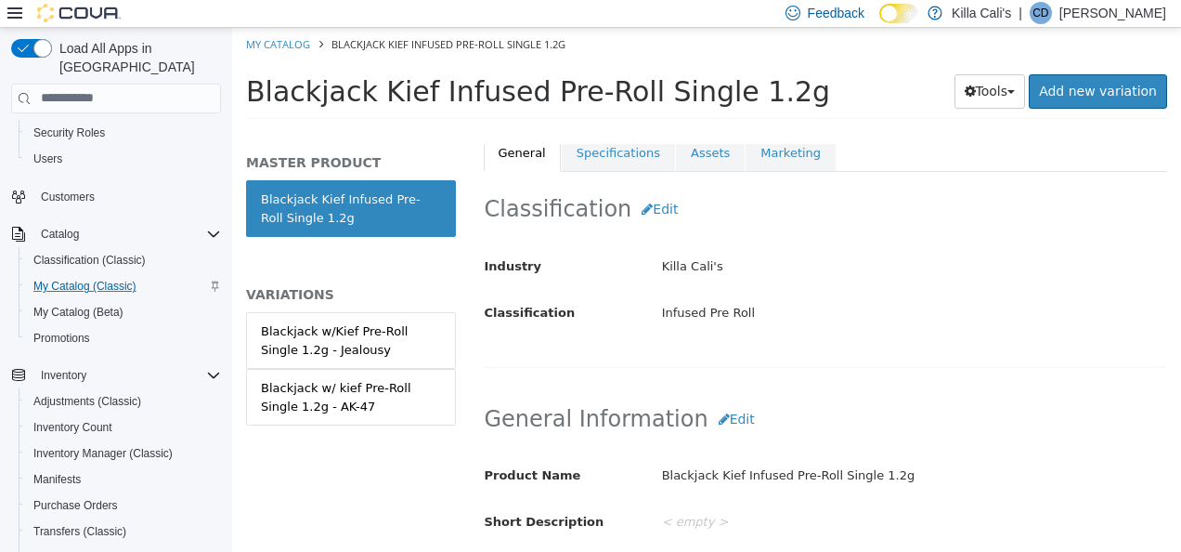
scroll to position [281, 0]
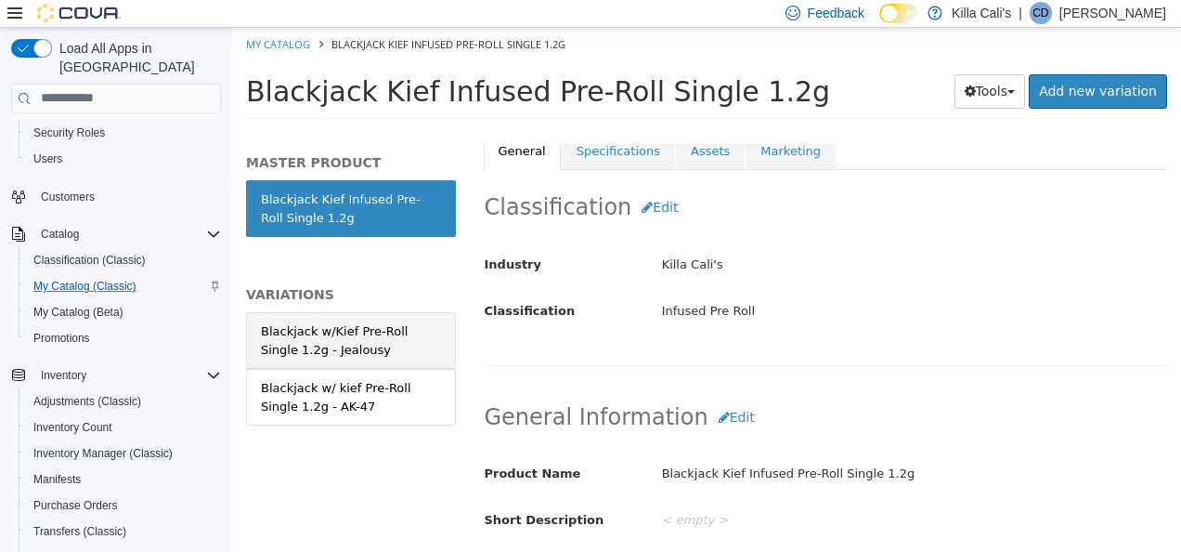
click at [398, 336] on div "Blackjack w/Kief Pre-Roll Single 1.2g - Jealousy" at bounding box center [351, 339] width 180 height 36
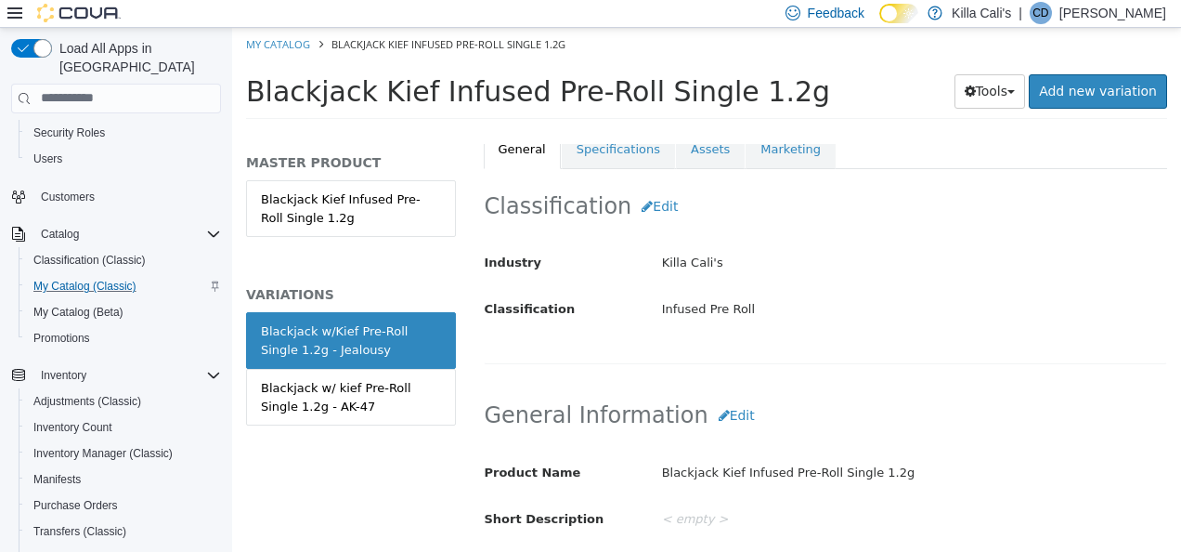
scroll to position [279, 0]
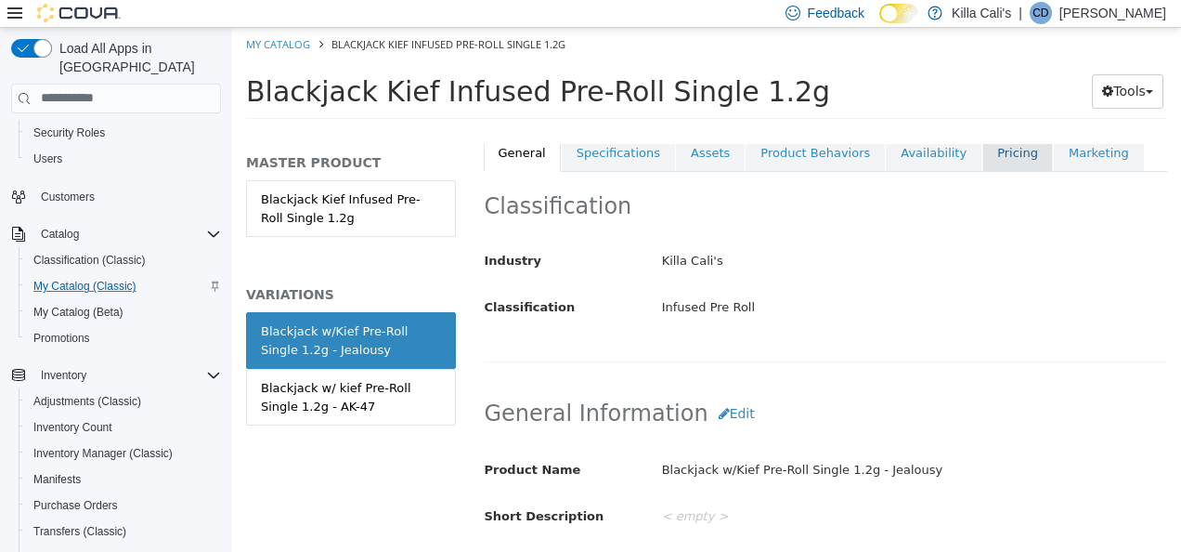
click at [983, 155] on link "Pricing" at bounding box center [1018, 152] width 71 height 39
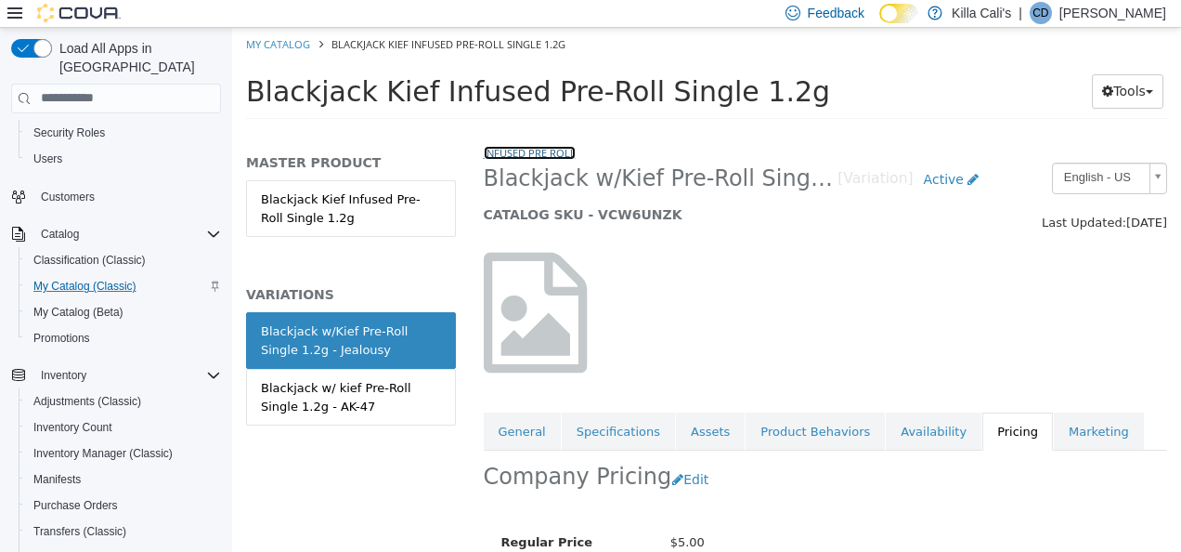
click at [526, 158] on link "Infused Pre Roll" at bounding box center [530, 152] width 92 height 14
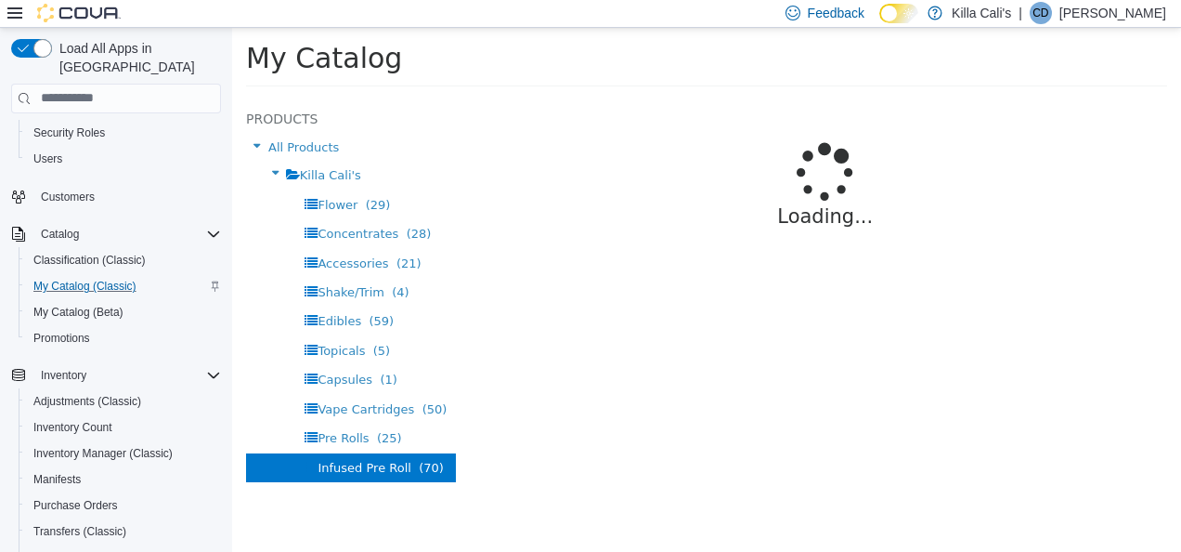
select select "**********"
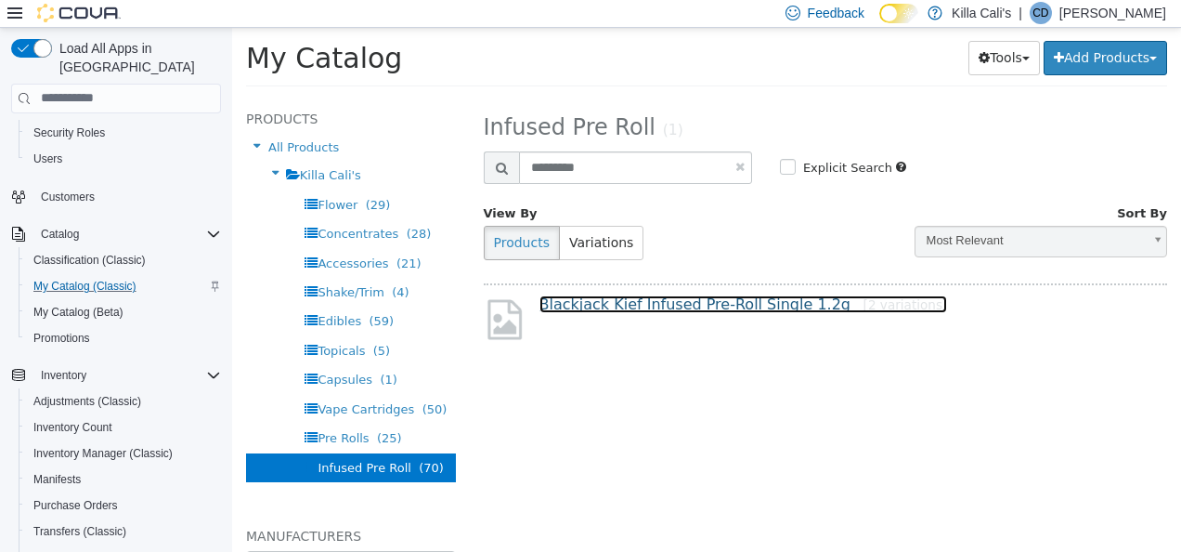
click at [643, 302] on link "Blackjack Kief Infused Pre-Roll Single 1.2g [2 variations]" at bounding box center [744, 303] width 409 height 18
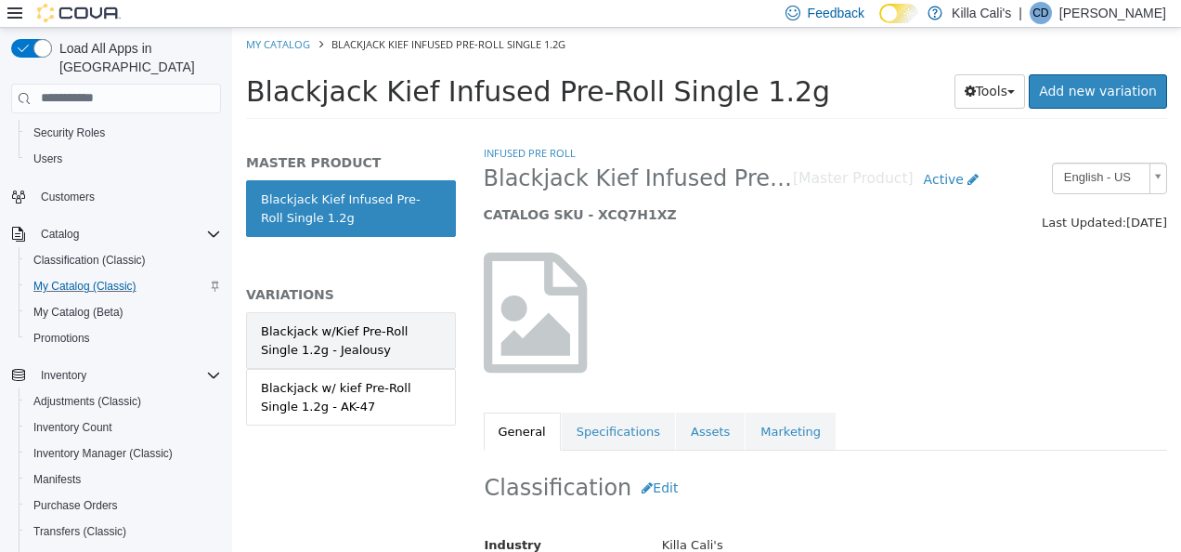
click at [359, 337] on div "Blackjack w/Kief Pre-Roll Single 1.2g - Jealousy" at bounding box center [351, 339] width 180 height 36
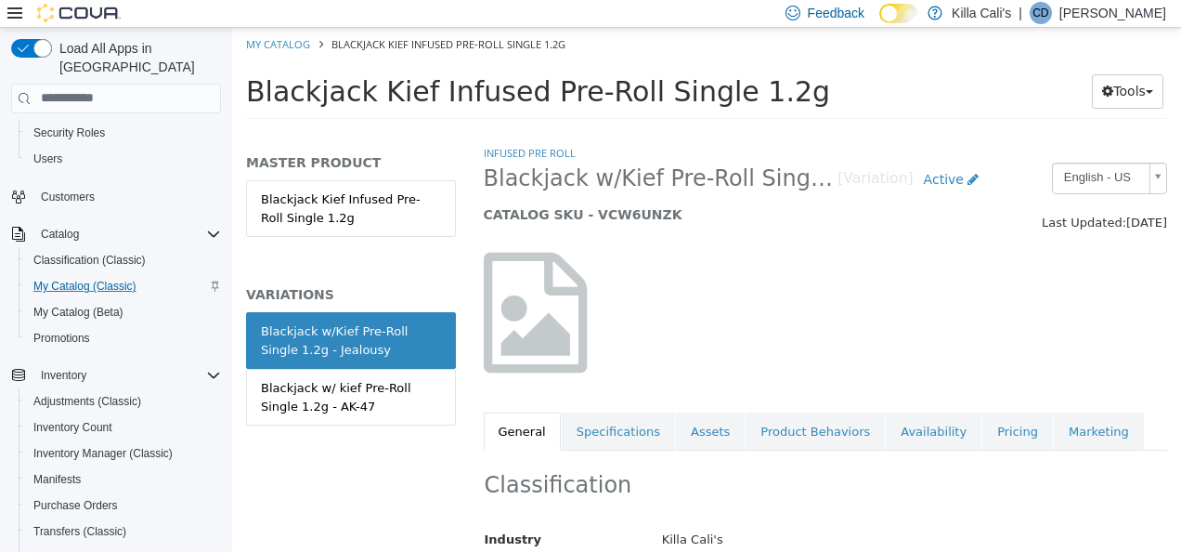
scroll to position [186, 0]
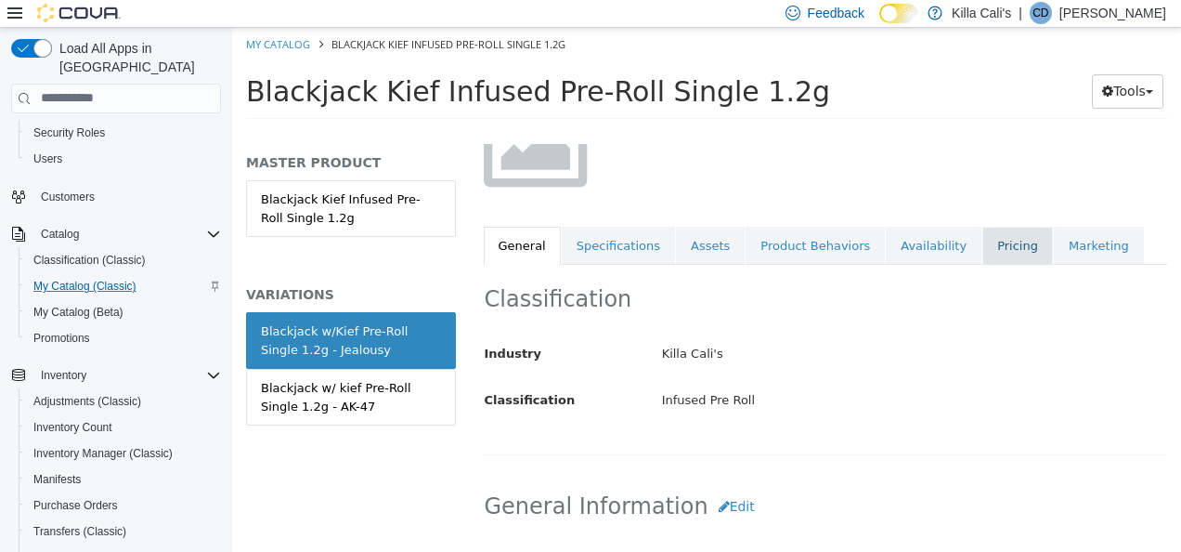
click at [983, 244] on link "Pricing" at bounding box center [1018, 245] width 71 height 39
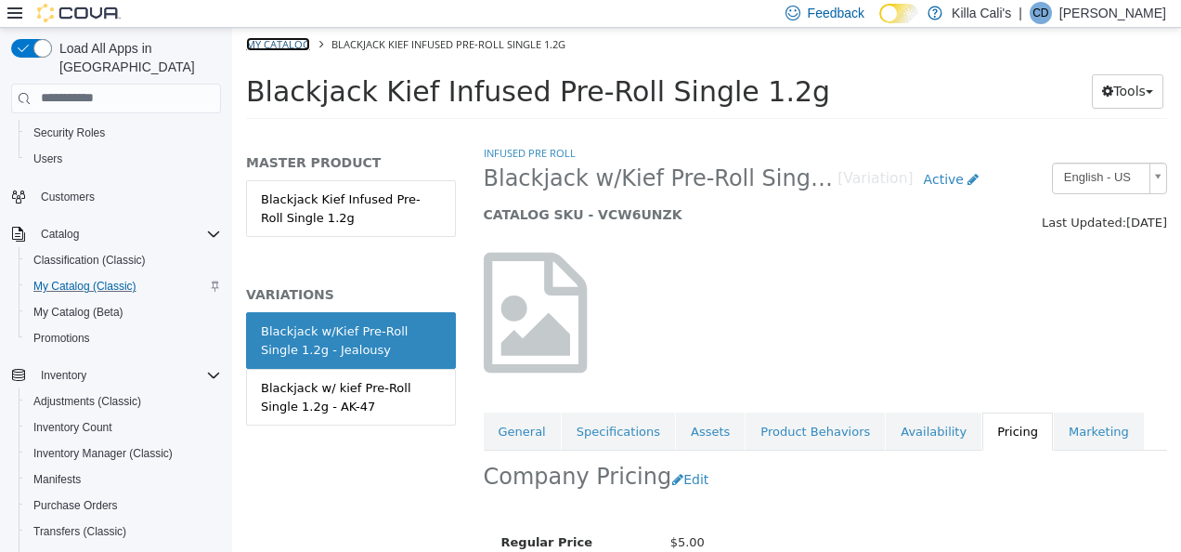
click at [299, 44] on link "My Catalog" at bounding box center [278, 43] width 64 height 14
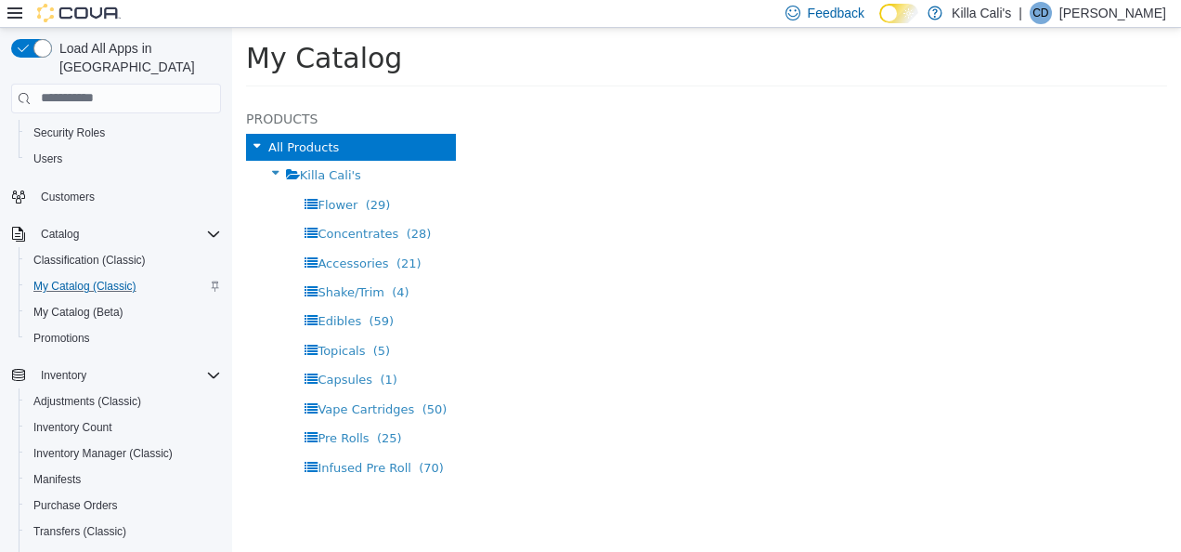
select select "**********"
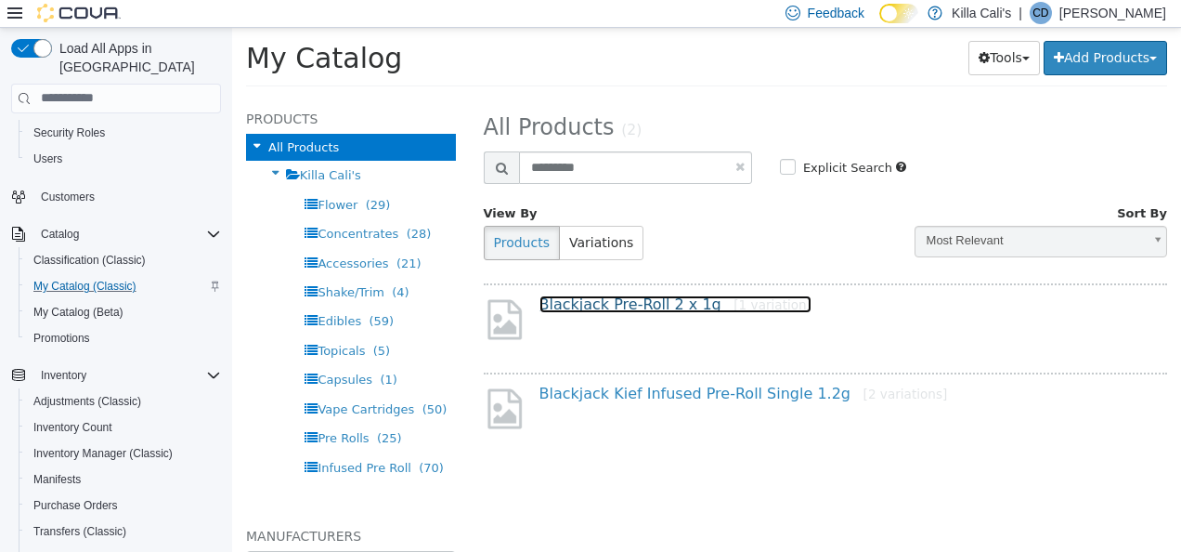
click at [654, 304] on link "Blackjack Pre-Roll 2 x 1g [1 variation]" at bounding box center [676, 303] width 273 height 18
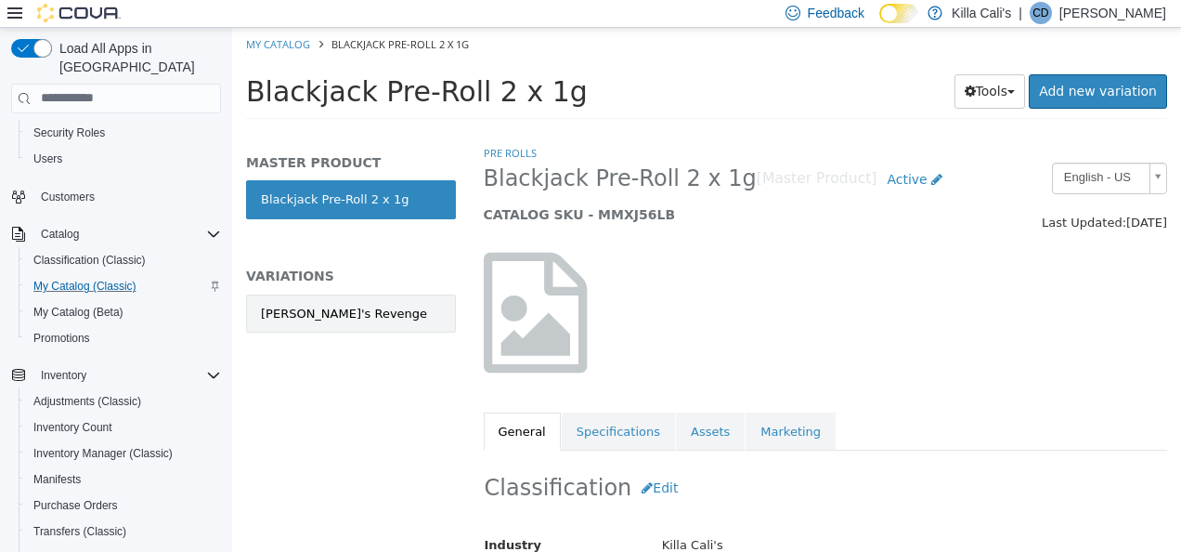
click at [383, 319] on link "[PERSON_NAME]'s Revenge" at bounding box center [351, 313] width 210 height 39
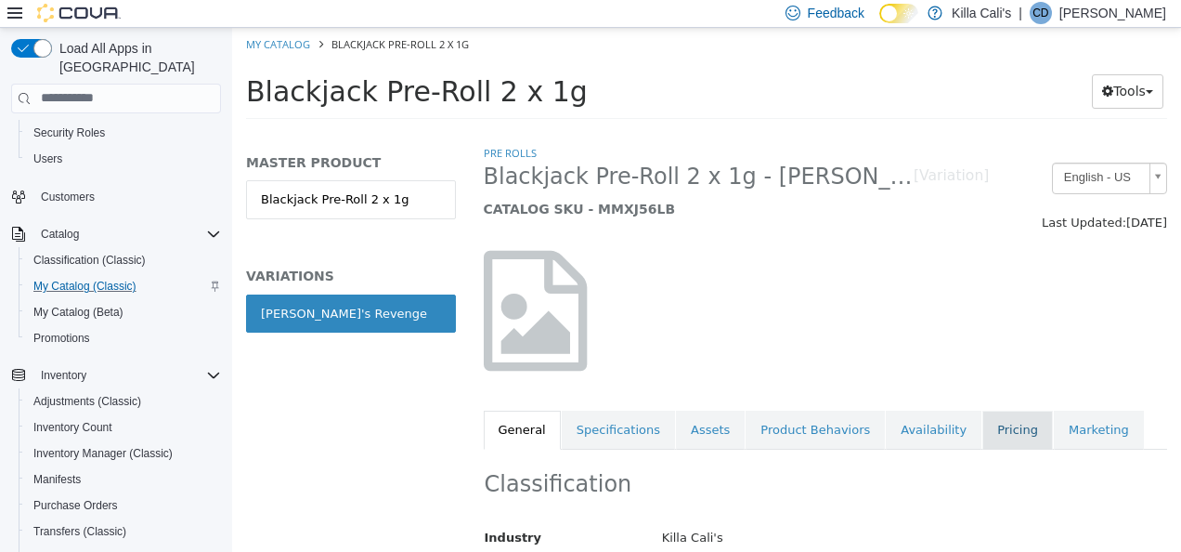
click at [983, 420] on link "Pricing" at bounding box center [1018, 429] width 71 height 39
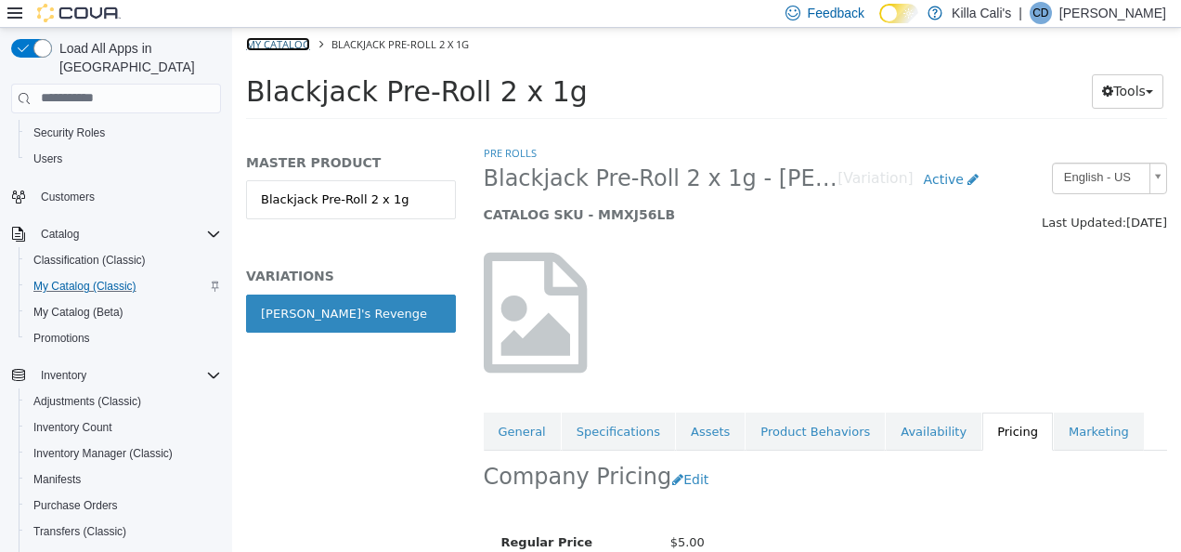
click at [282, 44] on link "My Catalog" at bounding box center [278, 43] width 64 height 14
select select "**********"
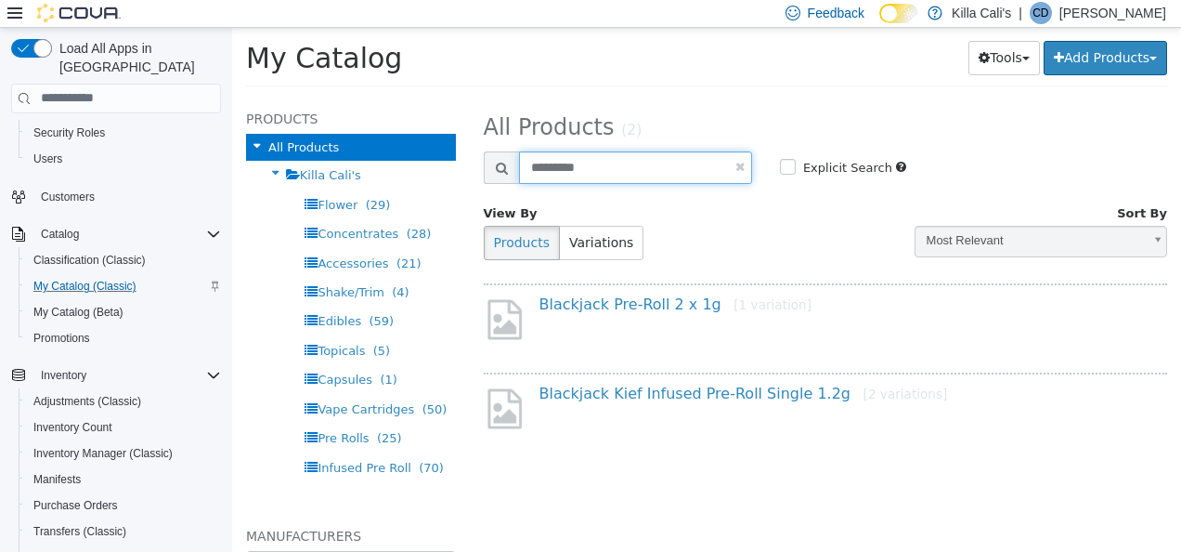
drag, startPoint x: 629, startPoint y: 168, endPoint x: 509, endPoint y: 164, distance: 119.9
click at [509, 164] on div "*********" at bounding box center [618, 166] width 268 height 33
type input "****"
select select "**********"
drag, startPoint x: 582, startPoint y: 158, endPoint x: 502, endPoint y: 161, distance: 80.9
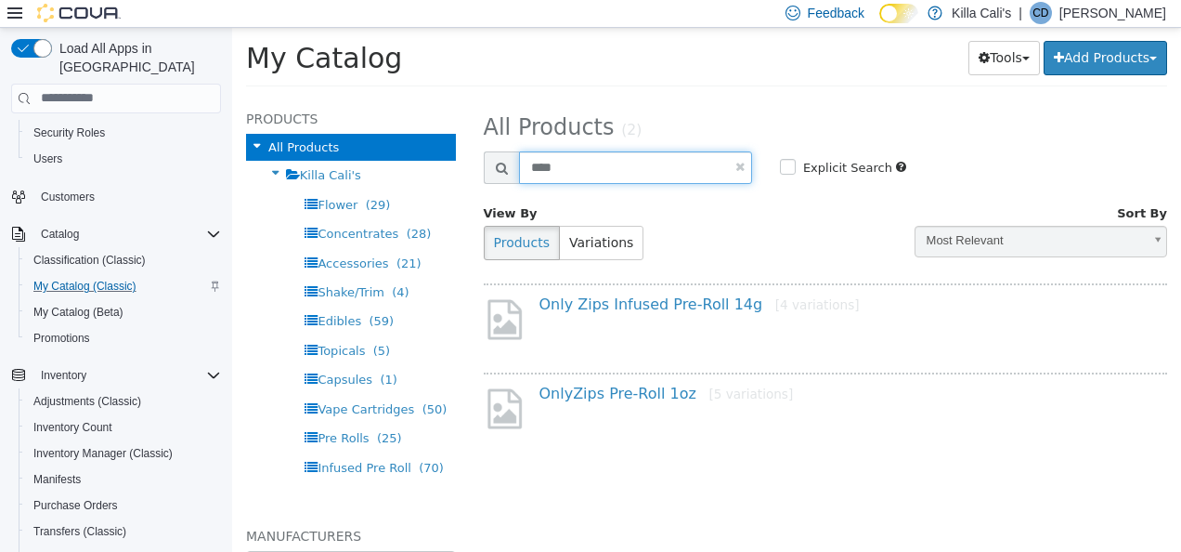
click at [502, 161] on div "****" at bounding box center [618, 166] width 268 height 33
type input "****"
select select "**********"
